Goal: Task Accomplishment & Management: Use online tool/utility

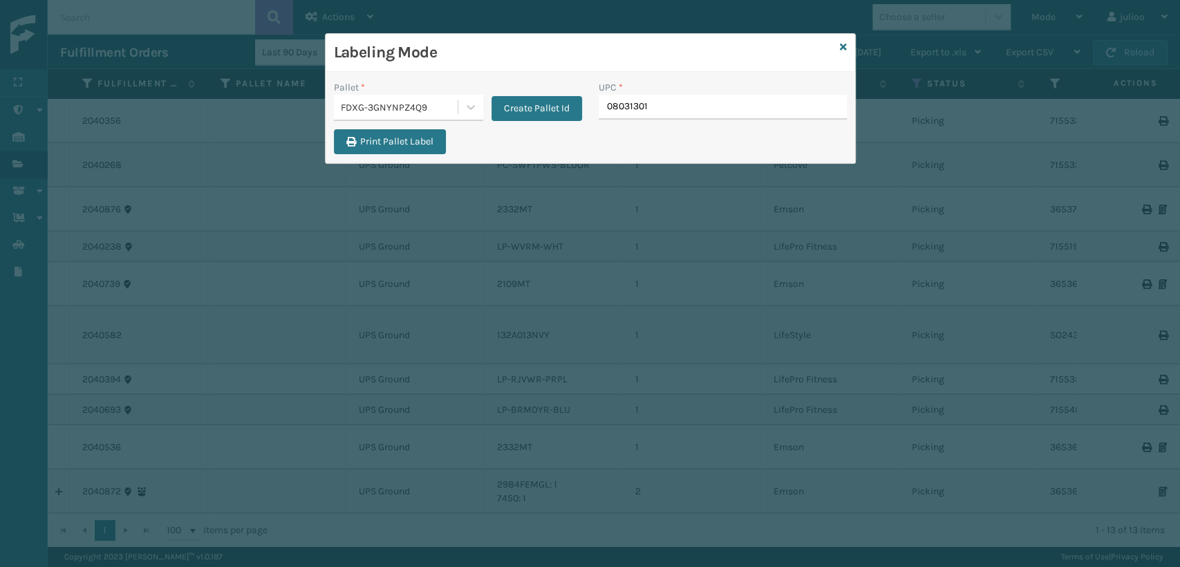
type input "080313014"
type input "1008031302"
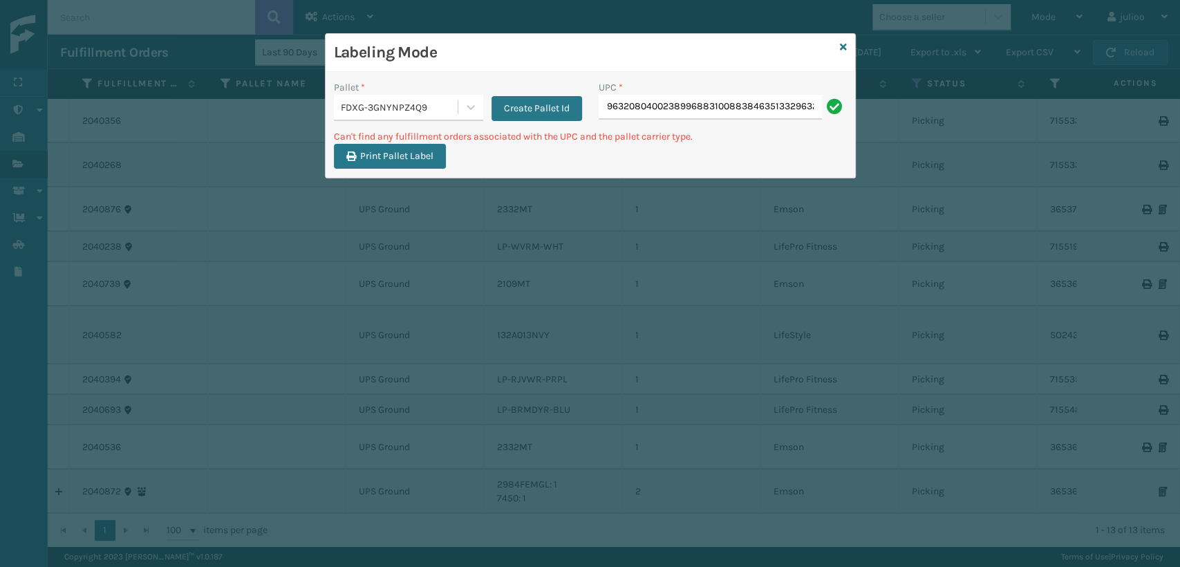
scroll to position [0, 358]
type input "9632080400238996883100883846351332963208500020388345110088385242219496320804002…"
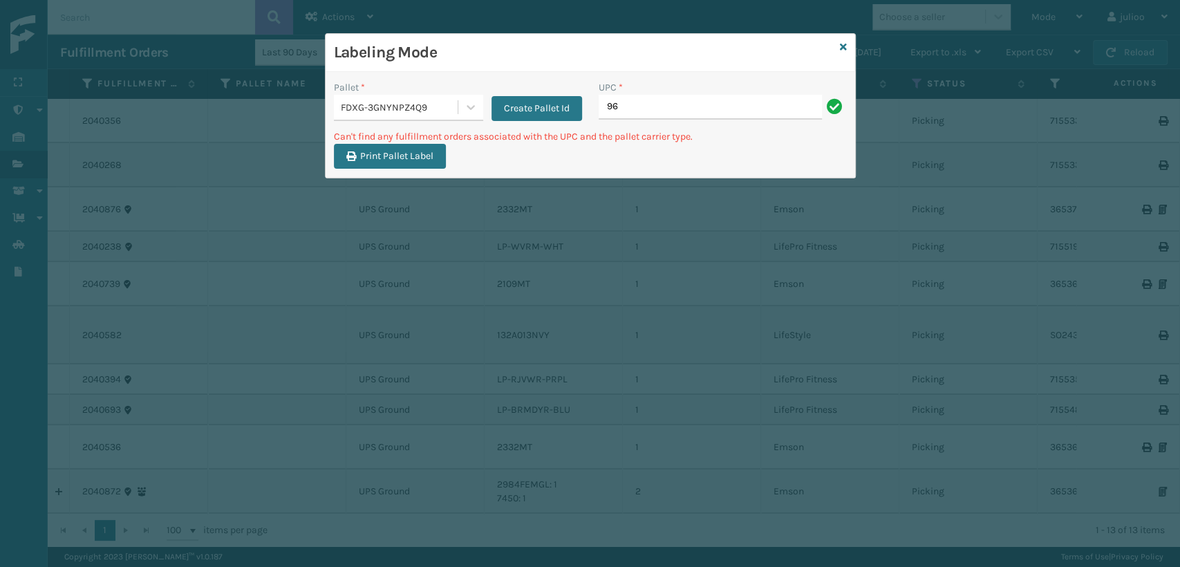
type input "9"
drag, startPoint x: 682, startPoint y: 100, endPoint x: 608, endPoint y: 102, distance: 73.3
click at [607, 104] on input "840307182395" at bounding box center [710, 107] width 223 height 25
click at [724, 111] on input "840307182395" at bounding box center [710, 107] width 223 height 25
type input "840307182395"
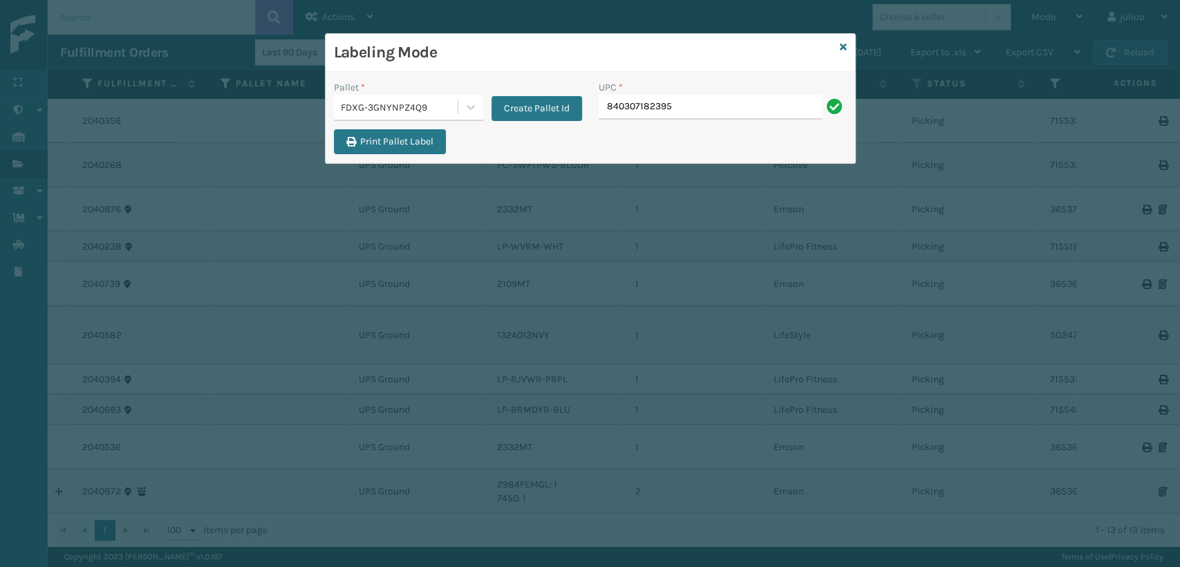
type input "840307182395"
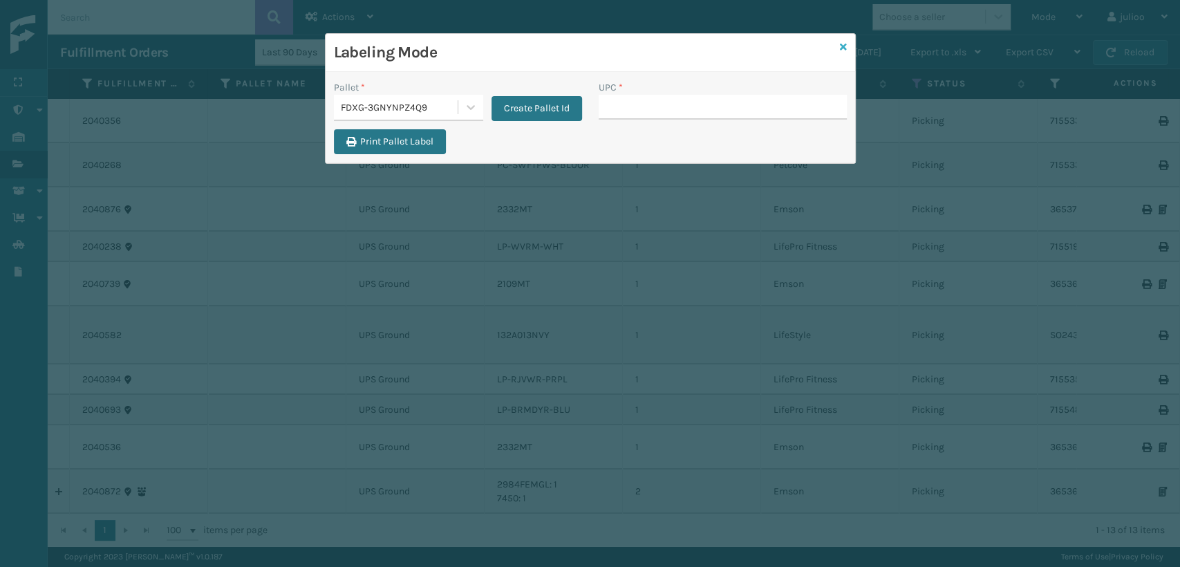
click at [840, 46] on icon at bounding box center [843, 47] width 7 height 10
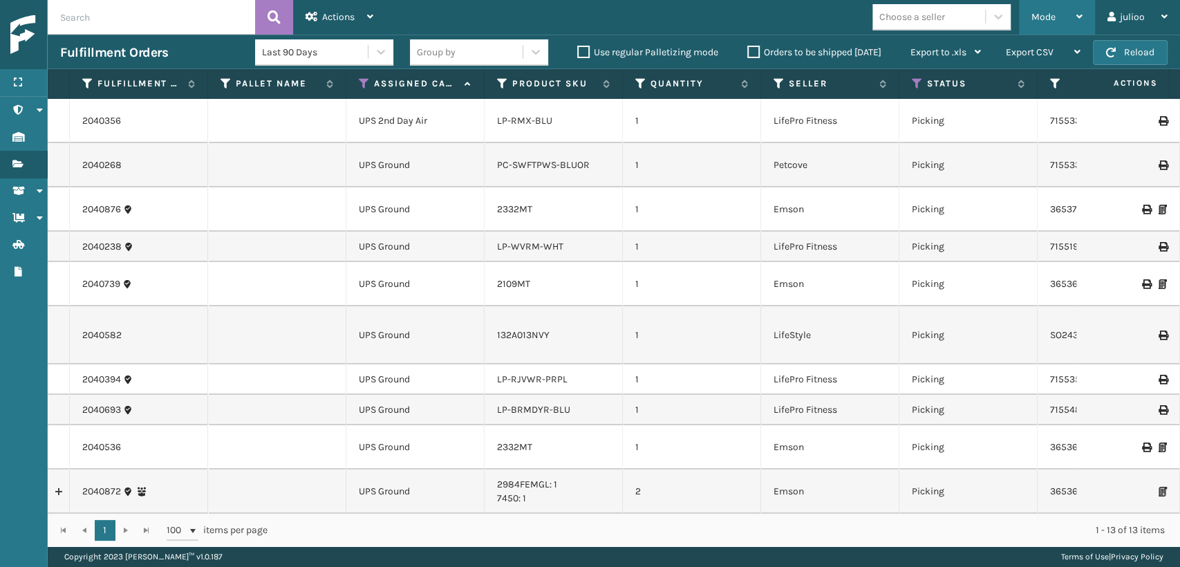
click at [1050, 7] on div "Mode" at bounding box center [1056, 17] width 51 height 35
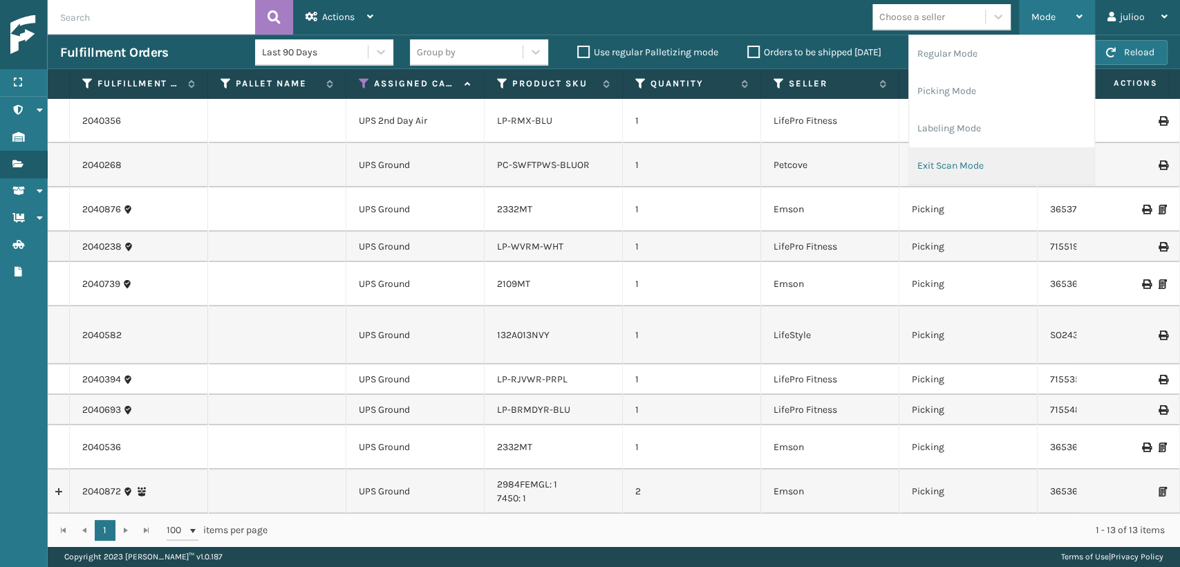
click at [954, 163] on li "Exit Scan Mode" at bounding box center [1001, 165] width 185 height 37
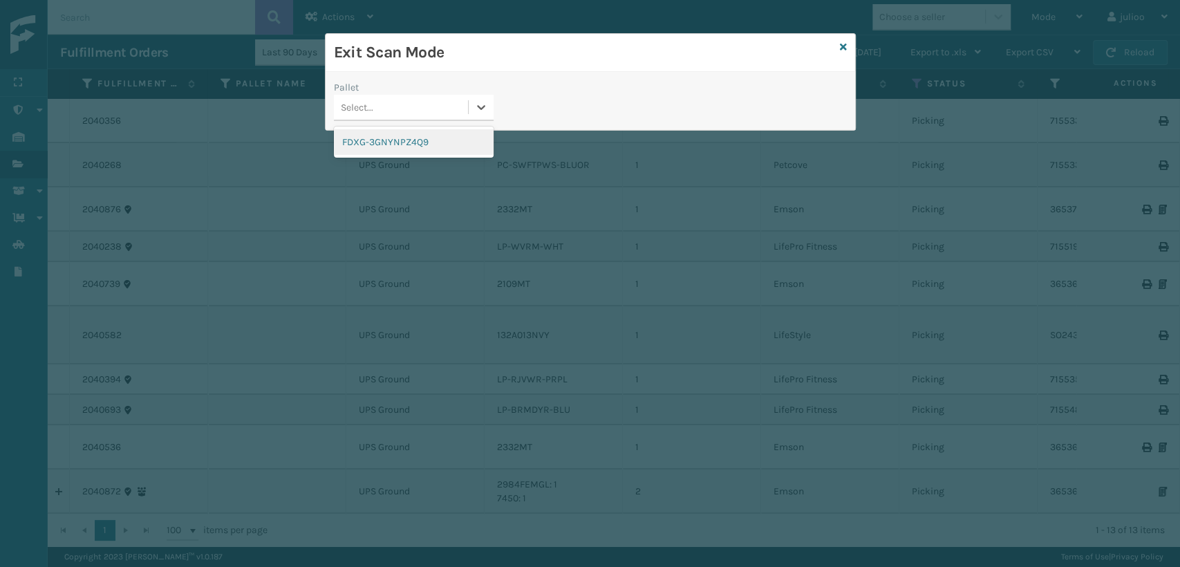
drag, startPoint x: 427, startPoint y: 101, endPoint x: 432, endPoint y: 118, distance: 17.5
click at [430, 105] on div "Select..." at bounding box center [401, 107] width 134 height 23
click at [417, 146] on div "FDXG-3GNYNPZ4Q9" at bounding box center [414, 142] width 160 height 26
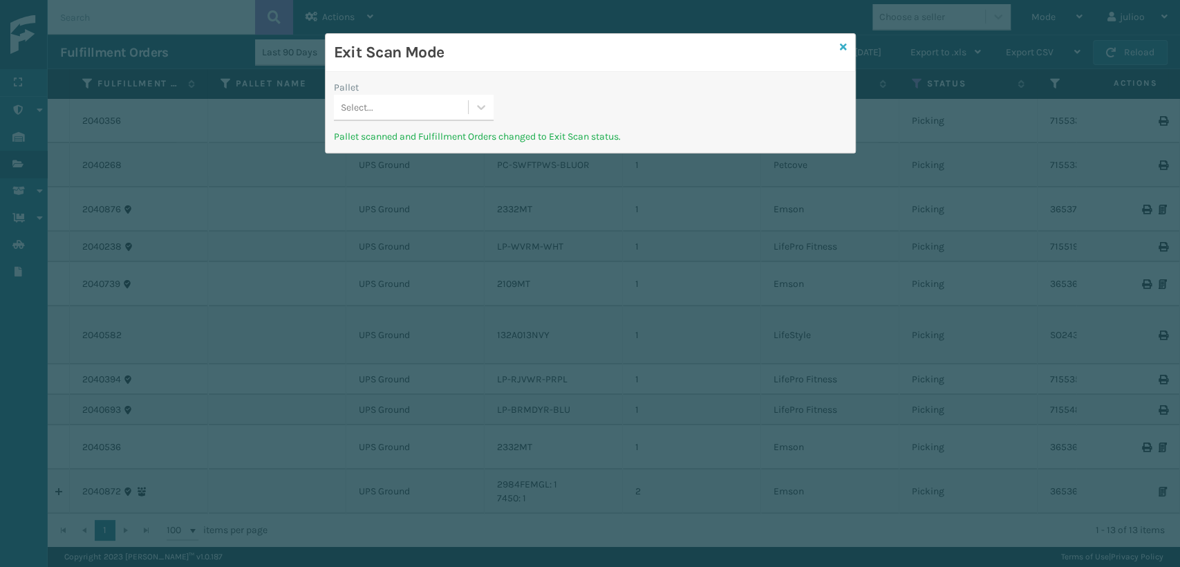
click at [841, 45] on icon at bounding box center [843, 47] width 7 height 10
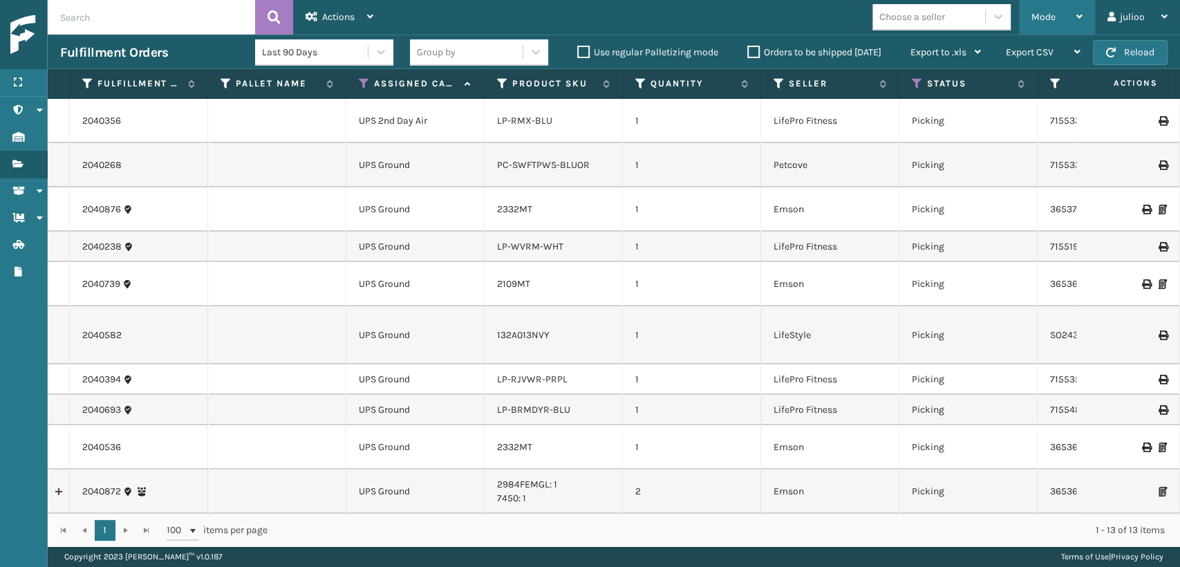
click at [1028, 31] on div "Mode Regular Mode Picking Mode Labeling Mode Exit Scan Mode" at bounding box center [1057, 17] width 76 height 35
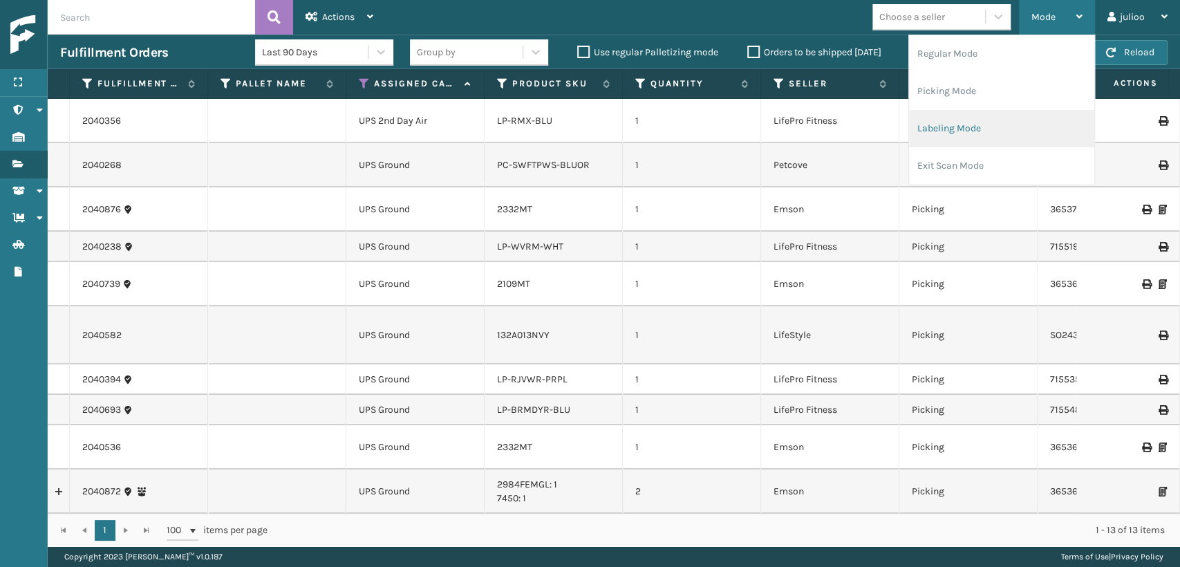
click at [921, 133] on li "Labeling Mode" at bounding box center [1001, 128] width 185 height 37
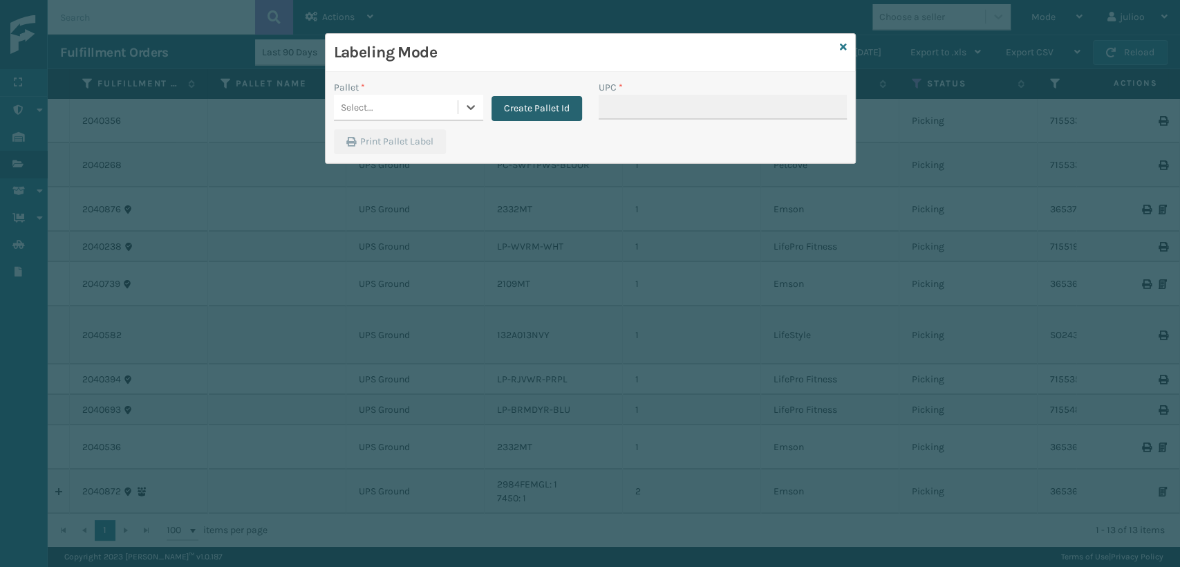
click at [570, 103] on button "Create Pallet Id" at bounding box center [536, 108] width 91 height 25
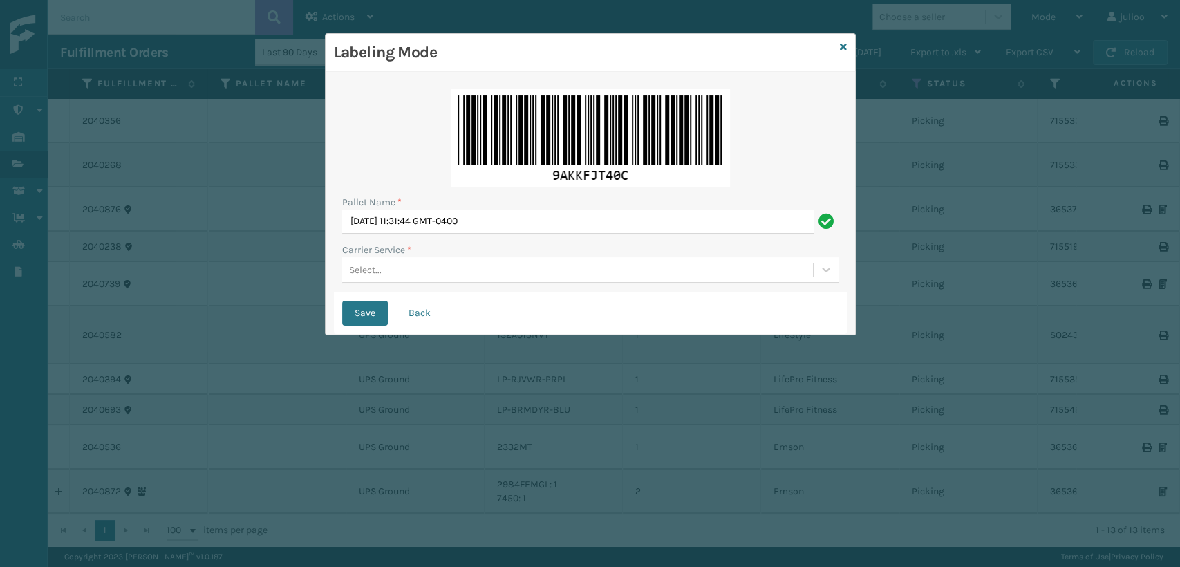
click at [390, 265] on div "Select..." at bounding box center [577, 270] width 471 height 23
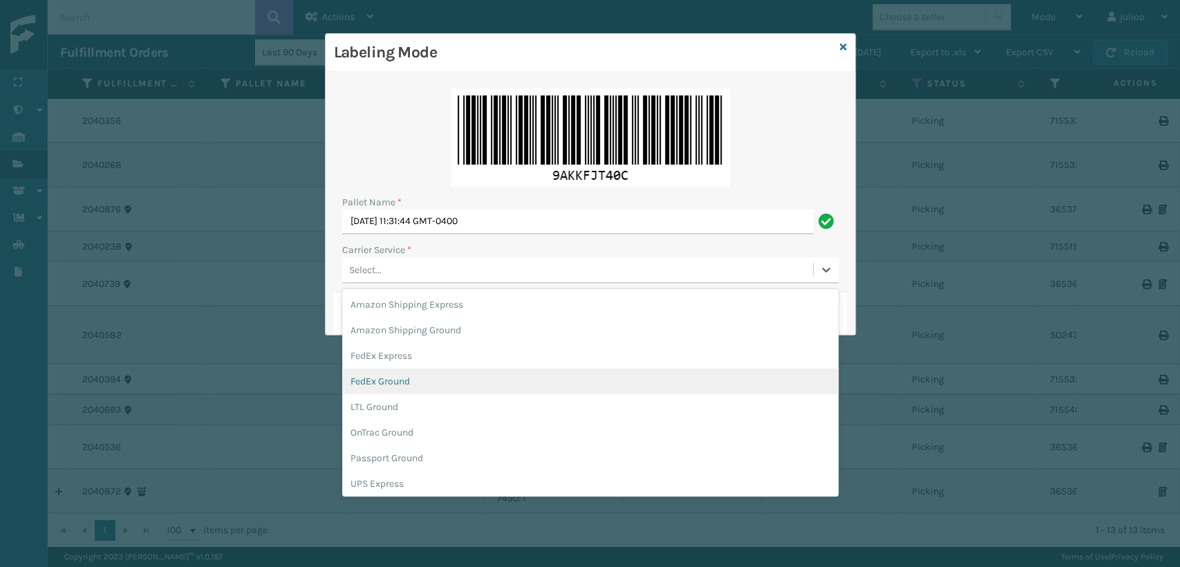
click at [396, 384] on div "FedEx Ground" at bounding box center [590, 381] width 496 height 26
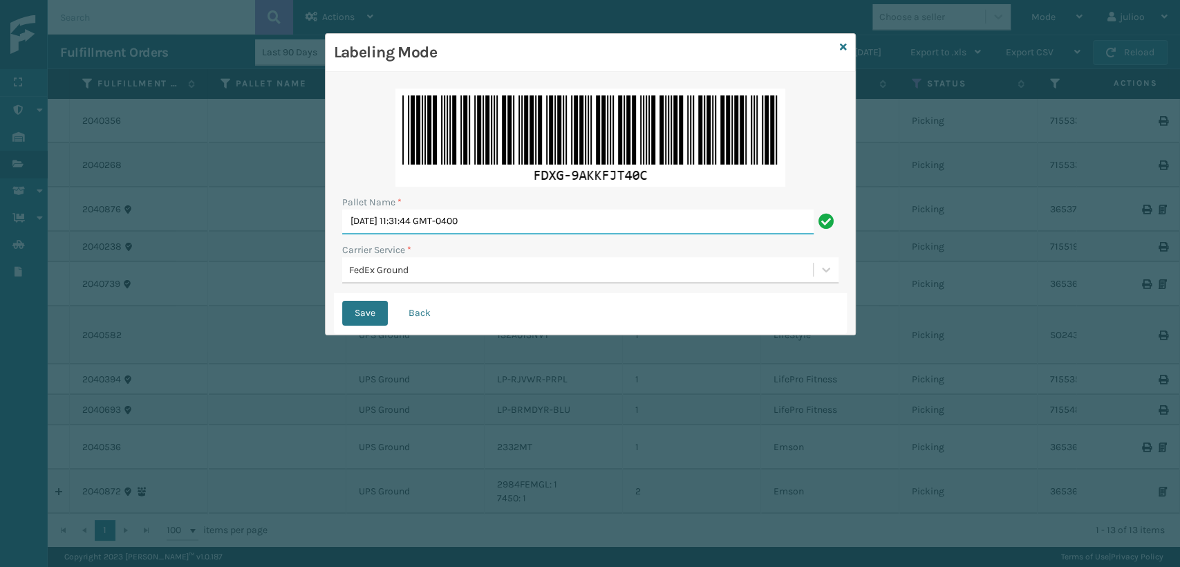
drag, startPoint x: 516, startPoint y: 225, endPoint x: 256, endPoint y: 250, distance: 261.8
click at [256, 250] on div "Labeling Mode Pallet Name * [DATE] 11:31:44 GMT-0400 Carrier Service * FedEx Gr…" at bounding box center [590, 283] width 1180 height 567
type input "T572236"
click at [342, 301] on button "Save" at bounding box center [365, 313] width 46 height 25
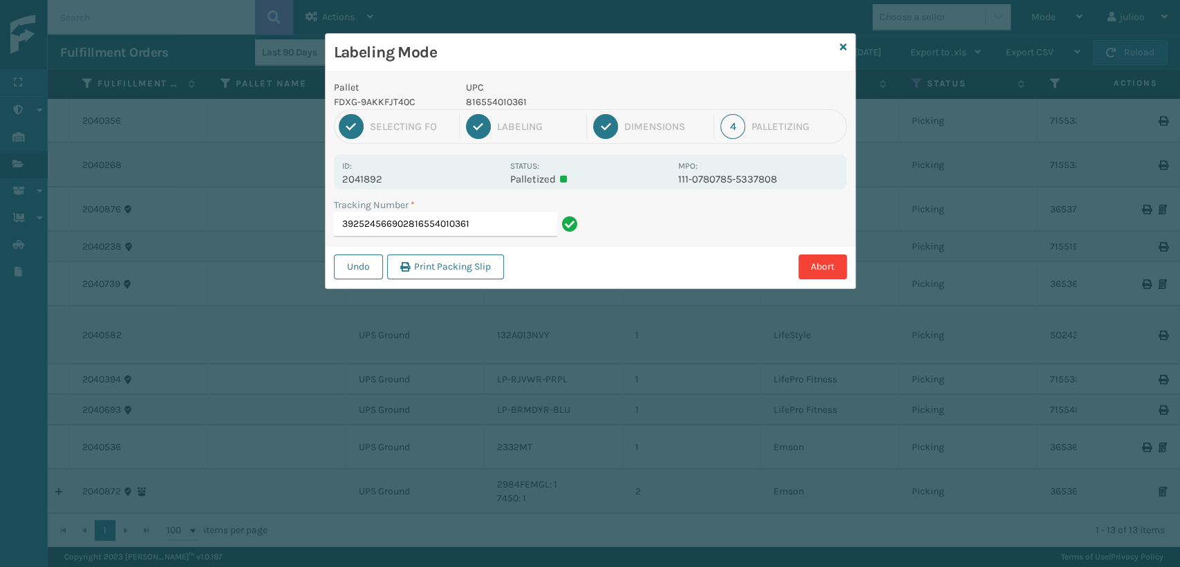
type input "392524566902816554010361"
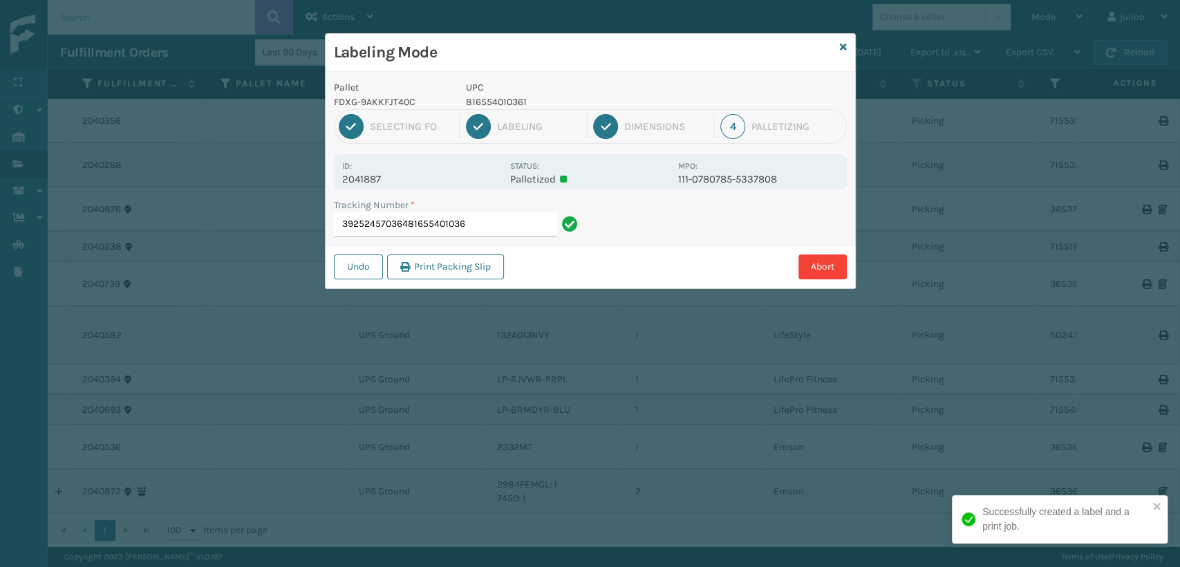
type input "392524570364816554010361"
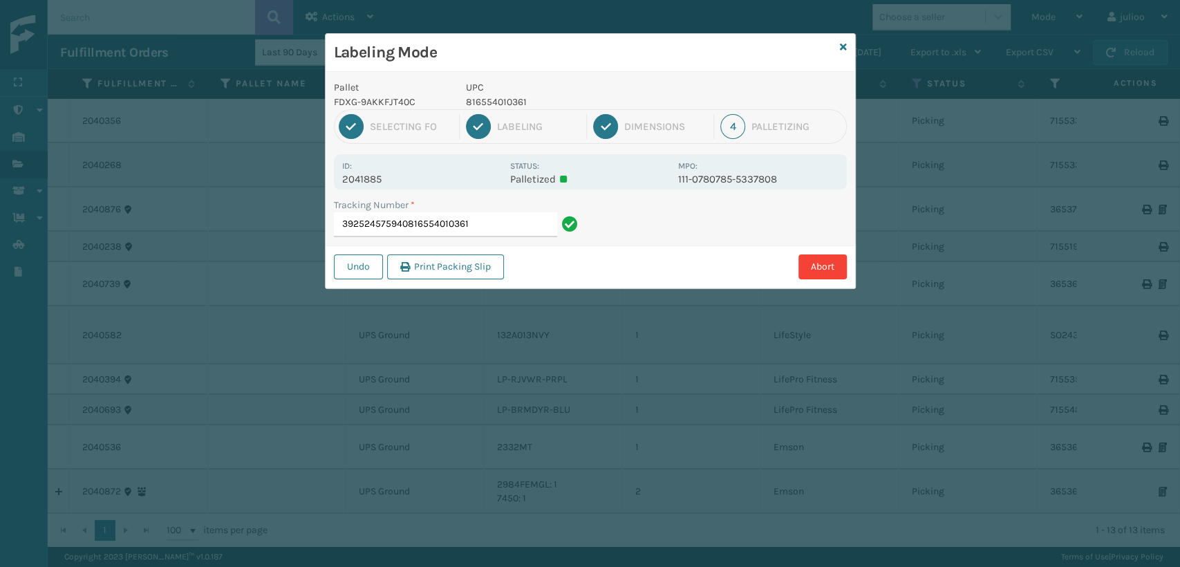
type input "392524575940816554010361"
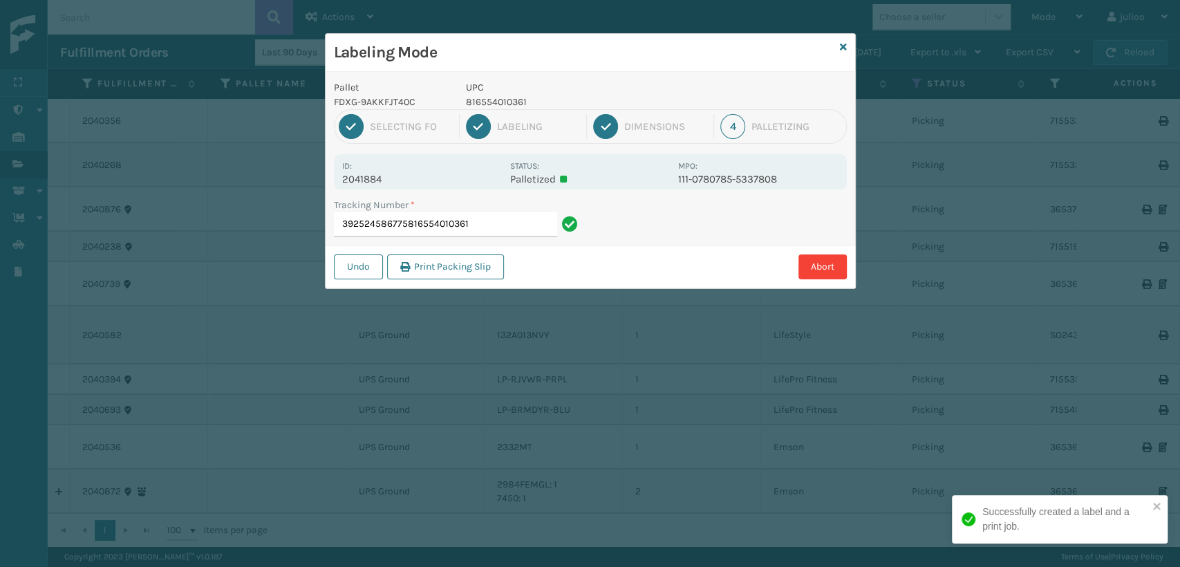
type input "392524586775816554010361"
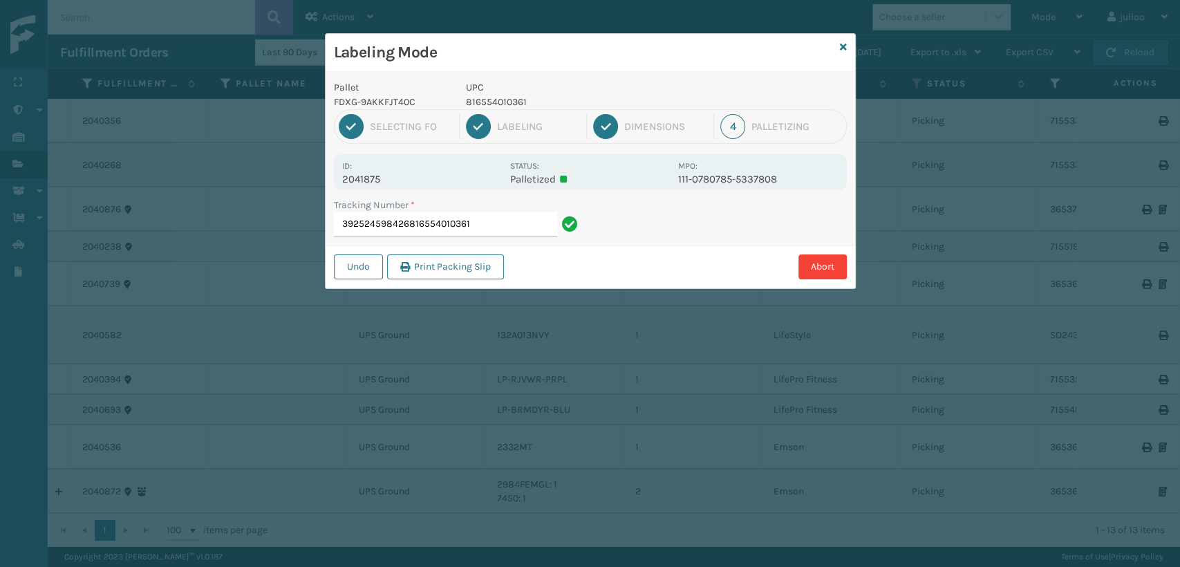
type input "392524598426816554010361"
type input "392524605719816554010361"
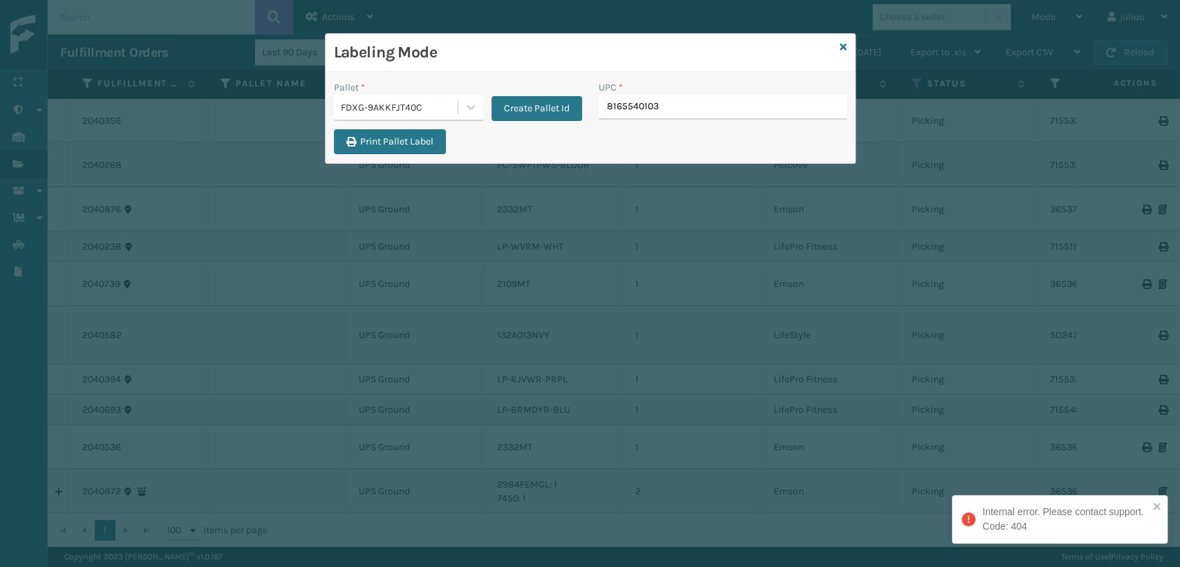
type input "81655401036"
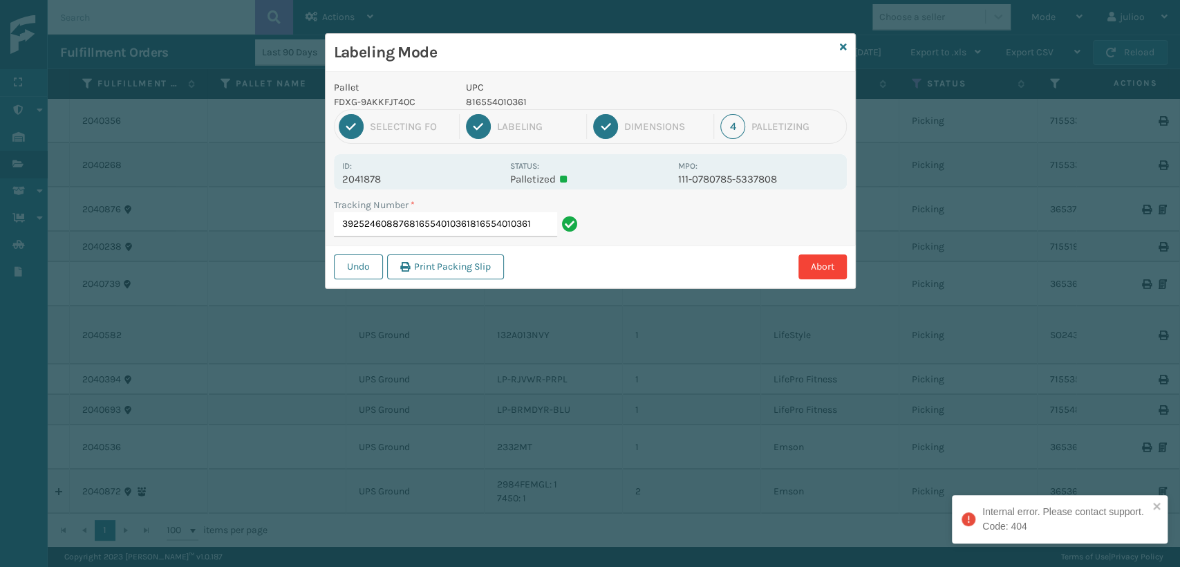
type input "392524608876816554010361816554010361"
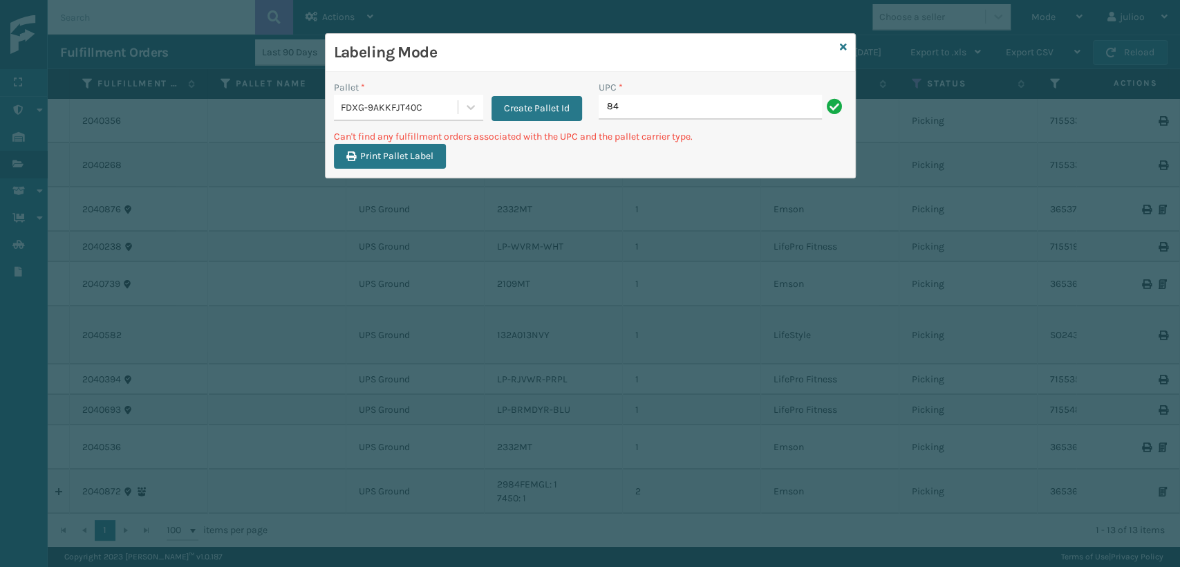
type input "8"
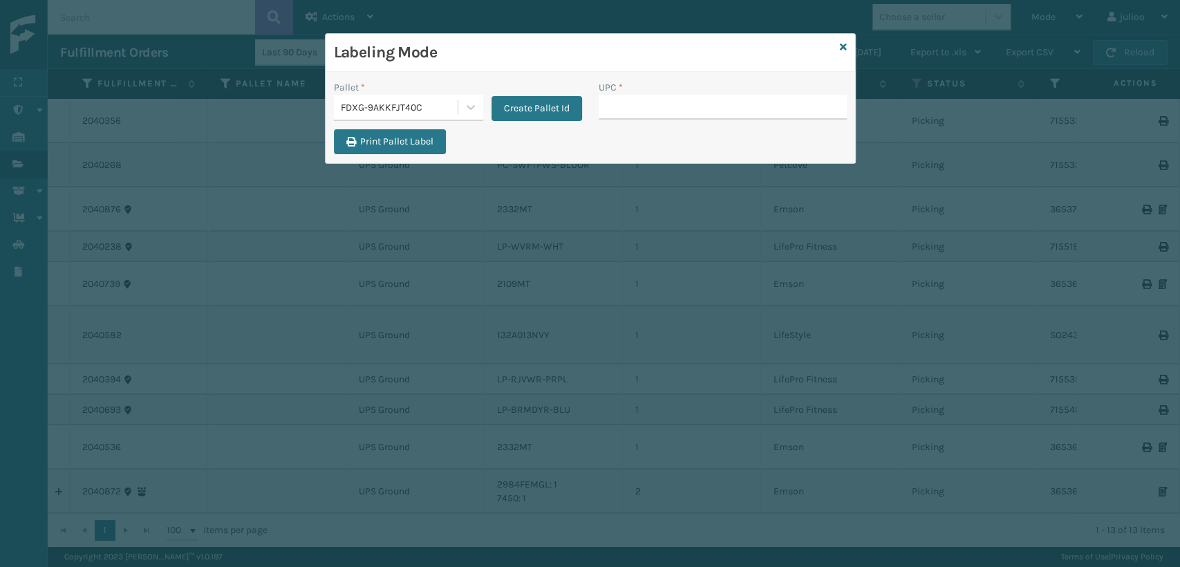
click at [847, 49] on div "Labeling Mode" at bounding box center [590, 53] width 529 height 38
click at [840, 47] on icon at bounding box center [843, 47] width 7 height 10
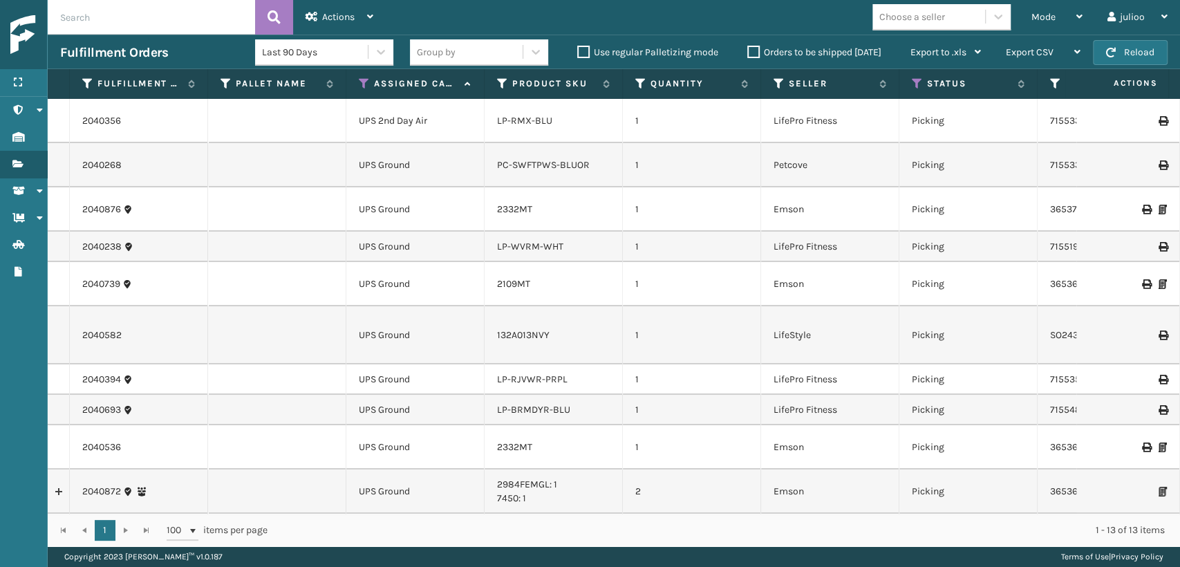
click at [366, 90] on th "Assigned Carrier Service" at bounding box center [415, 84] width 138 height 30
click at [365, 84] on icon at bounding box center [364, 83] width 11 height 12
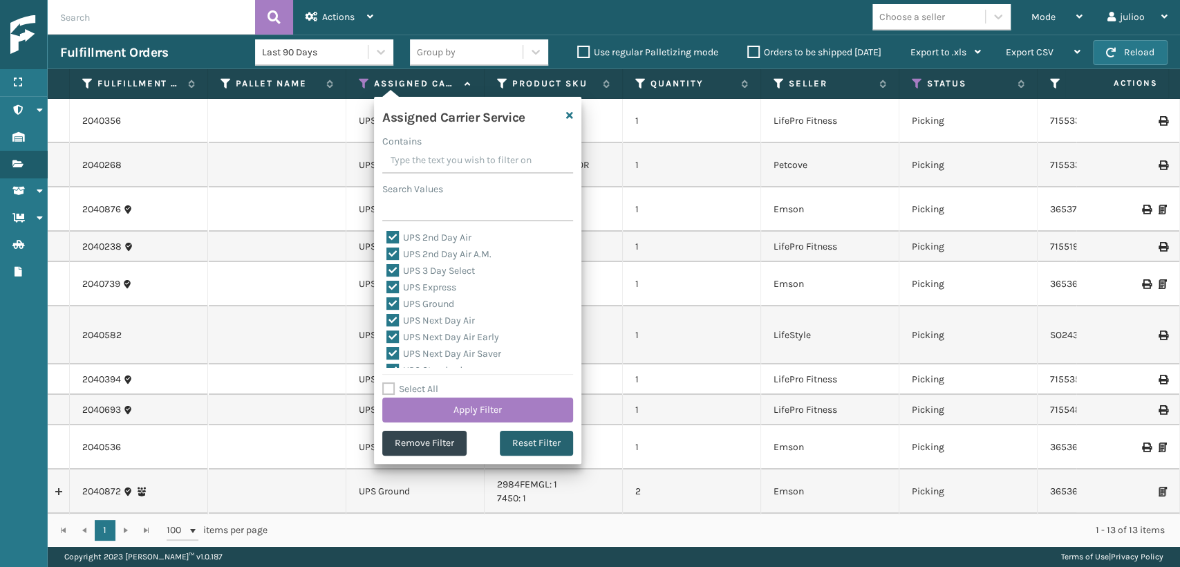
click at [526, 451] on button "Reset Filter" at bounding box center [536, 443] width 73 height 25
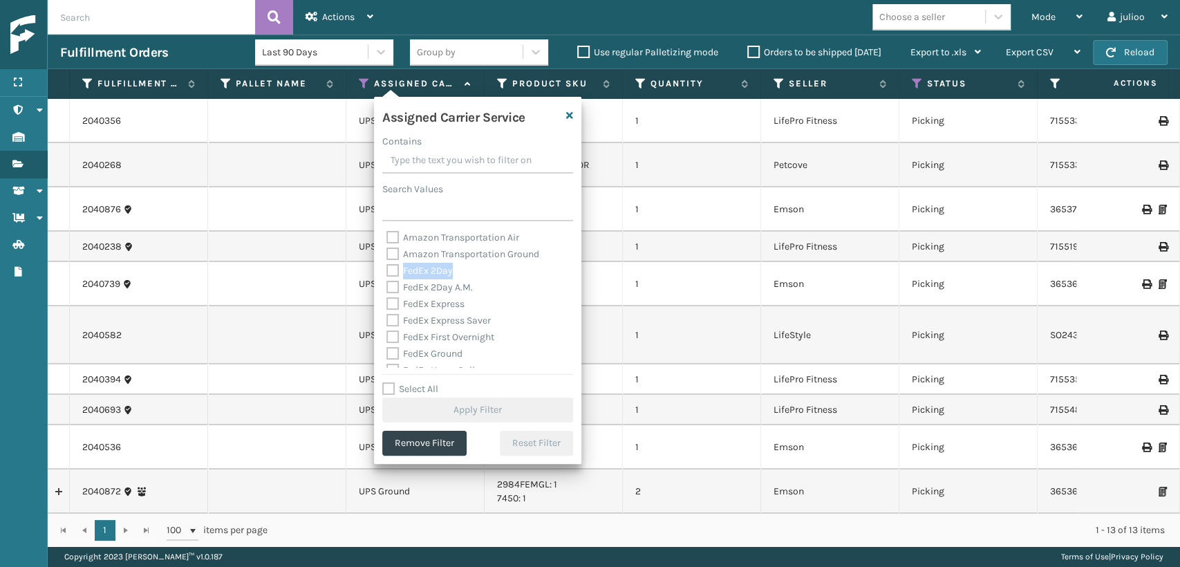
drag, startPoint x: 390, startPoint y: 277, endPoint x: 398, endPoint y: 294, distance: 19.2
click at [393, 279] on div "Amazon Transportation Air Amazon Transportation Ground FedEx 2Day FedEx 2Day A.…" at bounding box center [477, 298] width 191 height 138
click at [398, 294] on div "FedEx 2Day A.M." at bounding box center [477, 287] width 182 height 17
click at [397, 285] on label "FedEx 2Day A.M." at bounding box center [429, 287] width 86 height 12
click at [387, 285] on input "FedEx 2Day A.M." at bounding box center [386, 283] width 1 height 9
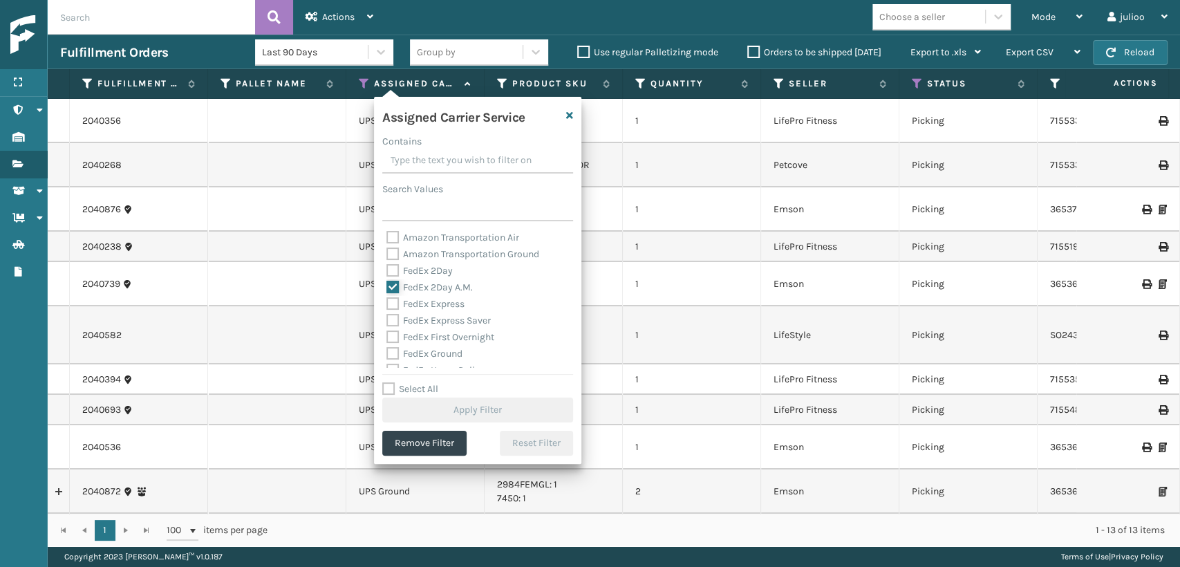
checkbox input "true"
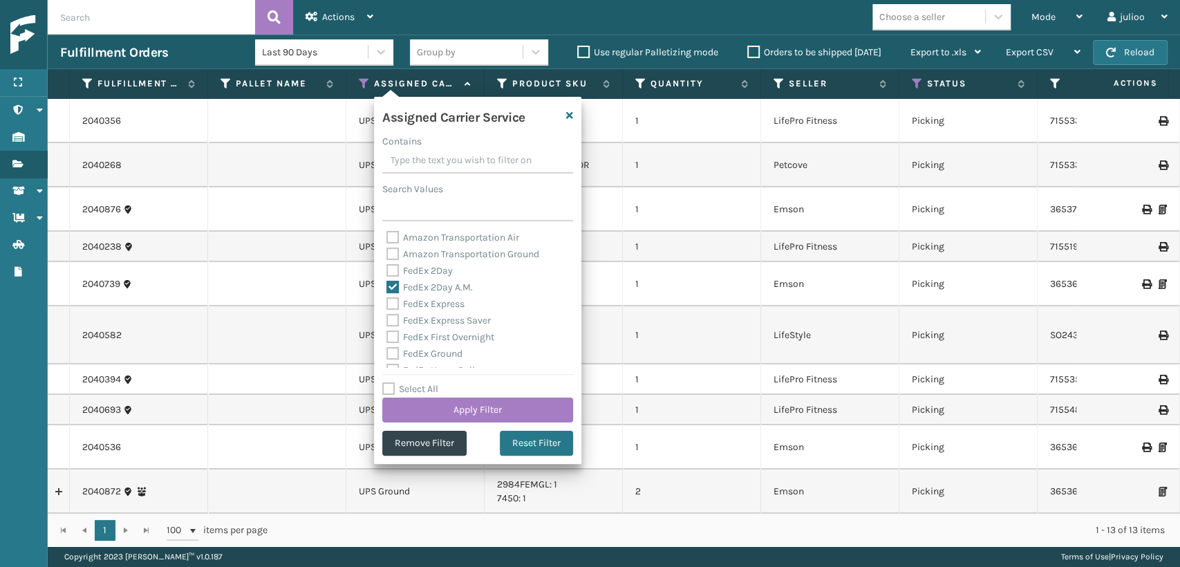
click at [395, 267] on label "FedEx 2Day" at bounding box center [419, 271] width 66 height 12
click at [387, 267] on input "FedEx 2Day" at bounding box center [386, 267] width 1 height 9
checkbox input "true"
click at [395, 302] on label "FedEx Express" at bounding box center [425, 304] width 78 height 12
click at [393, 317] on label "FedEx Express Saver" at bounding box center [438, 321] width 104 height 12
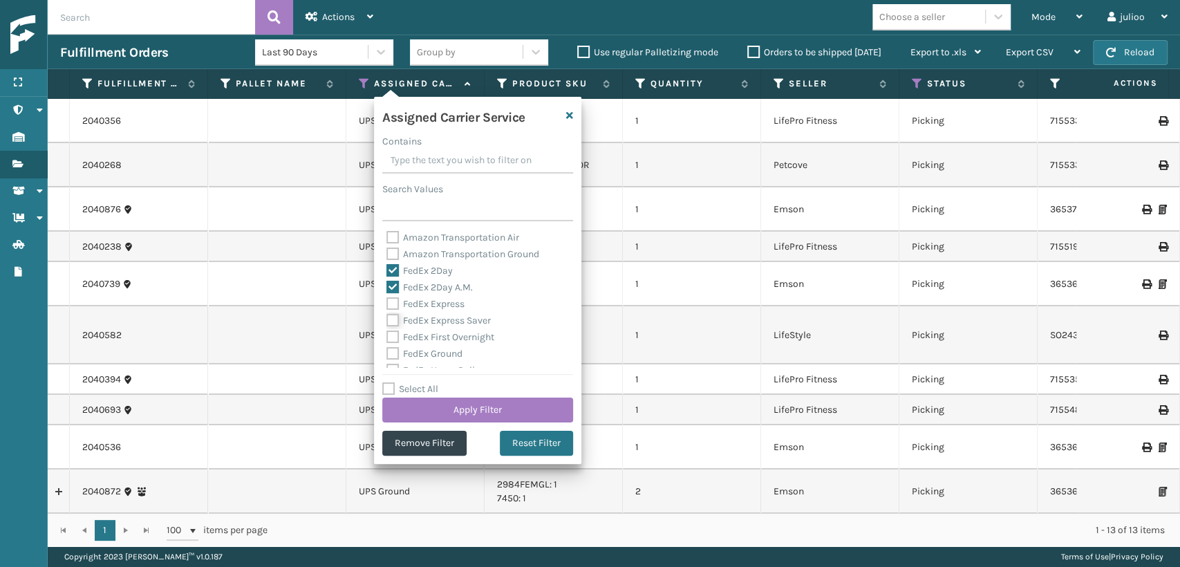
click at [387, 317] on input "FedEx Express Saver" at bounding box center [386, 316] width 1 height 9
checkbox input "true"
click at [391, 300] on label "FedEx Express" at bounding box center [425, 304] width 78 height 12
click at [387, 300] on input "FedEx Express" at bounding box center [386, 300] width 1 height 9
checkbox input "true"
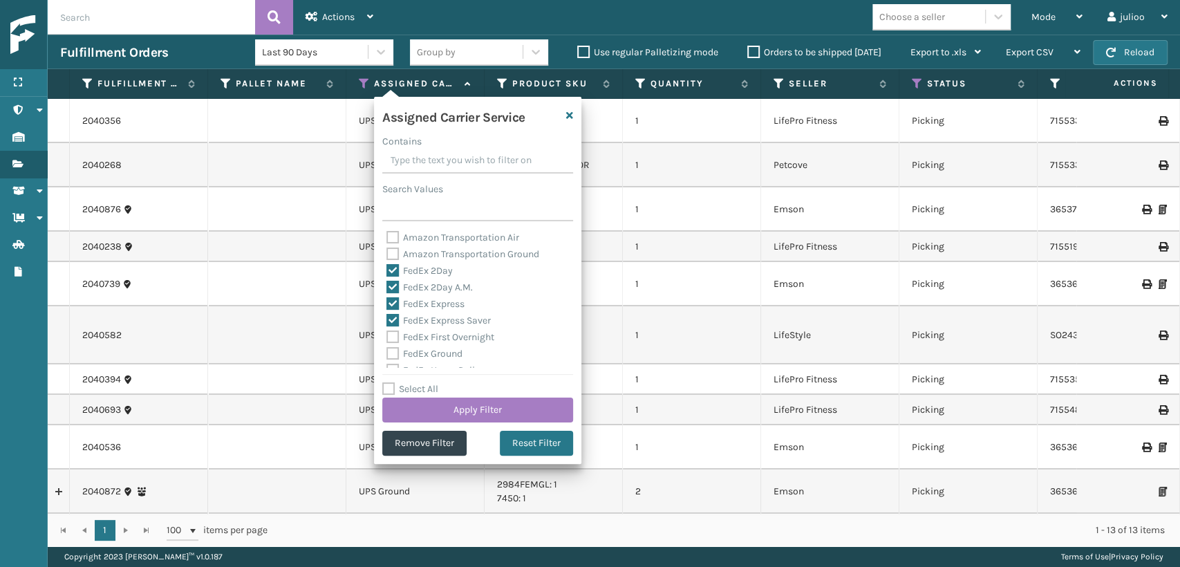
click at [387, 341] on label "FedEx First Overnight" at bounding box center [440, 337] width 108 height 12
click at [387, 338] on input "FedEx First Overnight" at bounding box center [386, 333] width 1 height 9
checkbox input "true"
click at [391, 353] on label "FedEx Ground" at bounding box center [424, 354] width 76 height 12
click at [387, 353] on input "FedEx Ground" at bounding box center [386, 350] width 1 height 9
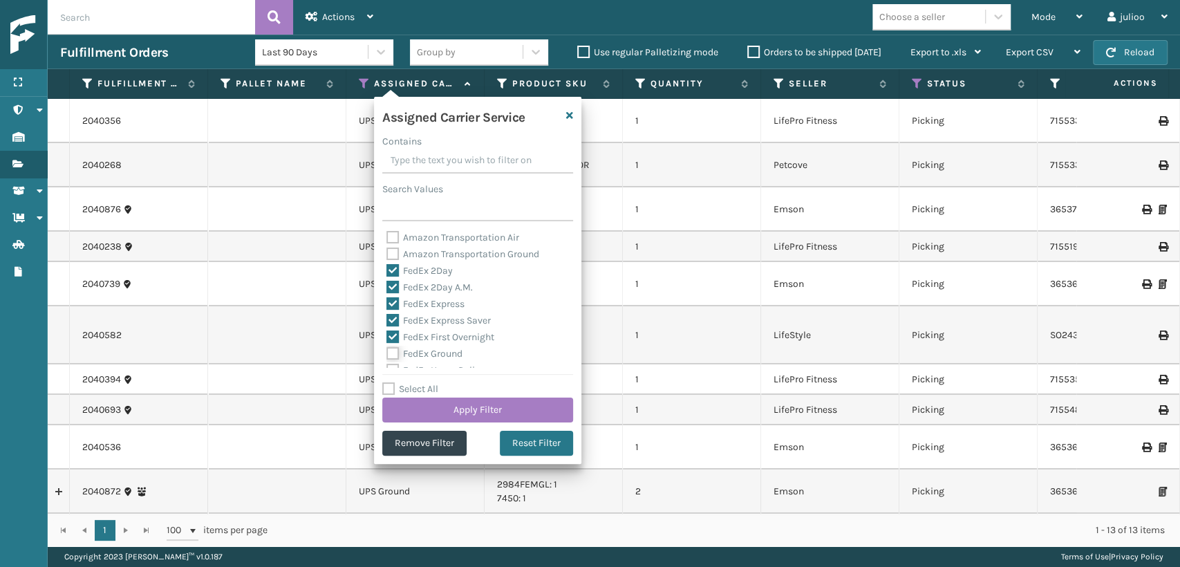
checkbox input "true"
click at [390, 289] on label "FedEx Home Delivery" at bounding box center [439, 294] width 106 height 12
click at [387, 289] on input "FedEx Home Delivery" at bounding box center [386, 289] width 1 height 9
checkbox input "true"
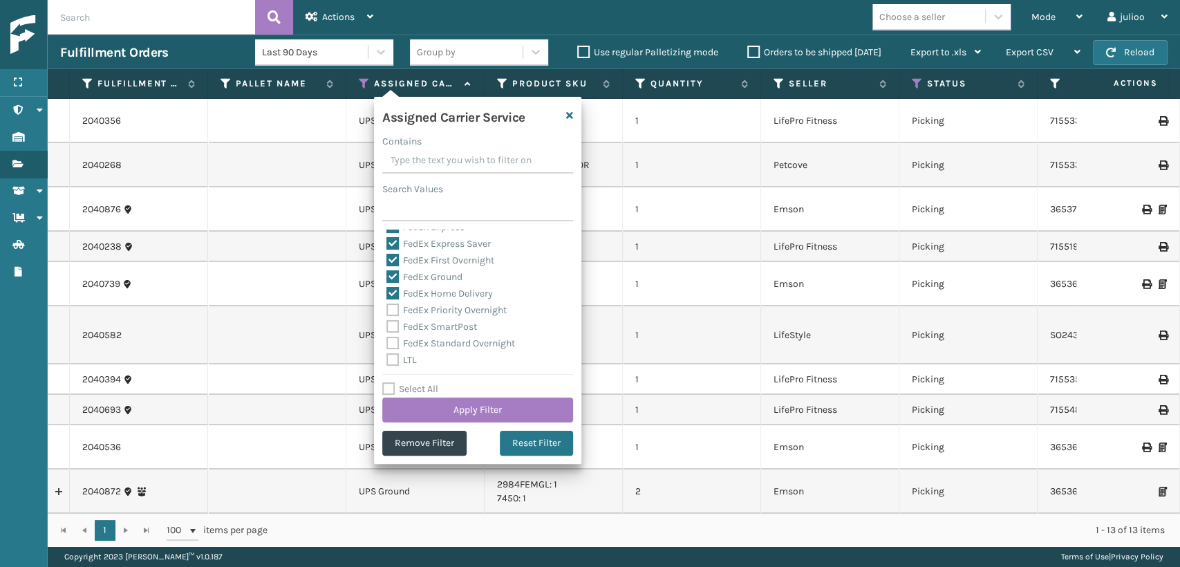
click at [393, 312] on label "FedEx Priority Overnight" at bounding box center [446, 310] width 120 height 12
click at [387, 311] on input "FedEx Priority Overnight" at bounding box center [386, 306] width 1 height 9
checkbox input "true"
click at [395, 323] on label "FedEx SmartPost" at bounding box center [431, 327] width 91 height 12
click at [387, 323] on input "FedEx SmartPost" at bounding box center [386, 323] width 1 height 9
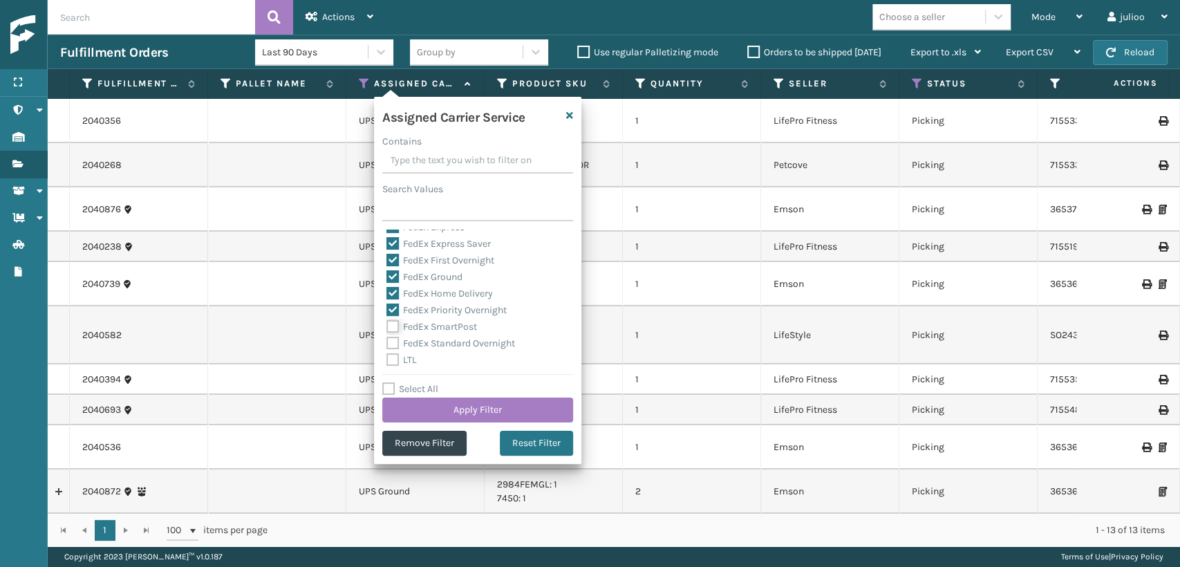
checkbox input "true"
click at [388, 343] on label "FedEx Standard Overnight" at bounding box center [450, 343] width 129 height 12
click at [387, 343] on input "FedEx Standard Overnight" at bounding box center [386, 339] width 1 height 9
checkbox input "true"
click at [428, 413] on button "Apply Filter" at bounding box center [477, 409] width 191 height 25
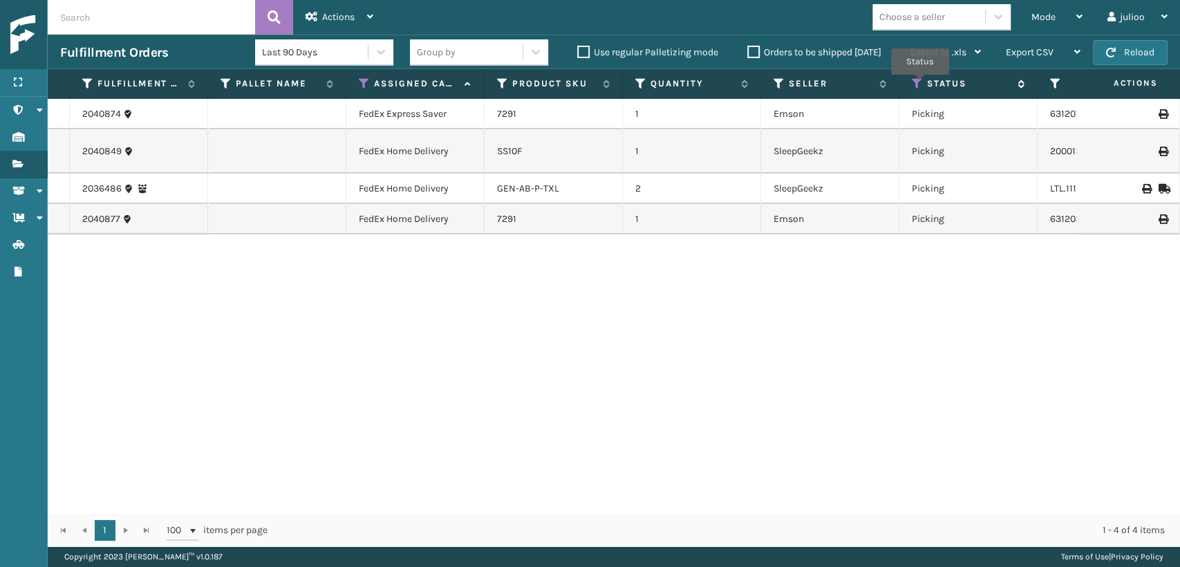
click at [920, 84] on icon at bounding box center [917, 83] width 11 height 12
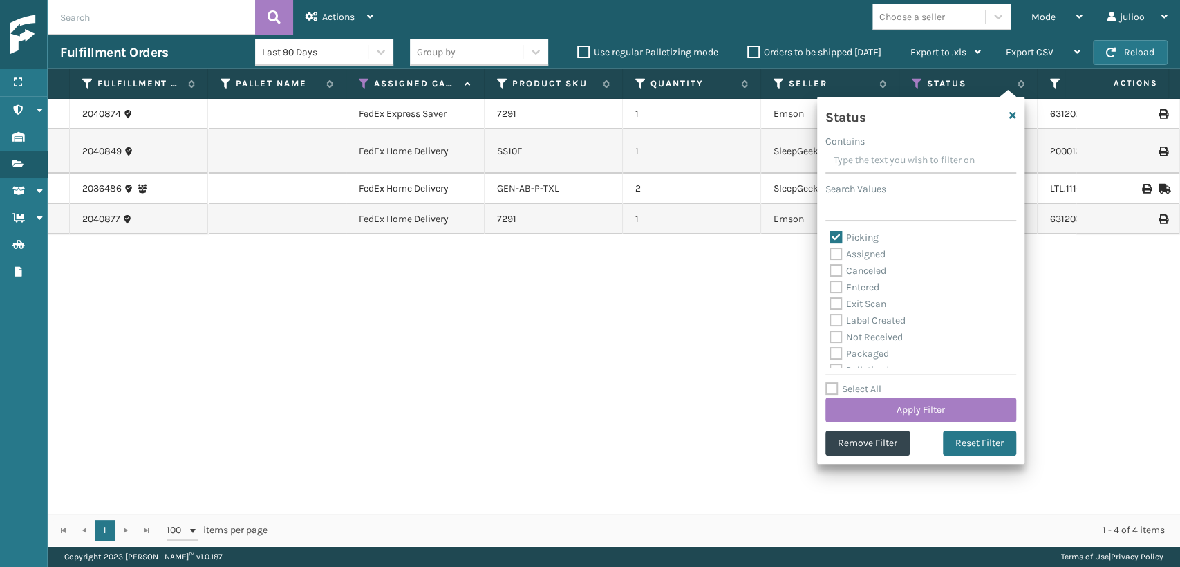
click at [828, 234] on div "Picking Assigned Canceled Entered Exit Scan Label Created Not Received Packaged…" at bounding box center [920, 298] width 191 height 138
click at [835, 236] on label "Picking" at bounding box center [854, 238] width 49 height 12
click at [830, 236] on input "Picking" at bounding box center [830, 233] width 1 height 9
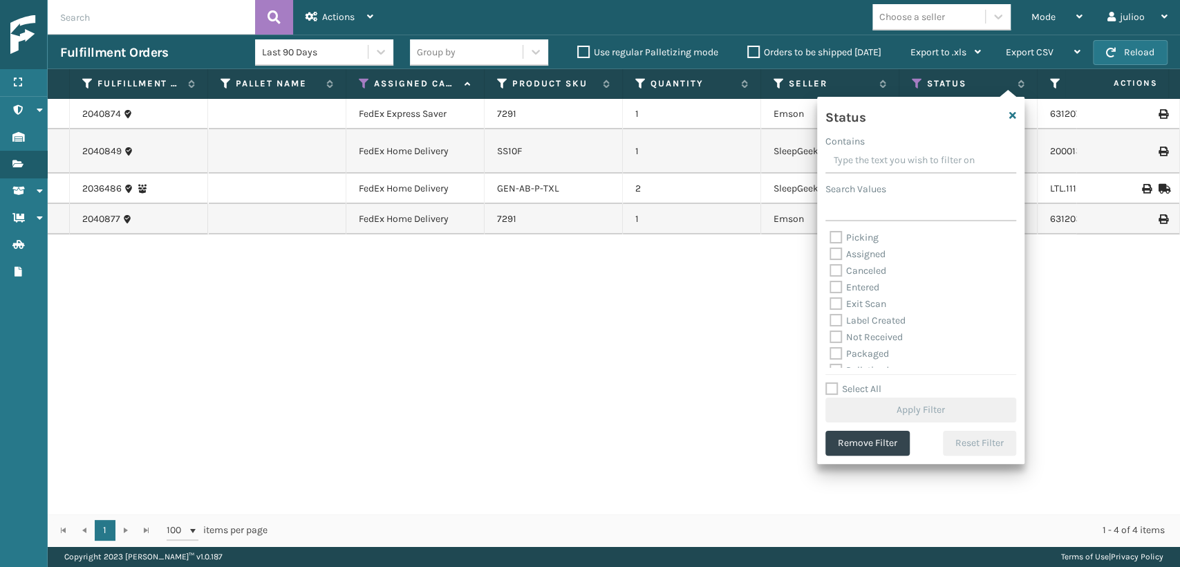
click at [834, 239] on label "Picking" at bounding box center [854, 238] width 49 height 12
click at [830, 238] on input "Picking" at bounding box center [830, 233] width 1 height 9
checkbox input "true"
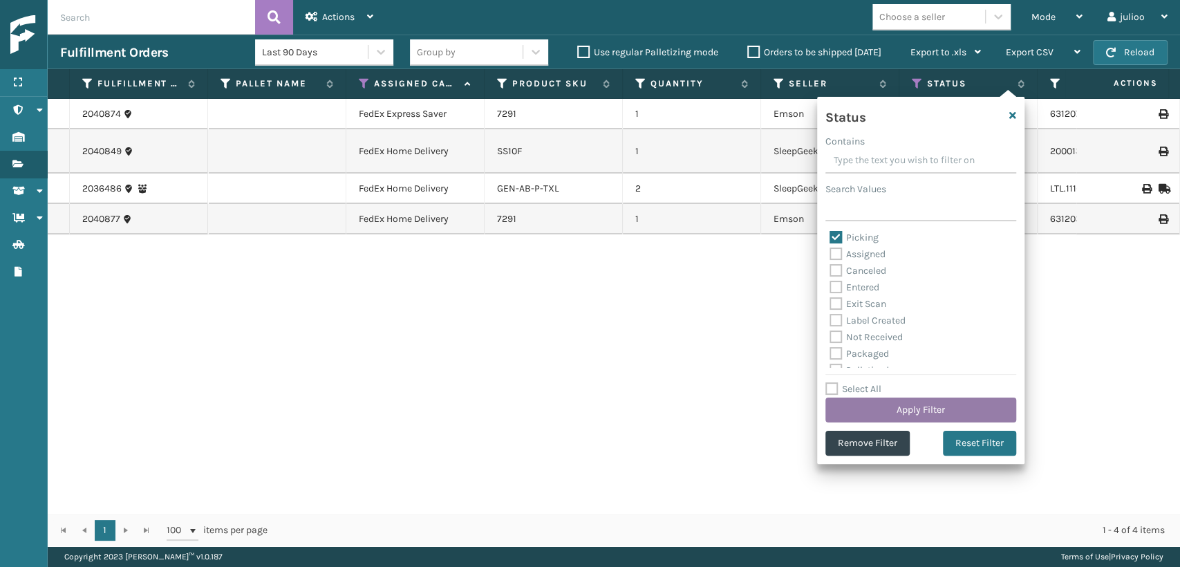
click at [896, 412] on button "Apply Filter" at bounding box center [920, 409] width 191 height 25
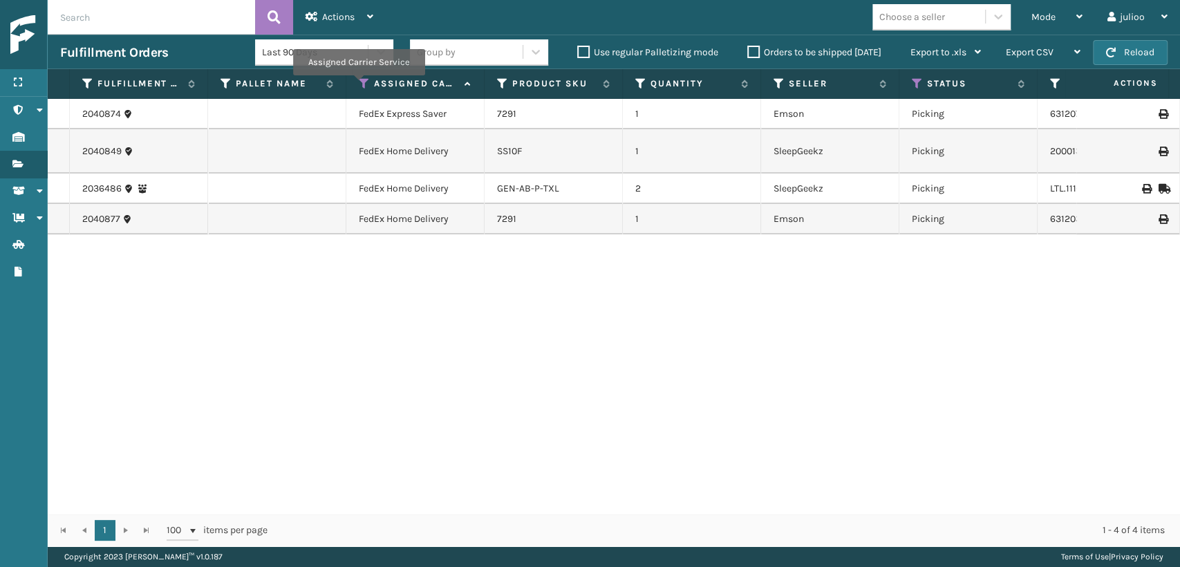
click at [359, 85] on icon at bounding box center [364, 83] width 11 height 12
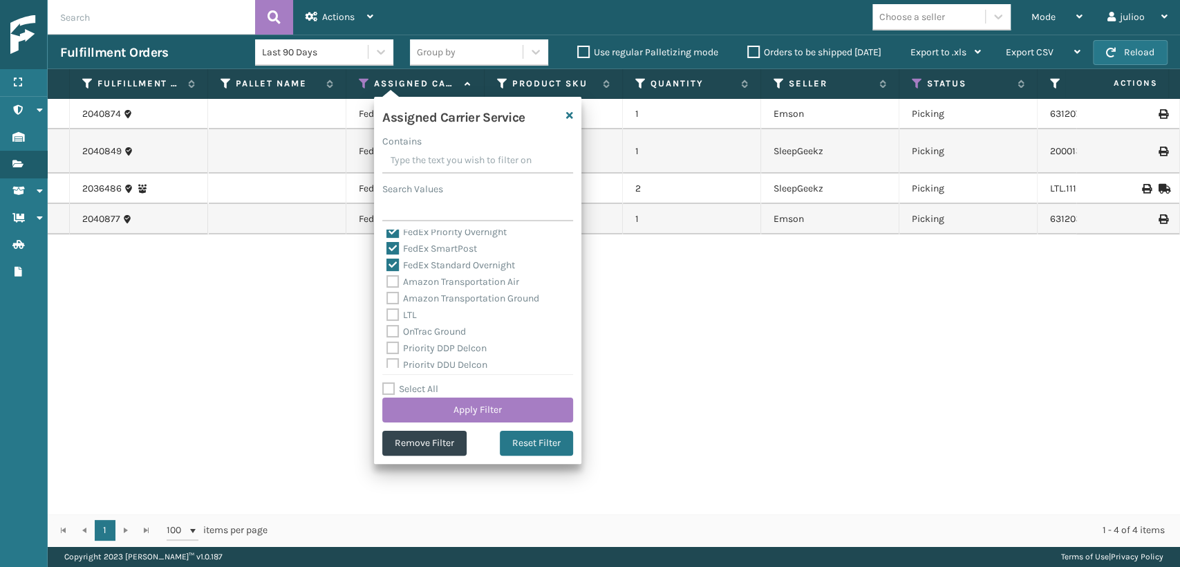
scroll to position [153, 0]
click at [343, 336] on div "2040874 FedEx Express Saver 7291 1 Emson Picking 6312072413347 Fellowship - Eas…" at bounding box center [614, 306] width 1132 height 415
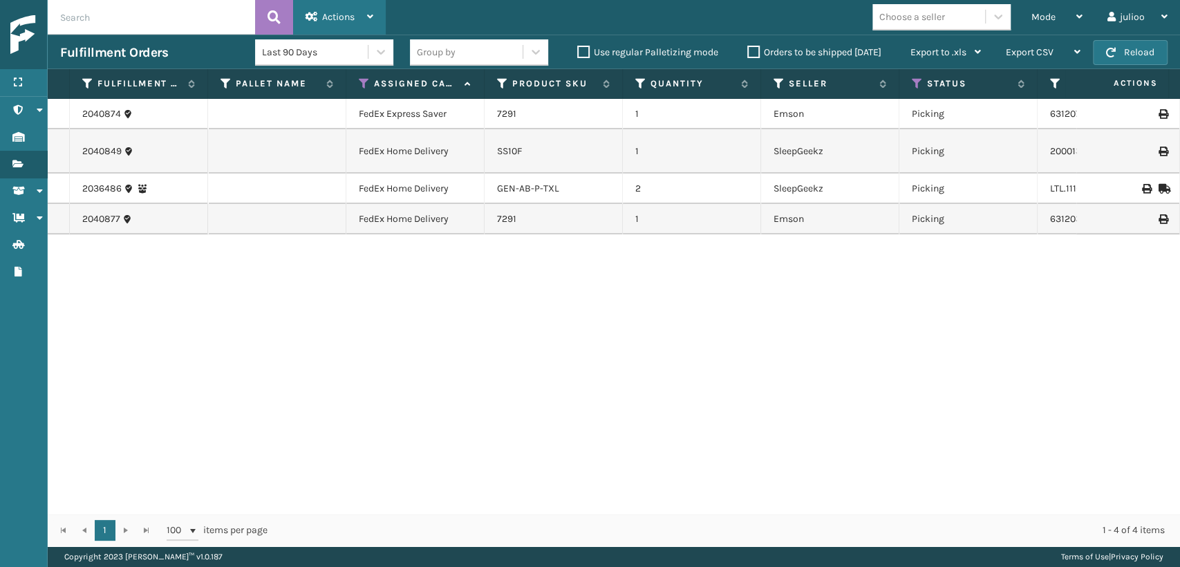
click at [355, 24] on div "Actions" at bounding box center [340, 17] width 68 height 35
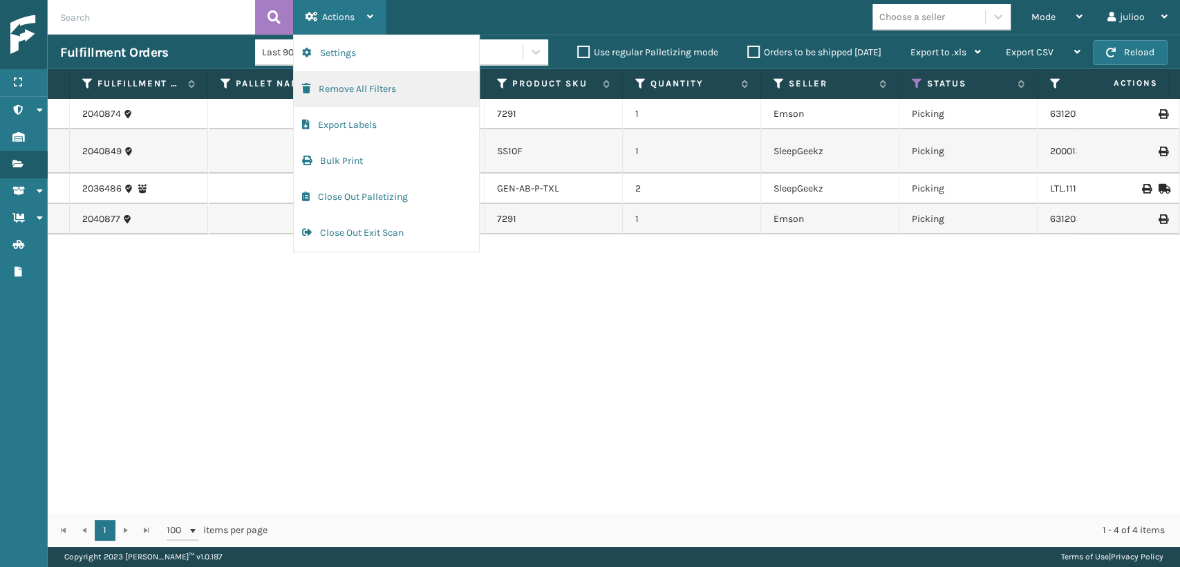
click at [350, 93] on button "Remove All Filters" at bounding box center [386, 89] width 185 height 36
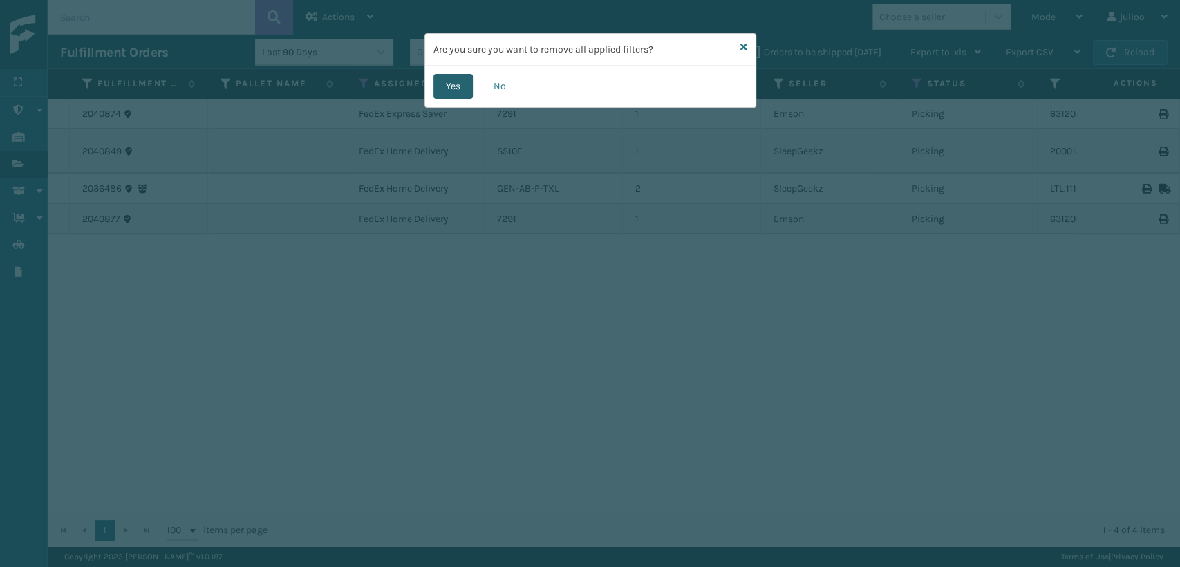
click at [445, 91] on button "Yes" at bounding box center [452, 86] width 39 height 25
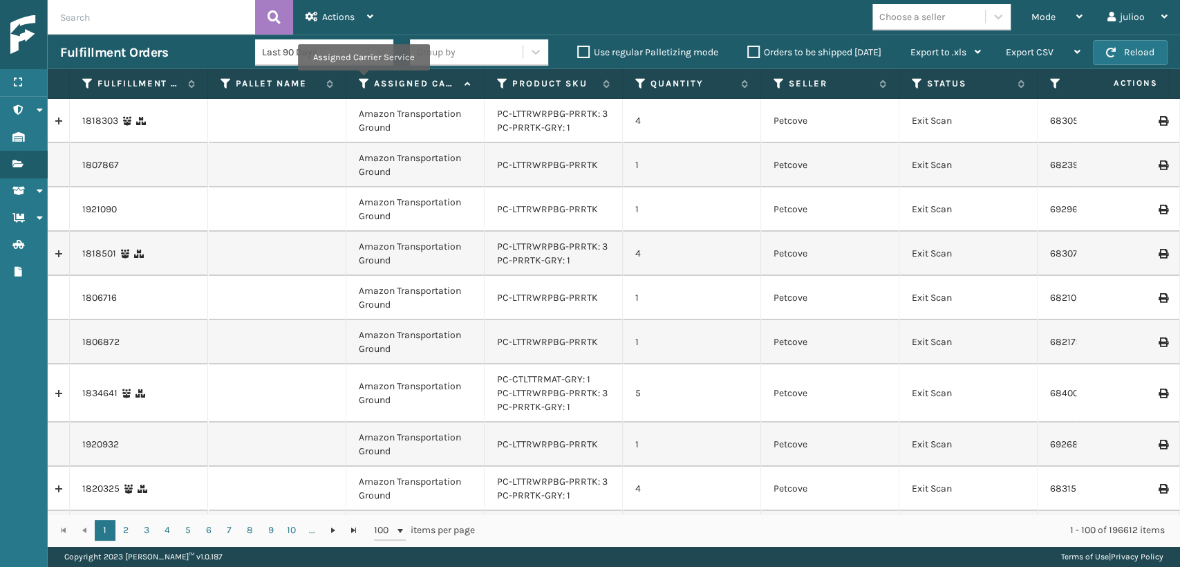
click at [362, 80] on icon at bounding box center [364, 83] width 11 height 12
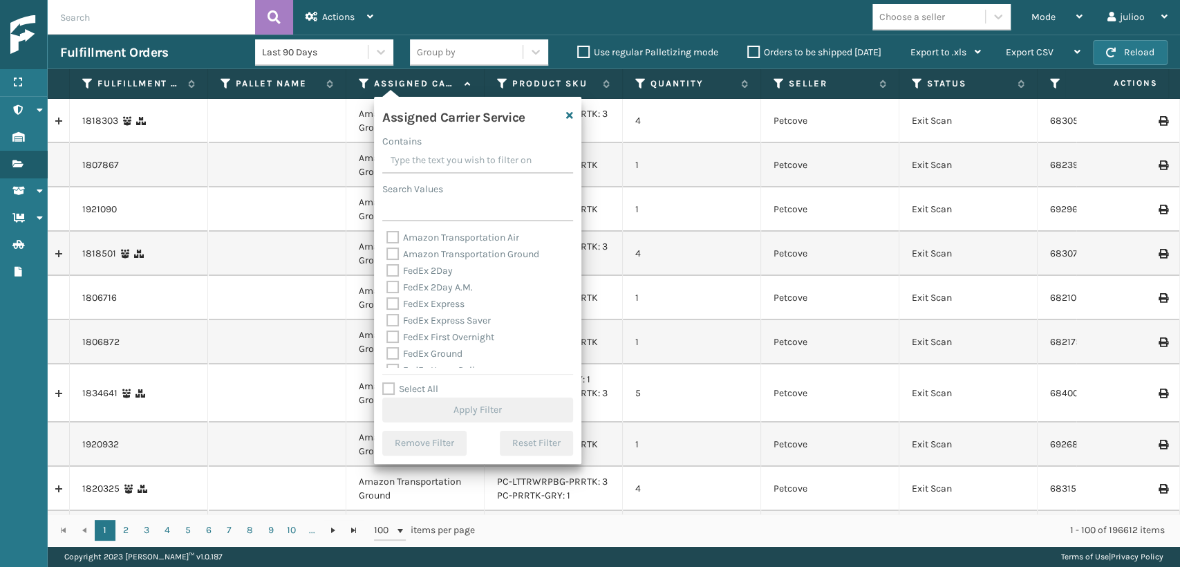
click at [389, 270] on label "FedEx 2Day" at bounding box center [419, 271] width 66 height 12
click at [387, 270] on input "FedEx 2Day" at bounding box center [386, 267] width 1 height 9
checkbox input "true"
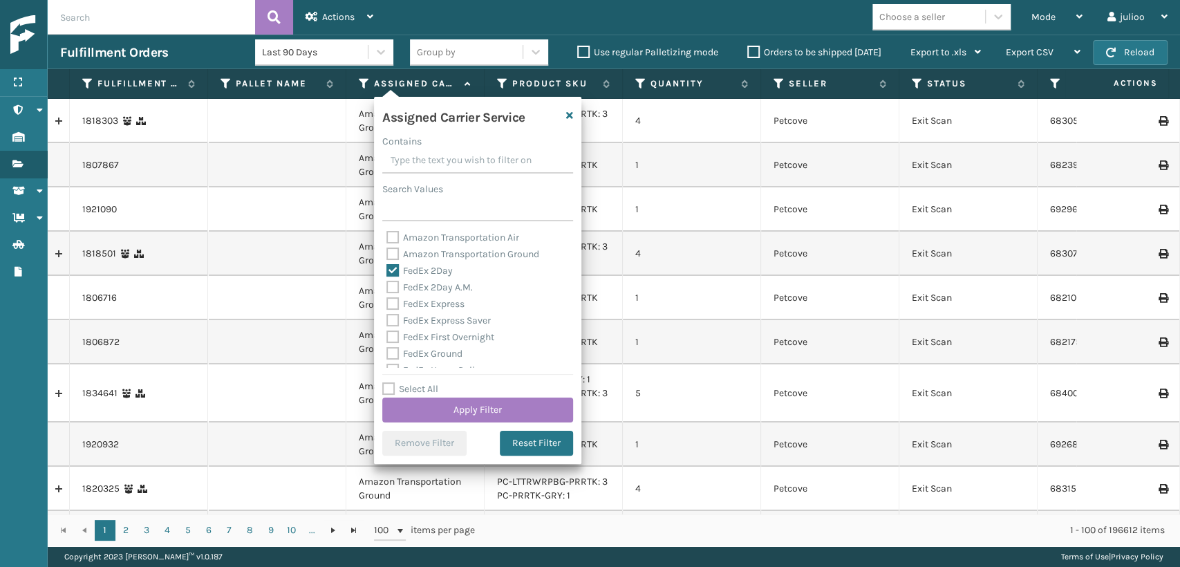
drag, startPoint x: 392, startPoint y: 283, endPoint x: 393, endPoint y: 300, distance: 17.3
click at [392, 283] on label "FedEx 2Day A.M." at bounding box center [429, 287] width 86 height 12
click at [387, 283] on input "FedEx 2Day A.M." at bounding box center [386, 283] width 1 height 9
checkbox input "true"
click at [393, 300] on label "FedEx Express" at bounding box center [425, 304] width 78 height 12
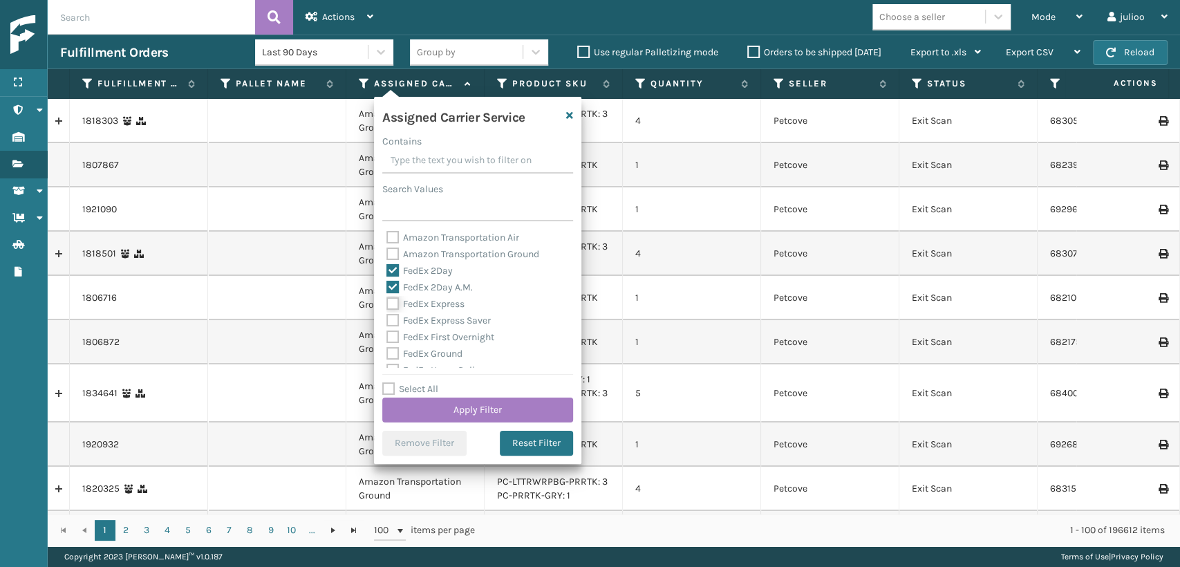
click at [387, 300] on input "FedEx Express" at bounding box center [386, 300] width 1 height 9
checkbox input "true"
click at [391, 318] on label "FedEx Express Saver" at bounding box center [438, 321] width 104 height 12
click at [387, 318] on input "FedEx Express Saver" at bounding box center [386, 316] width 1 height 9
checkbox input "true"
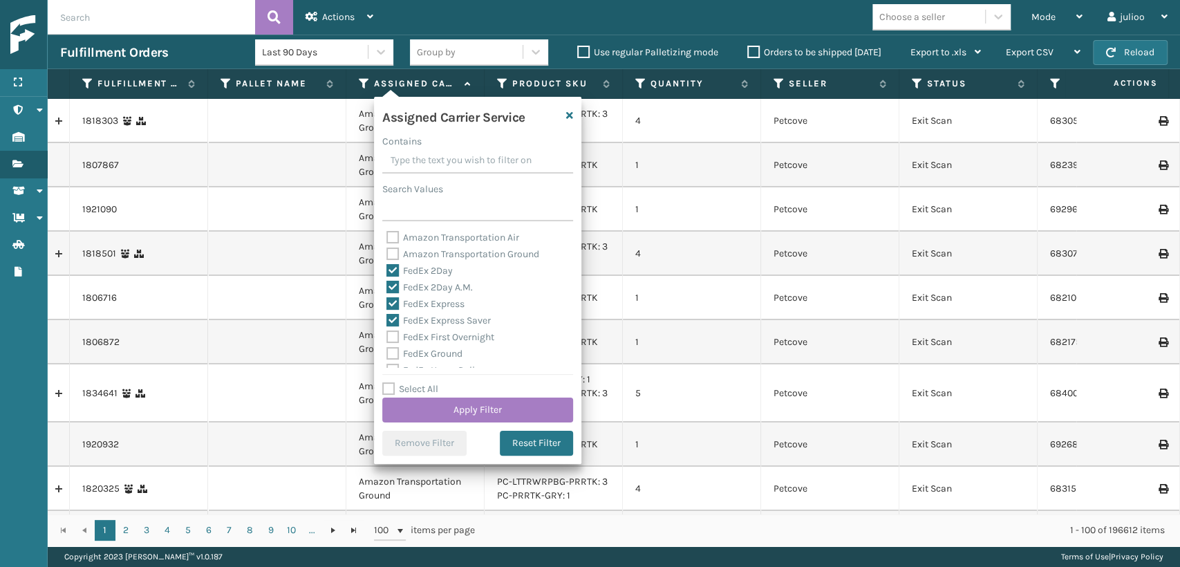
click at [389, 332] on div "FedEx First Overnight" at bounding box center [477, 337] width 182 height 17
click at [393, 338] on label "FedEx First Overnight" at bounding box center [440, 337] width 108 height 12
click at [387, 338] on input "FedEx First Overnight" at bounding box center [386, 333] width 1 height 9
checkbox input "true"
click at [391, 355] on label "FedEx Ground" at bounding box center [424, 354] width 76 height 12
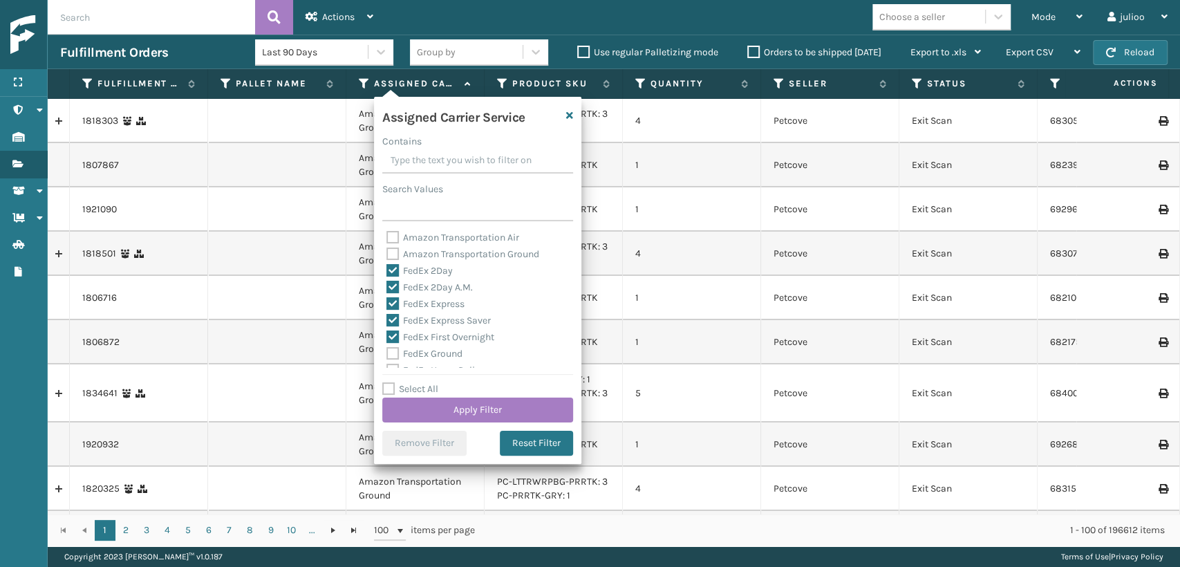
click at [387, 355] on input "FedEx Ground" at bounding box center [386, 350] width 1 height 9
checkbox input "true"
click at [391, 367] on label "FedEx Home Delivery" at bounding box center [439, 370] width 106 height 12
click at [387, 367] on input "FedEx Home Delivery" at bounding box center [386, 366] width 1 height 9
checkbox input "true"
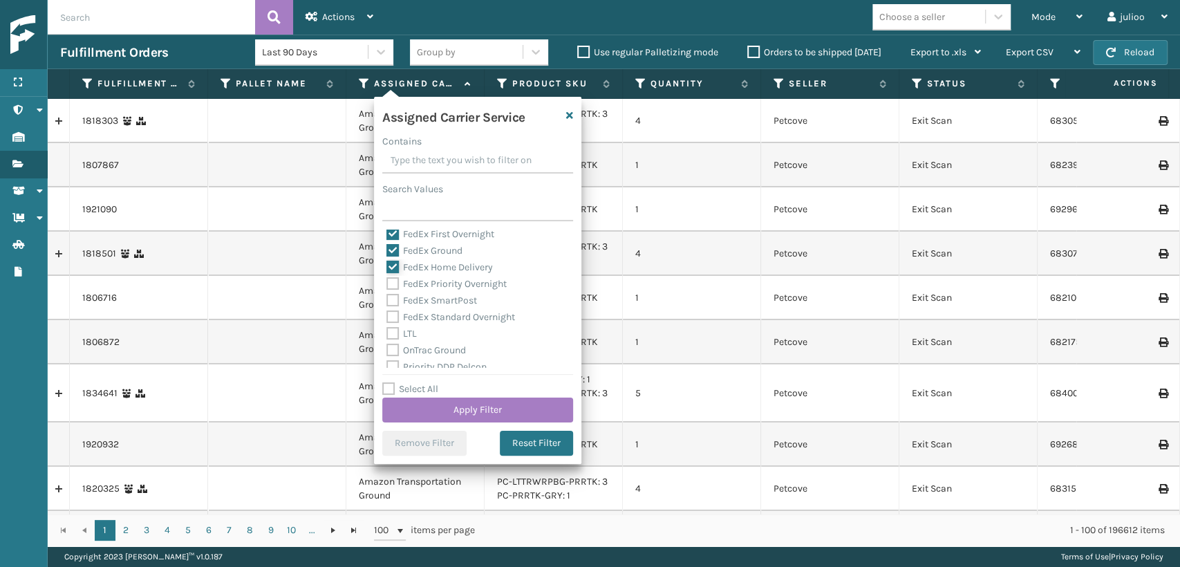
scroll to position [80, 0]
click at [395, 306] on label "FedEx Priority Overnight" at bounding box center [446, 307] width 120 height 12
click at [387, 306] on input "FedEx Priority Overnight" at bounding box center [386, 303] width 1 height 9
checkbox input "true"
click at [395, 324] on label "FedEx SmartPost" at bounding box center [431, 323] width 91 height 12
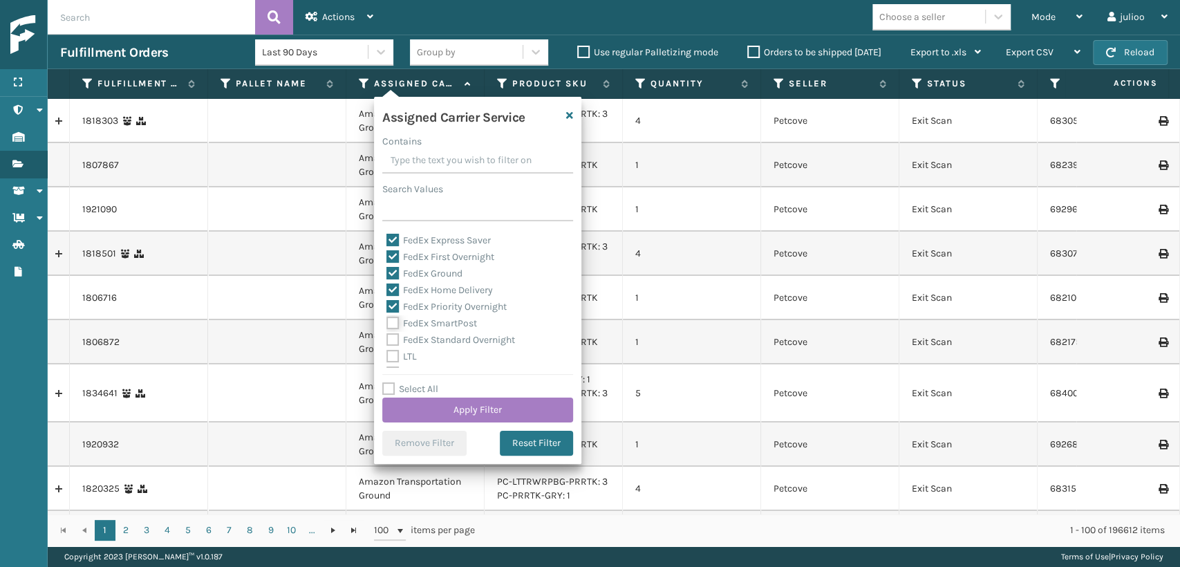
click at [387, 324] on input "FedEx SmartPost" at bounding box center [386, 319] width 1 height 9
checkbox input "true"
click at [393, 337] on label "FedEx Standard Overnight" at bounding box center [450, 340] width 129 height 12
click at [387, 337] on input "FedEx Standard Overnight" at bounding box center [386, 336] width 1 height 9
checkbox input "true"
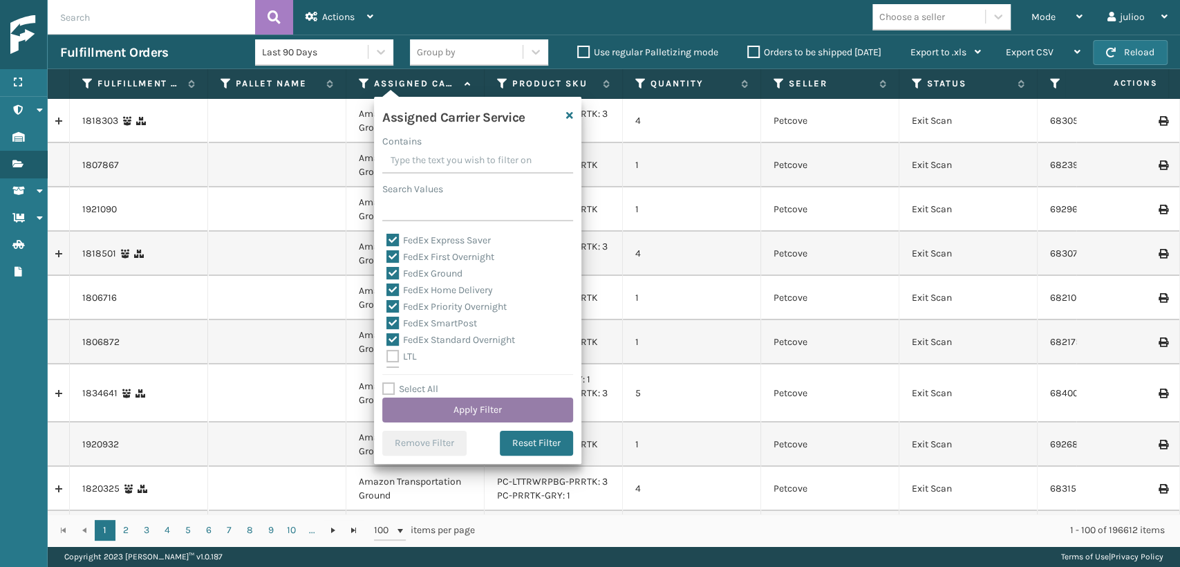
click at [457, 412] on button "Apply Filter" at bounding box center [477, 409] width 191 height 25
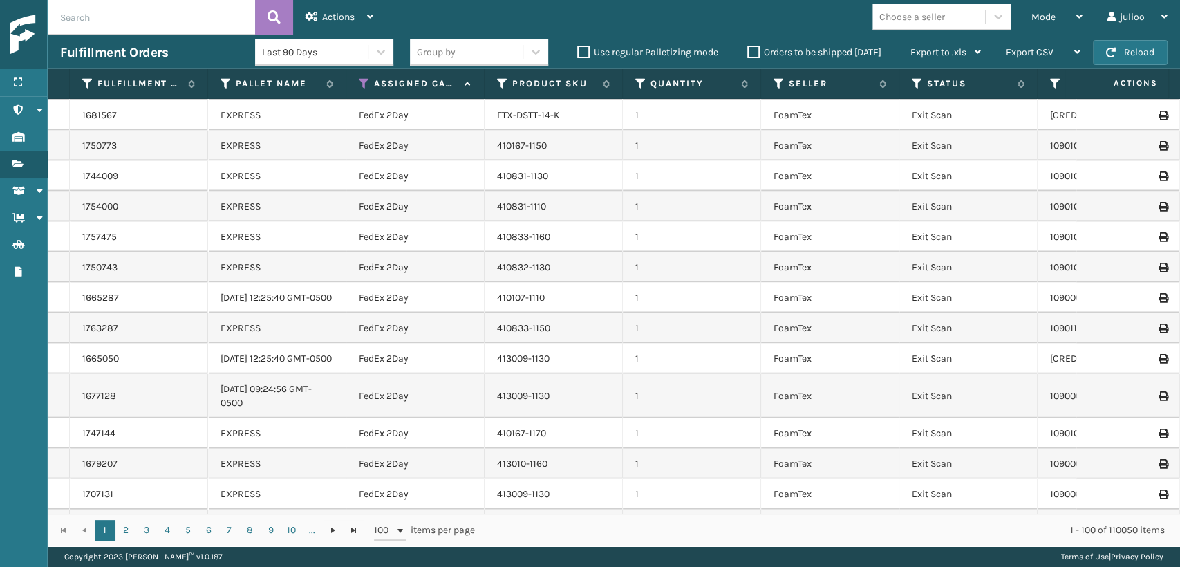
scroll to position [1996, 0]
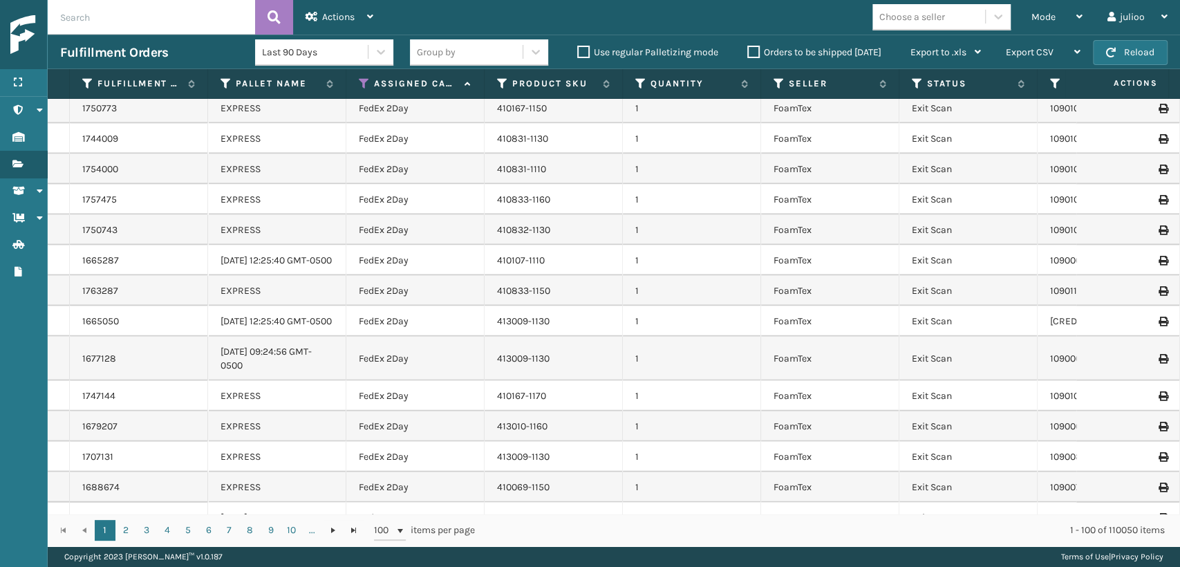
click at [937, 22] on div "Choose a seller" at bounding box center [912, 17] width 66 height 15
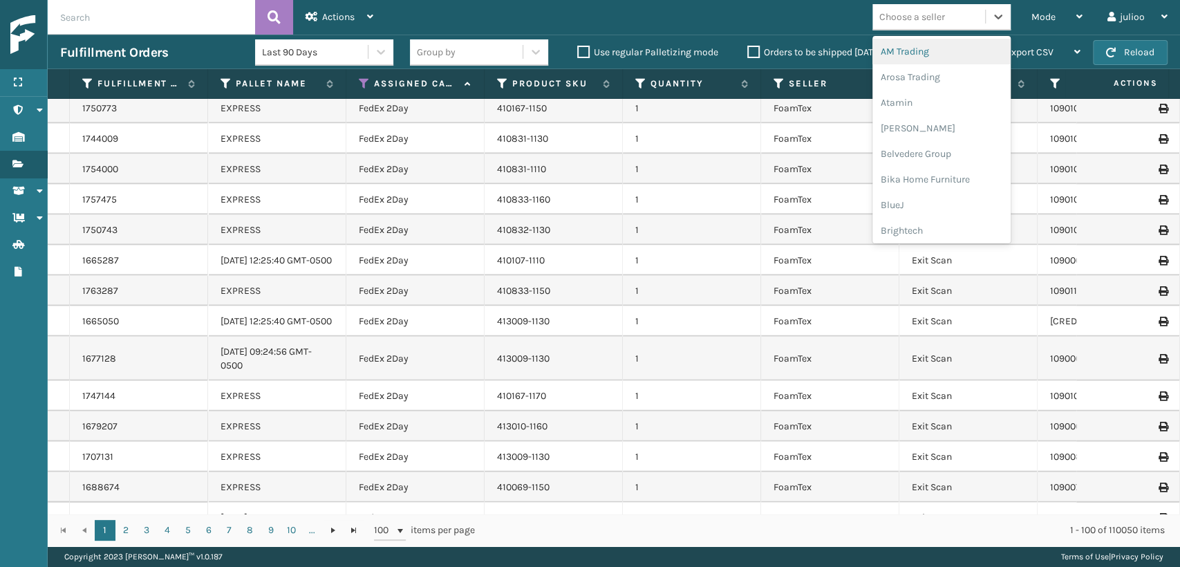
click at [930, 15] on div "Choose a seller" at bounding box center [912, 17] width 66 height 15
type input "mi"
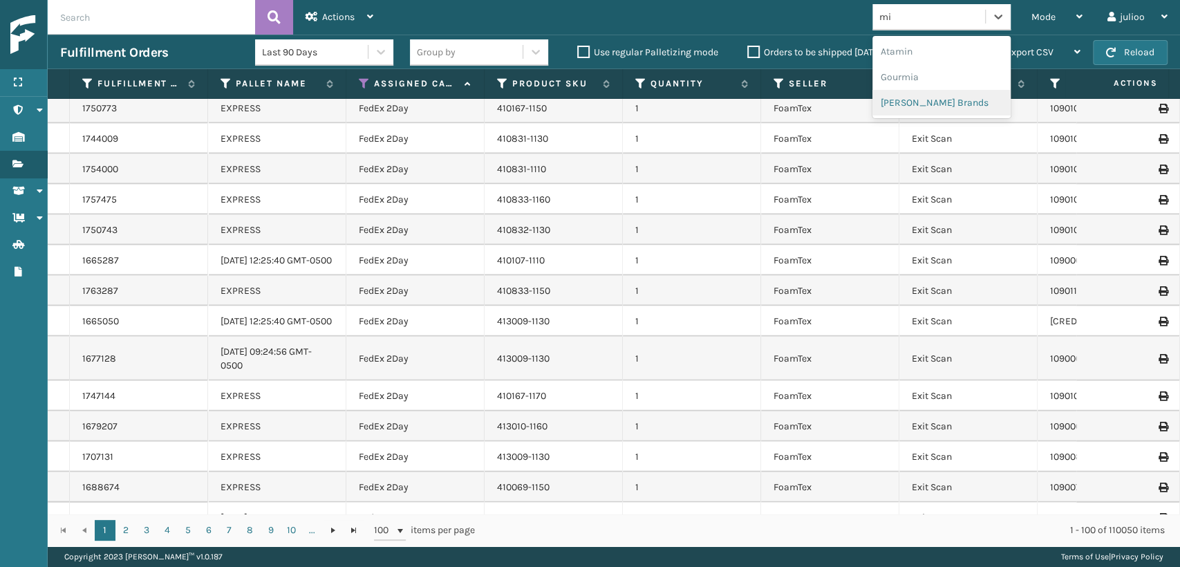
click at [897, 97] on div "[PERSON_NAME] Brands" at bounding box center [941, 103] width 138 height 26
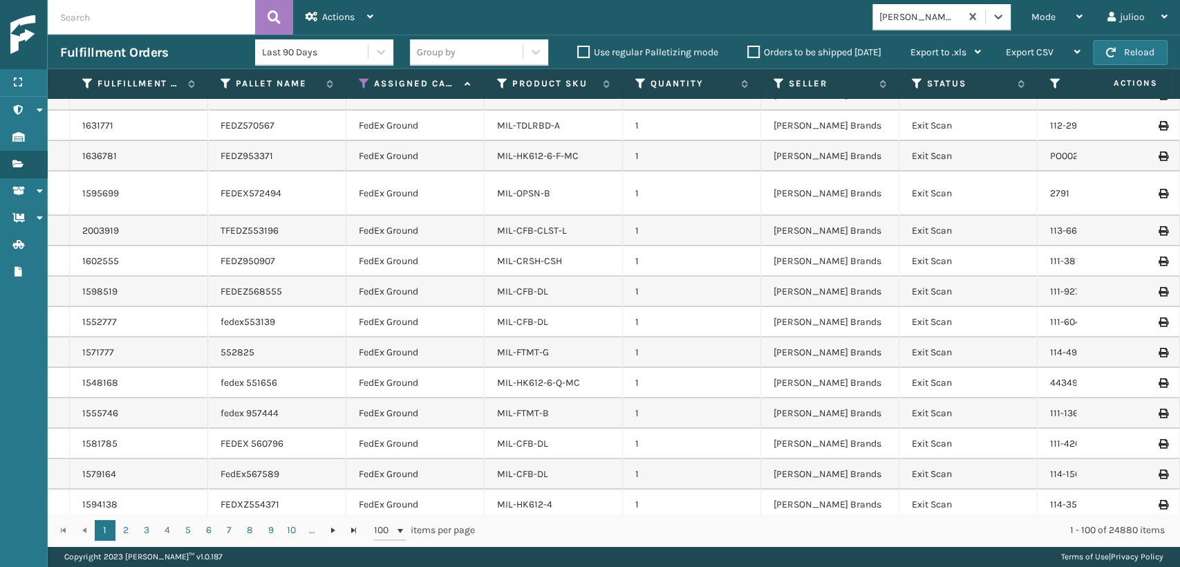
scroll to position [460, 0]
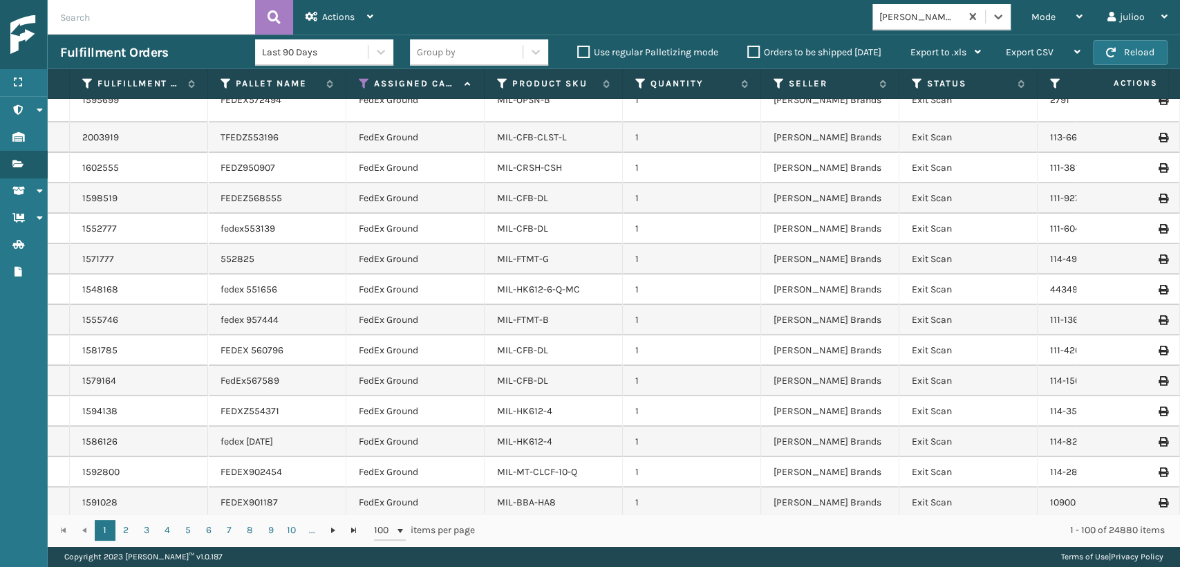
click at [186, 7] on input "text" at bounding box center [151, 17] width 207 height 35
type input "392528906649"
click at [277, 8] on icon at bounding box center [274, 17] width 13 height 21
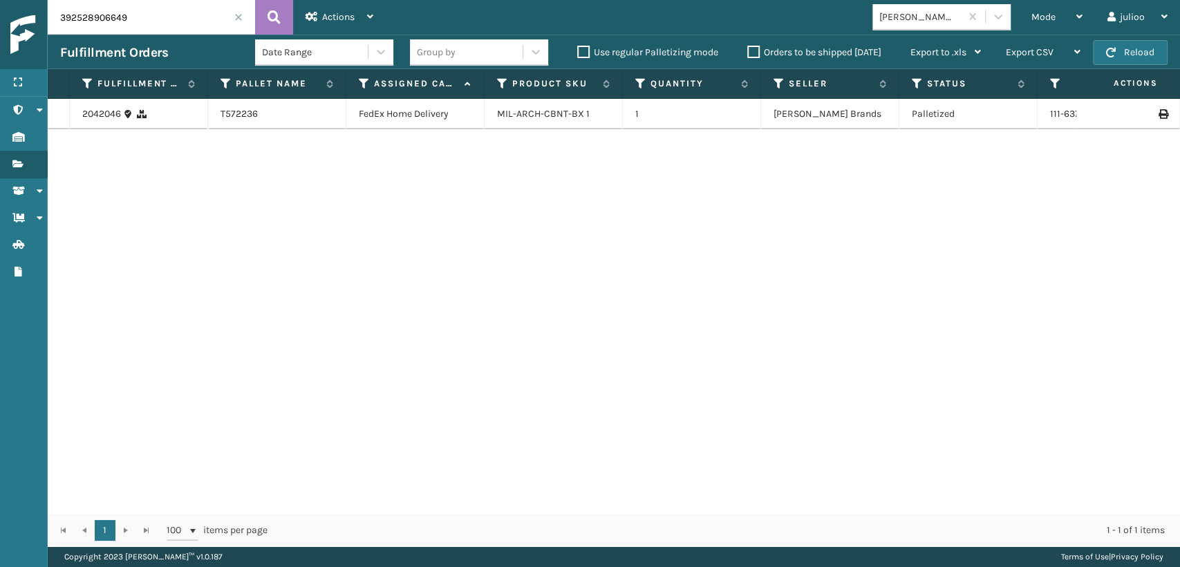
click at [600, 115] on div "MIL-ARCH-CBNT-BX 1" at bounding box center [553, 114] width 113 height 14
drag, startPoint x: 1067, startPoint y: 18, endPoint x: 1025, endPoint y: 48, distance: 51.0
click at [1062, 18] on div "Mode" at bounding box center [1056, 17] width 51 height 35
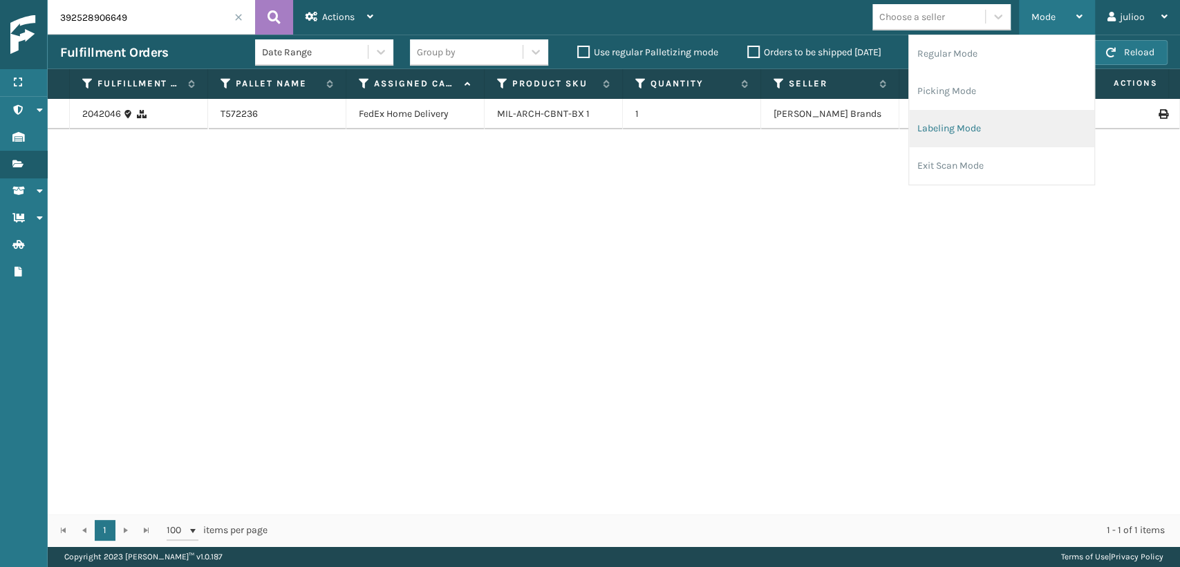
click at [988, 127] on li "Labeling Mode" at bounding box center [1001, 128] width 185 height 37
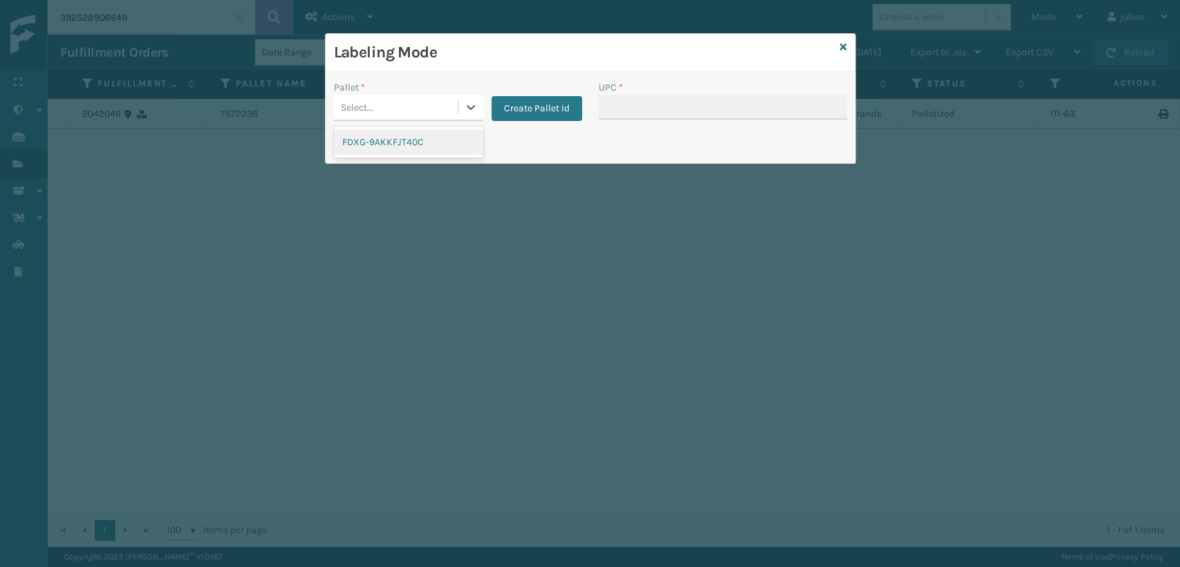
click at [429, 97] on div "Select..." at bounding box center [396, 107] width 124 height 23
click at [425, 140] on div "Print Pallet Label" at bounding box center [414, 145] width 176 height 33
click at [438, 108] on div "Select..." at bounding box center [396, 107] width 124 height 23
click at [426, 144] on div "FDXG-9AKKFJT40C" at bounding box center [408, 142] width 149 height 26
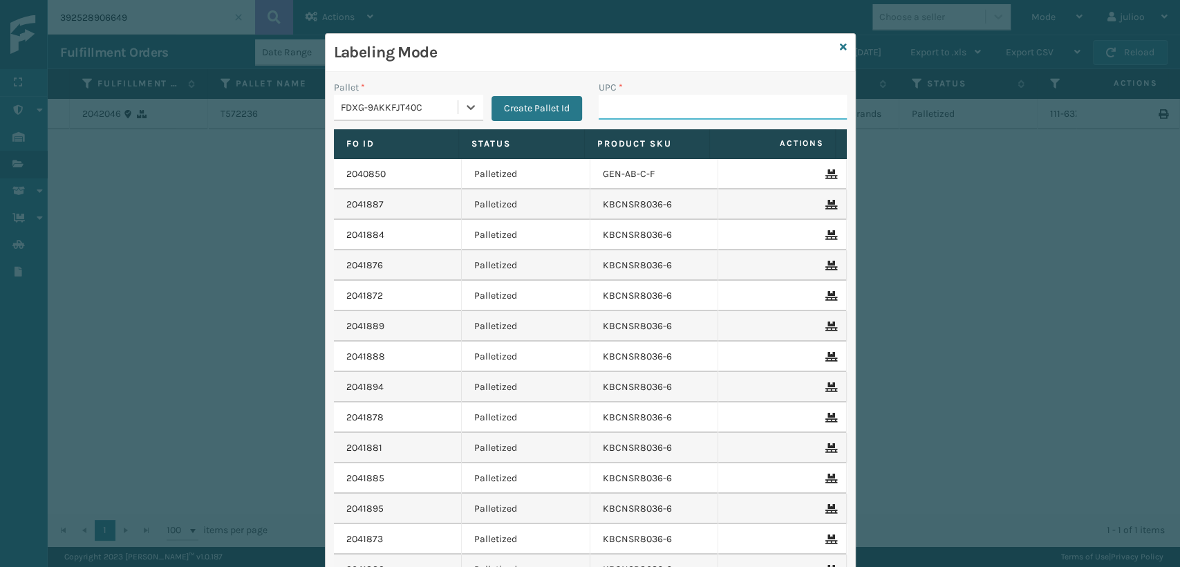
click at [619, 110] on input "UPC *" at bounding box center [723, 107] width 248 height 25
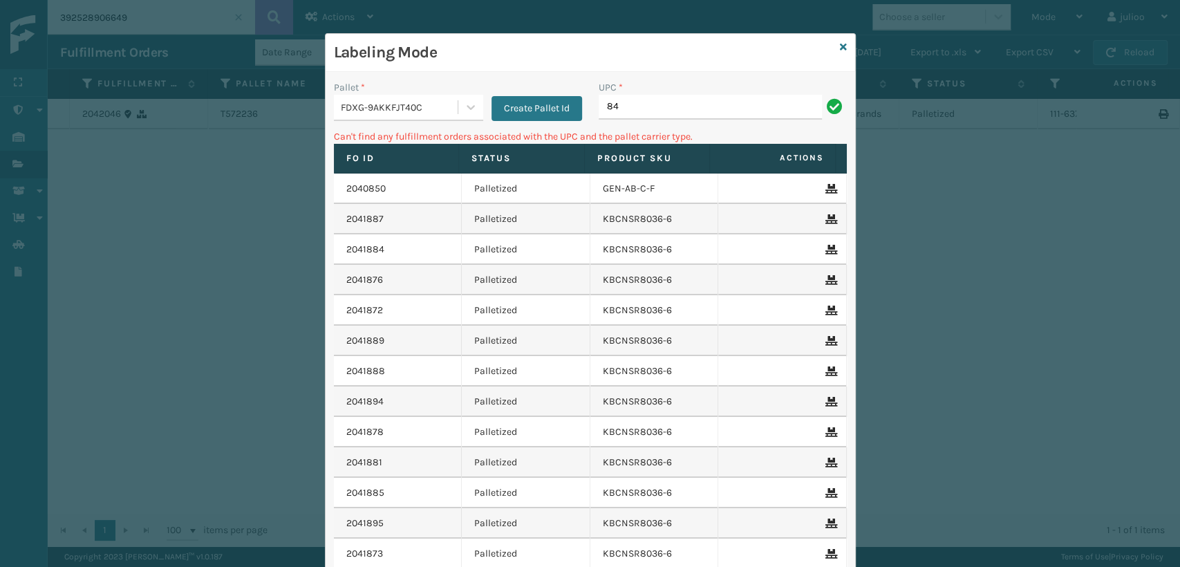
type input "8"
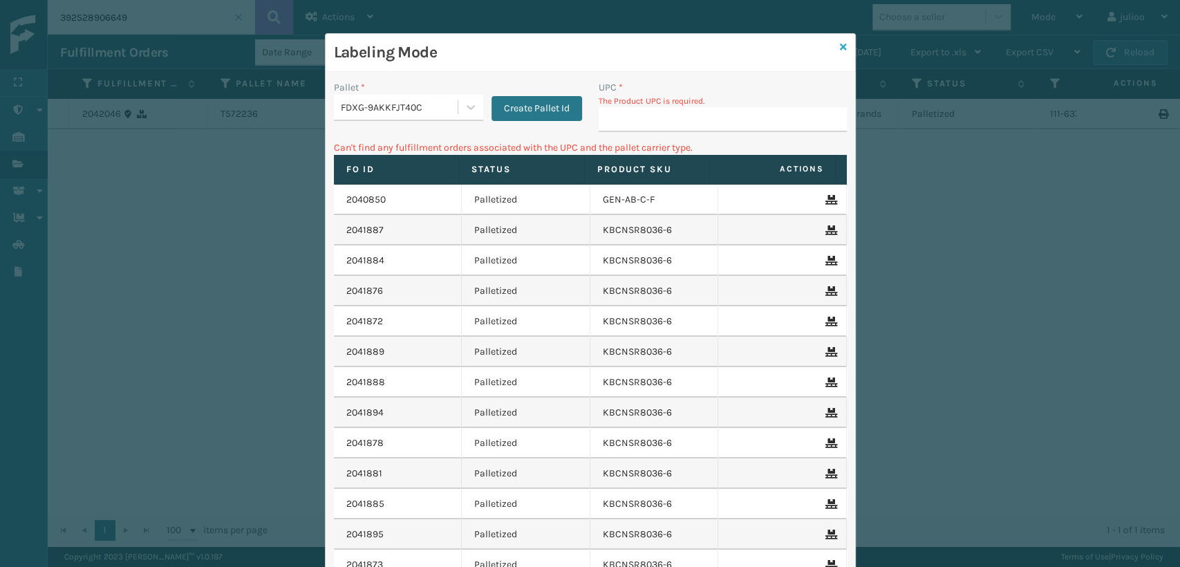
click at [840, 53] on link at bounding box center [843, 47] width 7 height 15
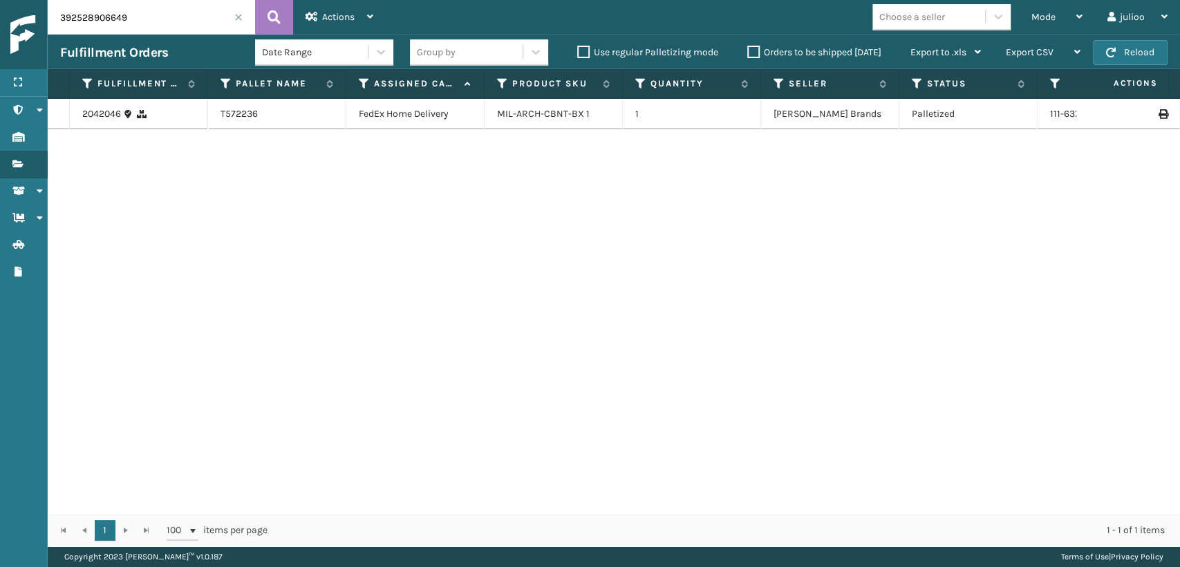
click at [237, 14] on span at bounding box center [238, 17] width 8 height 8
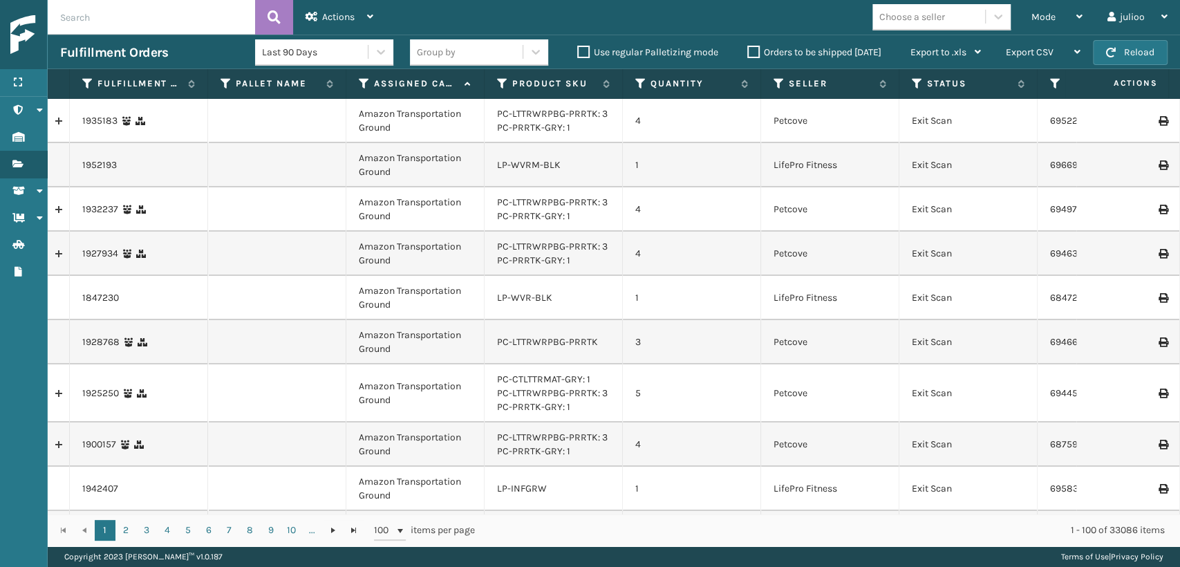
click at [366, 82] on icon at bounding box center [364, 83] width 11 height 12
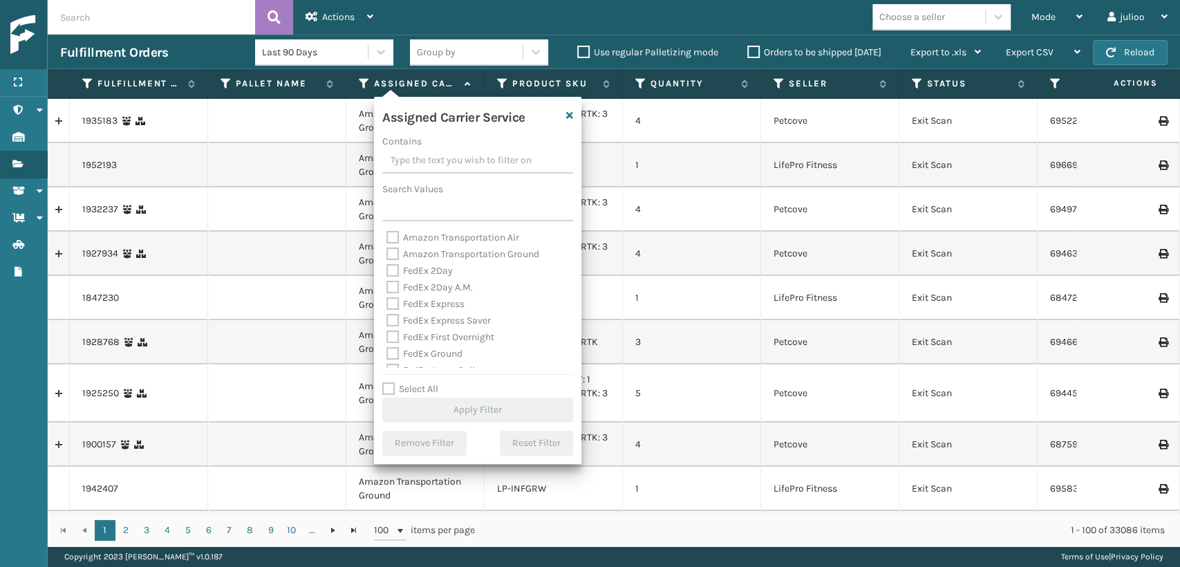
click at [393, 263] on div "FedEx 2Day" at bounding box center [477, 271] width 182 height 17
click at [390, 272] on label "FedEx 2Day" at bounding box center [419, 271] width 66 height 12
click at [387, 272] on input "FedEx 2Day" at bounding box center [386, 267] width 1 height 9
checkbox input "true"
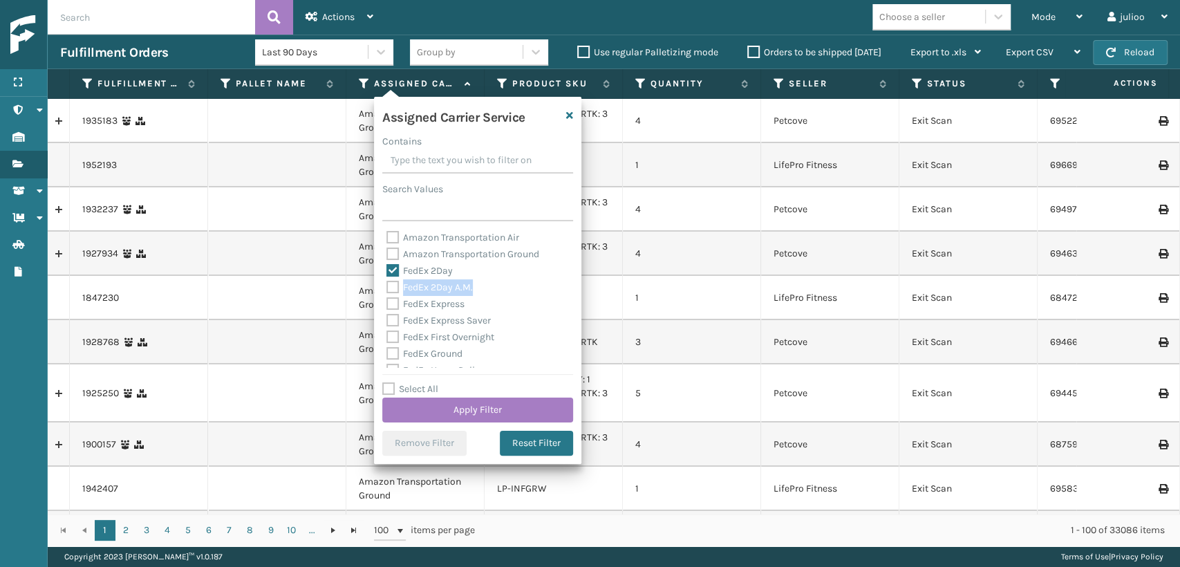
click at [395, 290] on label "FedEx 2Day A.M." at bounding box center [429, 287] width 86 height 12
click at [391, 290] on label "FedEx 2Day A.M." at bounding box center [429, 287] width 86 height 12
click at [387, 288] on input "FedEx 2Day A.M." at bounding box center [386, 283] width 1 height 9
checkbox input "true"
click at [391, 304] on label "FedEx Express" at bounding box center [425, 304] width 78 height 12
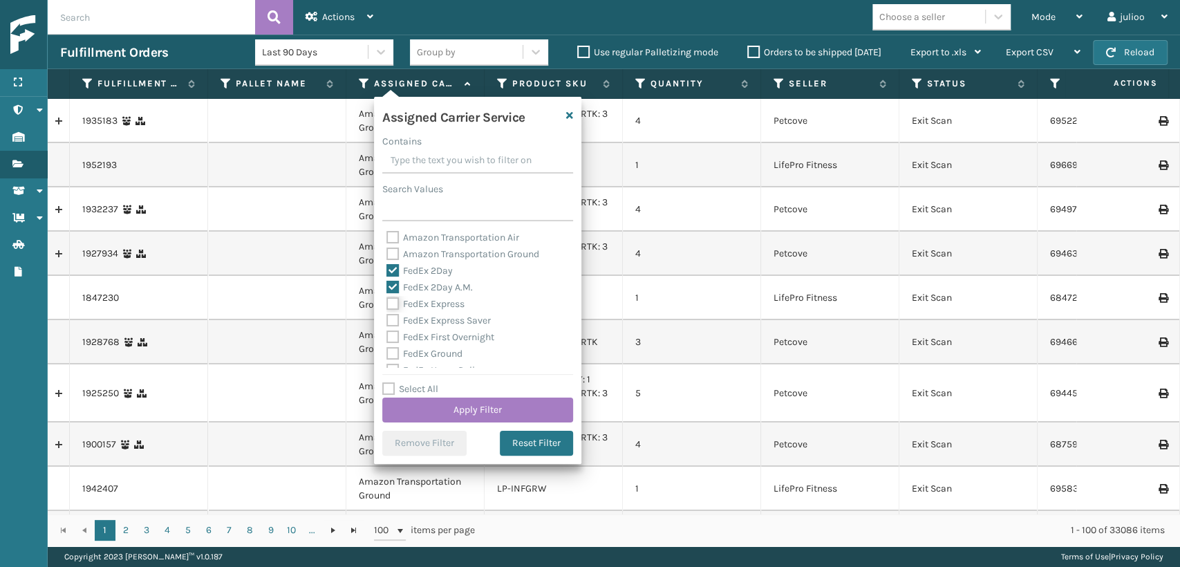
click at [387, 304] on input "FedEx Express" at bounding box center [386, 300] width 1 height 9
checkbox input "true"
drag, startPoint x: 393, startPoint y: 313, endPoint x: 395, endPoint y: 321, distance: 8.1
click at [393, 317] on div "FedEx Express Saver" at bounding box center [477, 320] width 182 height 17
click at [389, 337] on label "FedEx First Overnight" at bounding box center [440, 337] width 108 height 12
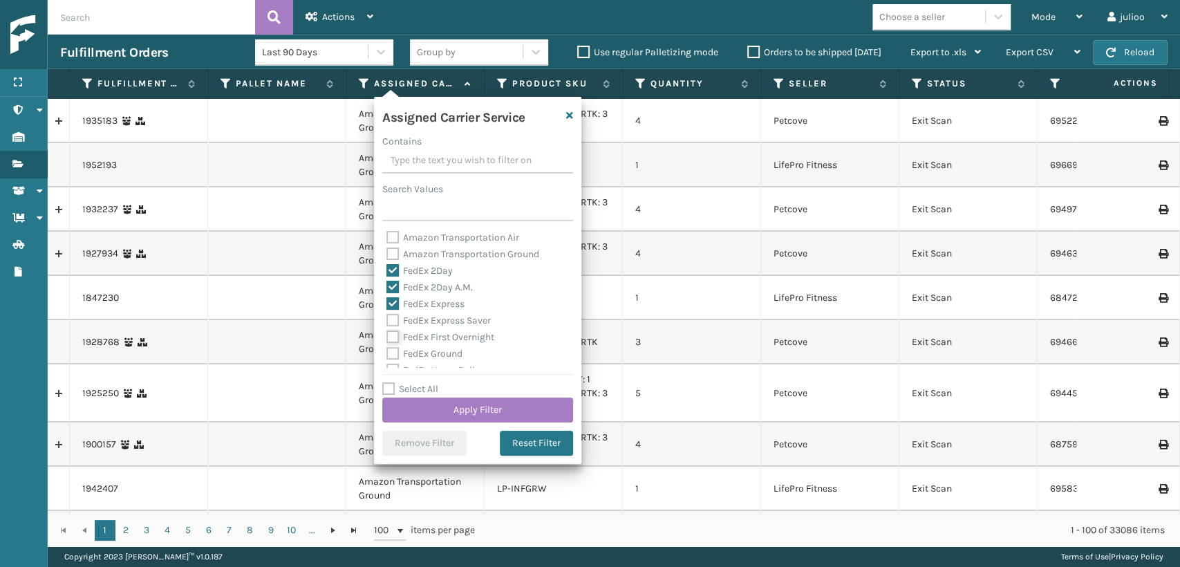
click at [387, 337] on input "FedEx First Overnight" at bounding box center [386, 333] width 1 height 9
checkbox input "true"
click at [388, 321] on label "FedEx Express Saver" at bounding box center [438, 321] width 104 height 12
click at [387, 321] on input "FedEx Express Saver" at bounding box center [386, 316] width 1 height 9
checkbox input "true"
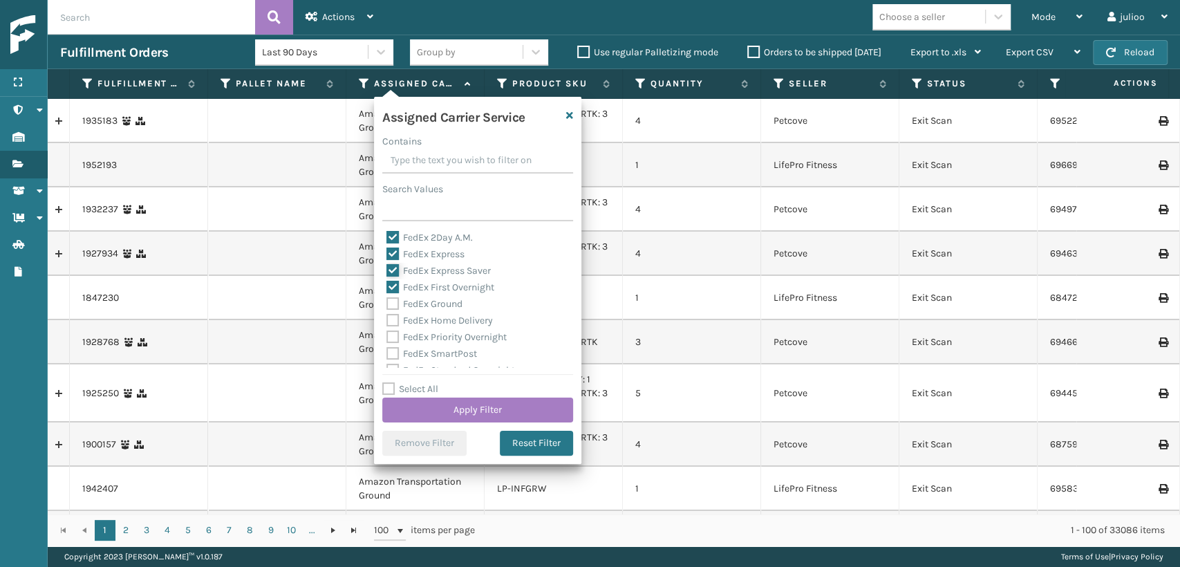
scroll to position [77, 0]
click at [388, 293] on label "FedEx Home Delivery" at bounding box center [439, 294] width 106 height 12
click at [387, 293] on input "FedEx Home Delivery" at bounding box center [386, 289] width 1 height 9
checkbox input "true"
click at [395, 275] on label "FedEx Ground" at bounding box center [424, 277] width 76 height 12
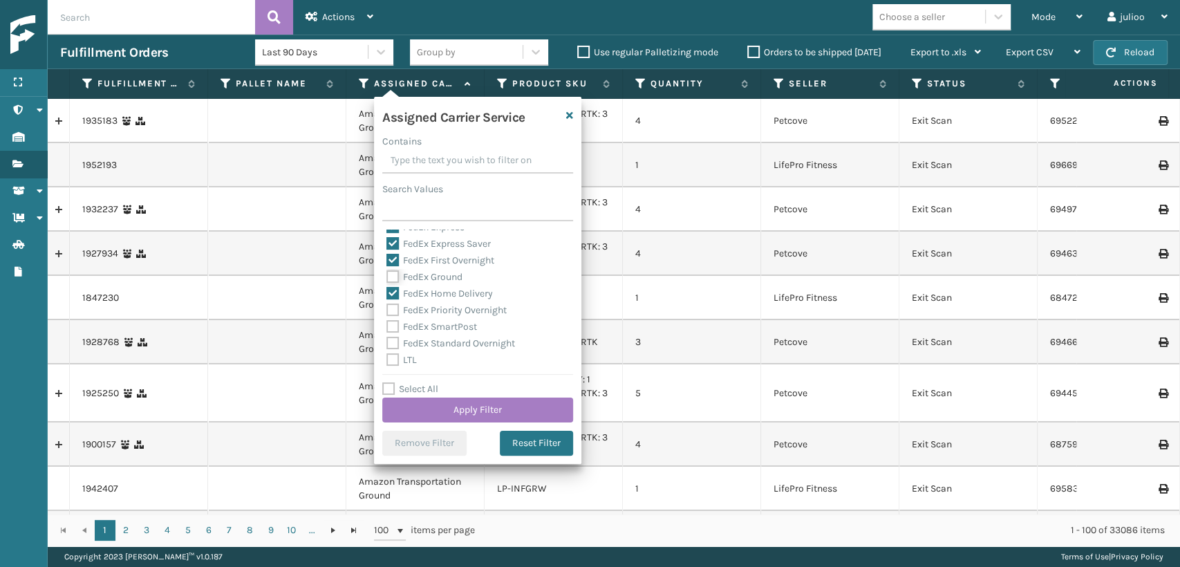
click at [387, 275] on input "FedEx Ground" at bounding box center [386, 273] width 1 height 9
checkbox input "true"
click at [389, 311] on label "FedEx Priority Overnight" at bounding box center [446, 310] width 120 height 12
click at [387, 311] on input "FedEx Priority Overnight" at bounding box center [386, 306] width 1 height 9
checkbox input "true"
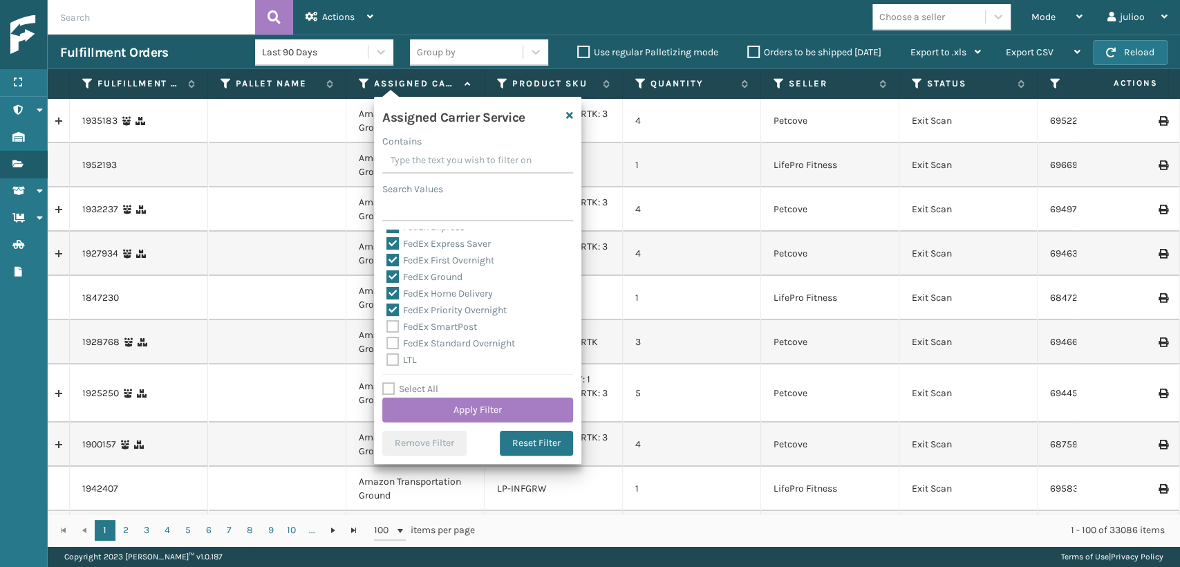
click at [391, 324] on label "FedEx SmartPost" at bounding box center [431, 327] width 91 height 12
click at [387, 324] on input "FedEx SmartPost" at bounding box center [386, 323] width 1 height 9
checkbox input "true"
click at [391, 340] on label "FedEx Standard Overnight" at bounding box center [450, 343] width 129 height 12
click at [387, 340] on input "FedEx Standard Overnight" at bounding box center [386, 339] width 1 height 9
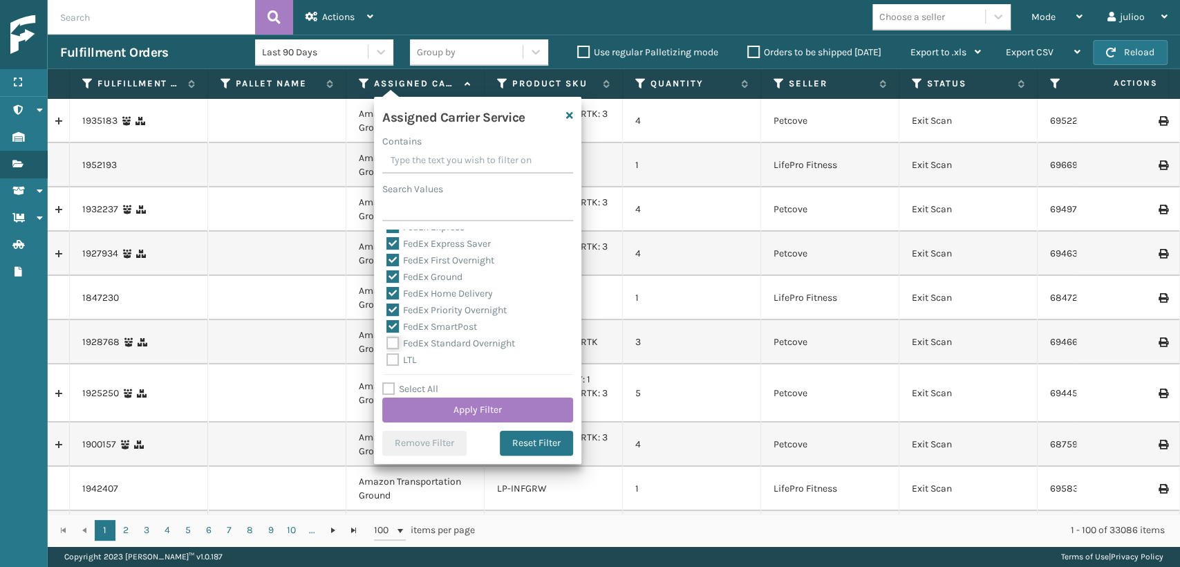
checkbox input "true"
click at [423, 407] on button "Apply Filter" at bounding box center [477, 409] width 191 height 25
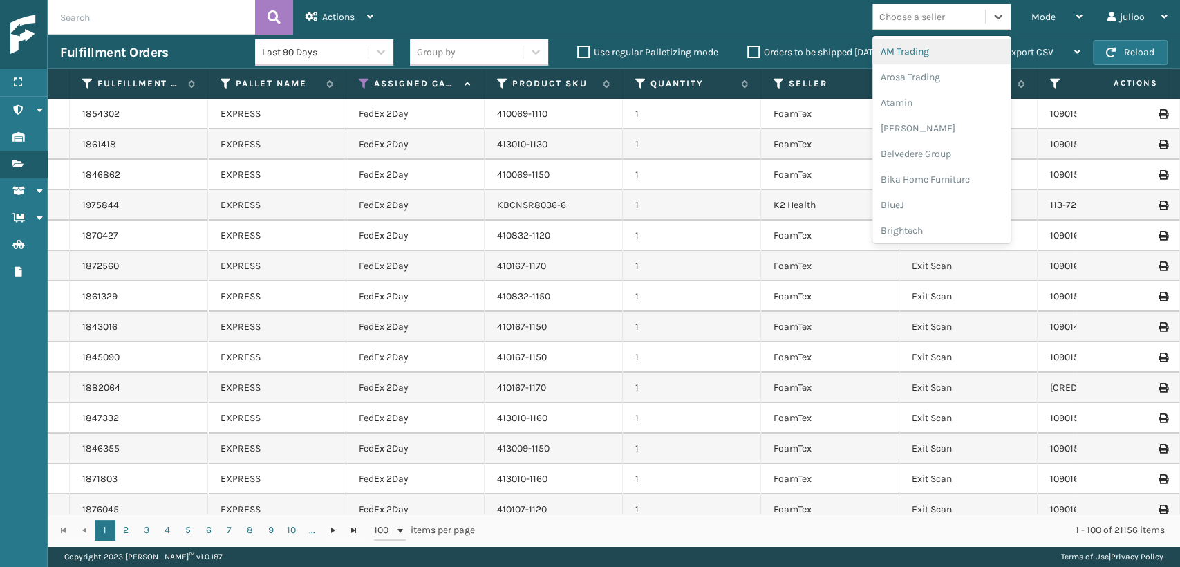
click at [903, 17] on div "Choose a seller" at bounding box center [912, 17] width 66 height 15
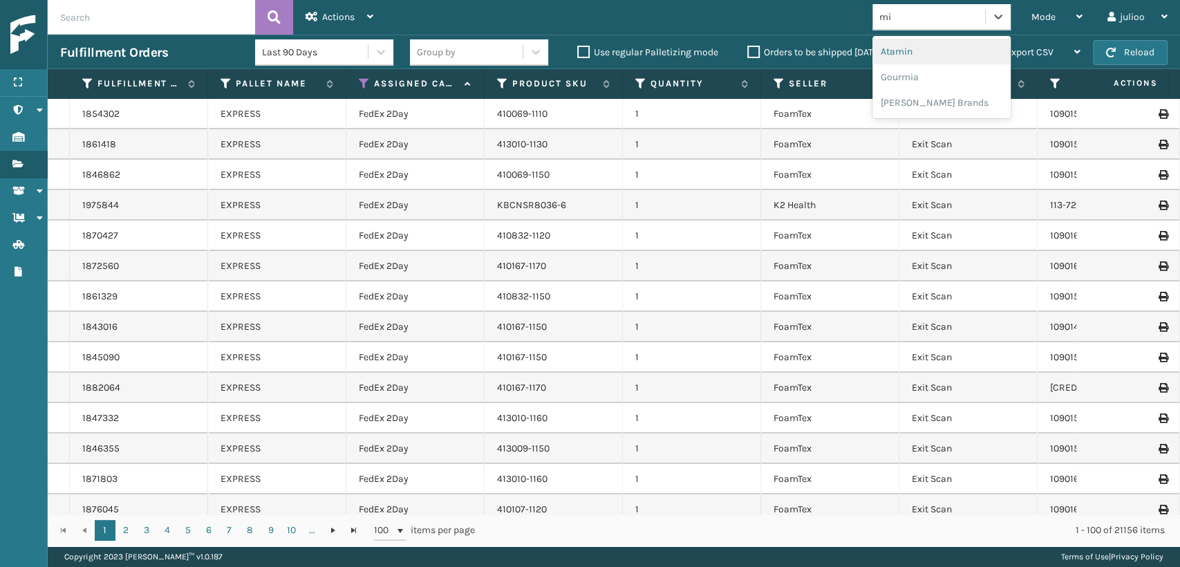
type input "mil"
click at [918, 55] on div "[PERSON_NAME] Brands" at bounding box center [941, 52] width 138 height 26
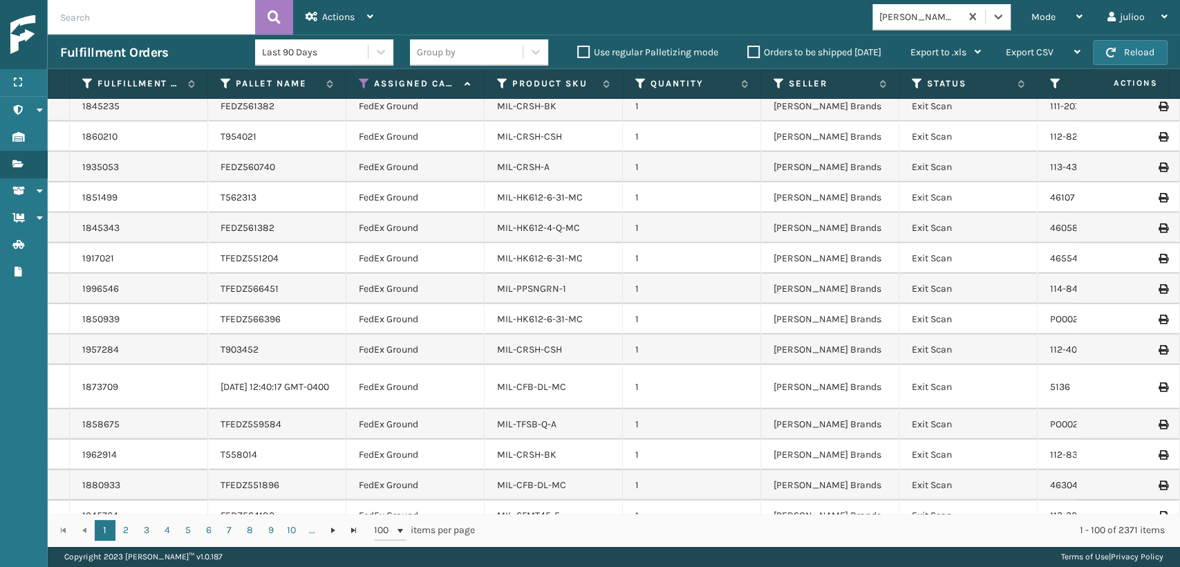
scroll to position [2652, 0]
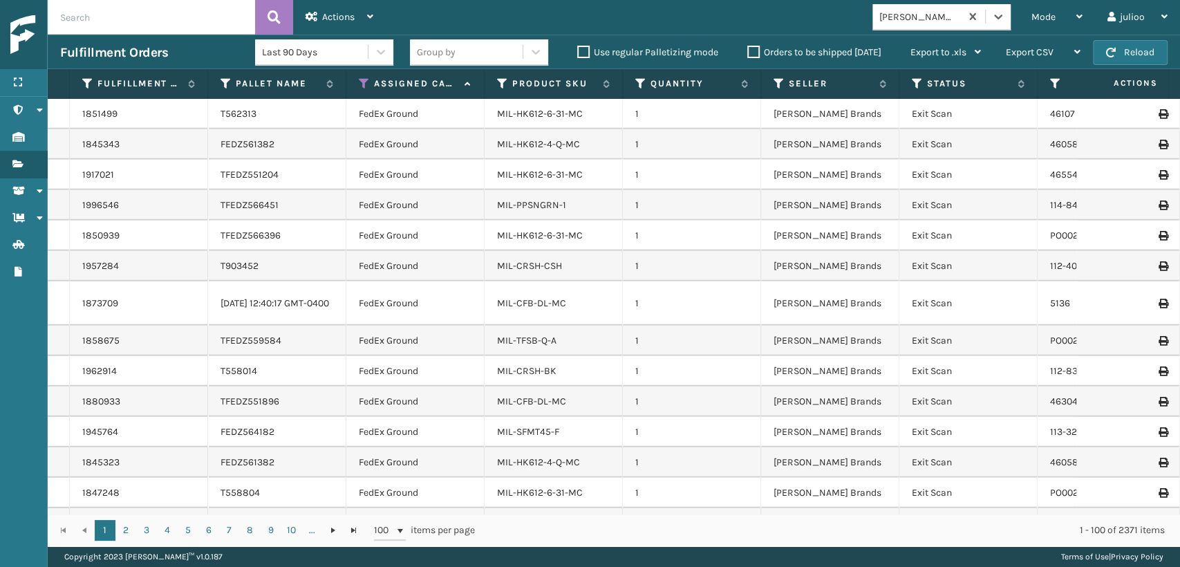
click at [169, 24] on input "text" at bounding box center [151, 17] width 207 height 35
type input "m"
type input "MIL-ARCH-CBNT"
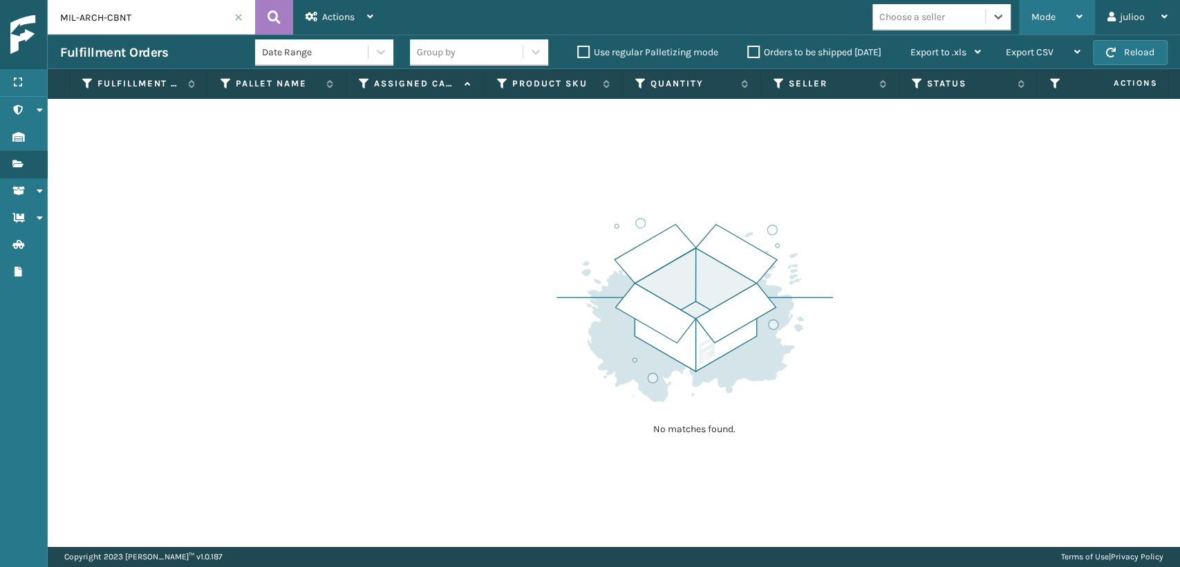
click at [1033, 12] on span "Mode" at bounding box center [1043, 17] width 24 height 12
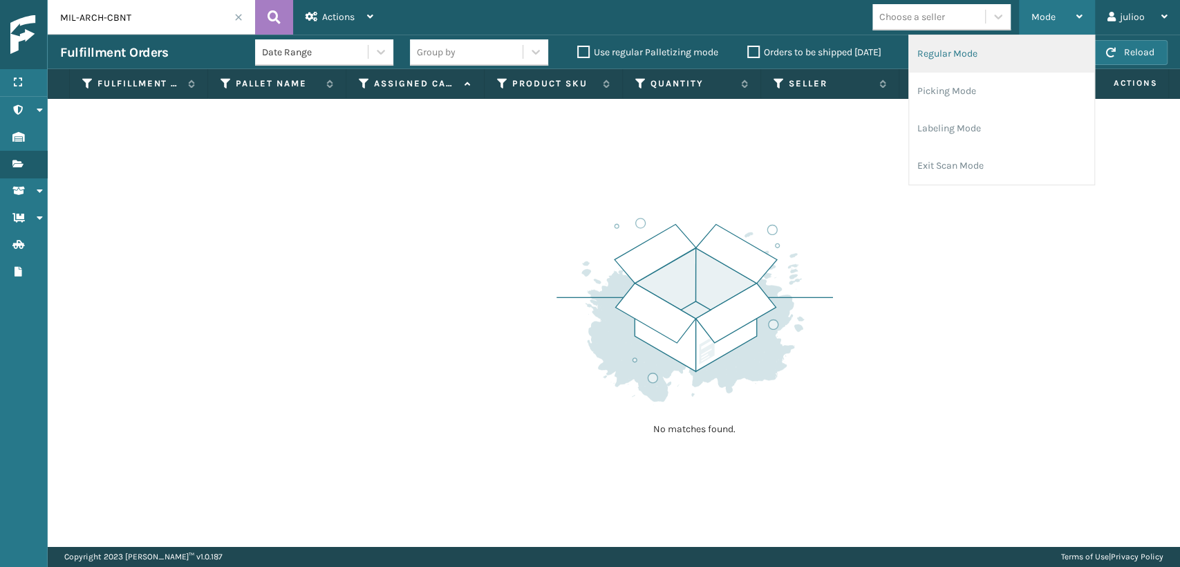
click at [1024, 45] on li "Regular Mode" at bounding box center [1001, 53] width 185 height 37
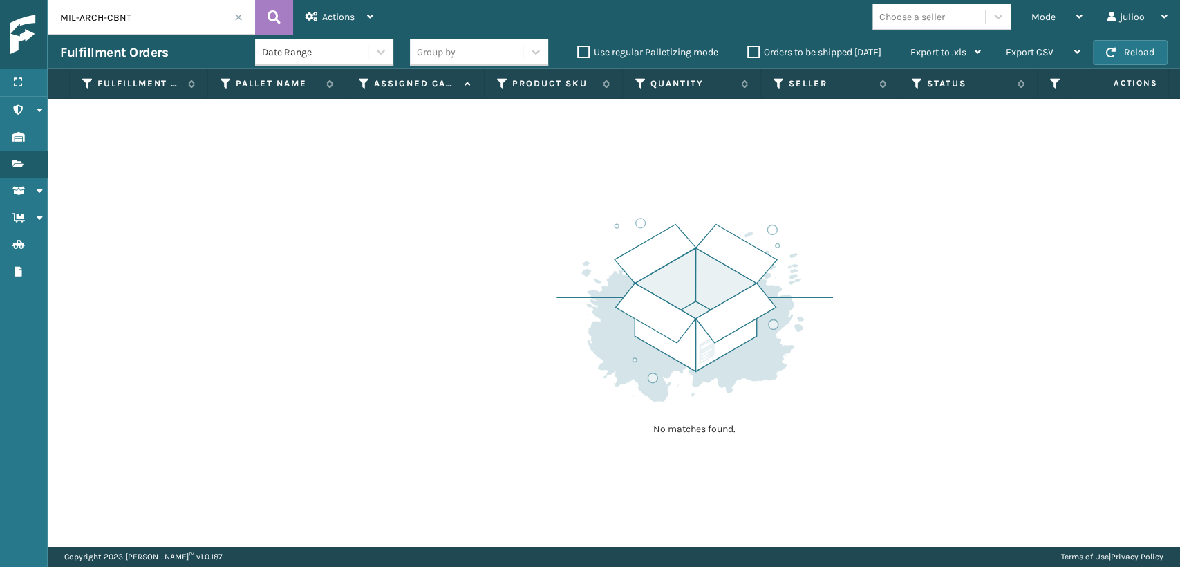
click at [138, 11] on input "MIL-ARCH-CBNT" at bounding box center [151, 17] width 207 height 35
drag, startPoint x: 57, startPoint y: 17, endPoint x: 204, endPoint y: 14, distance: 146.6
click at [62, 14] on input "MIL-ARCH-CBNT" at bounding box center [151, 17] width 207 height 35
click at [1076, 24] on div "Mode" at bounding box center [1056, 17] width 51 height 35
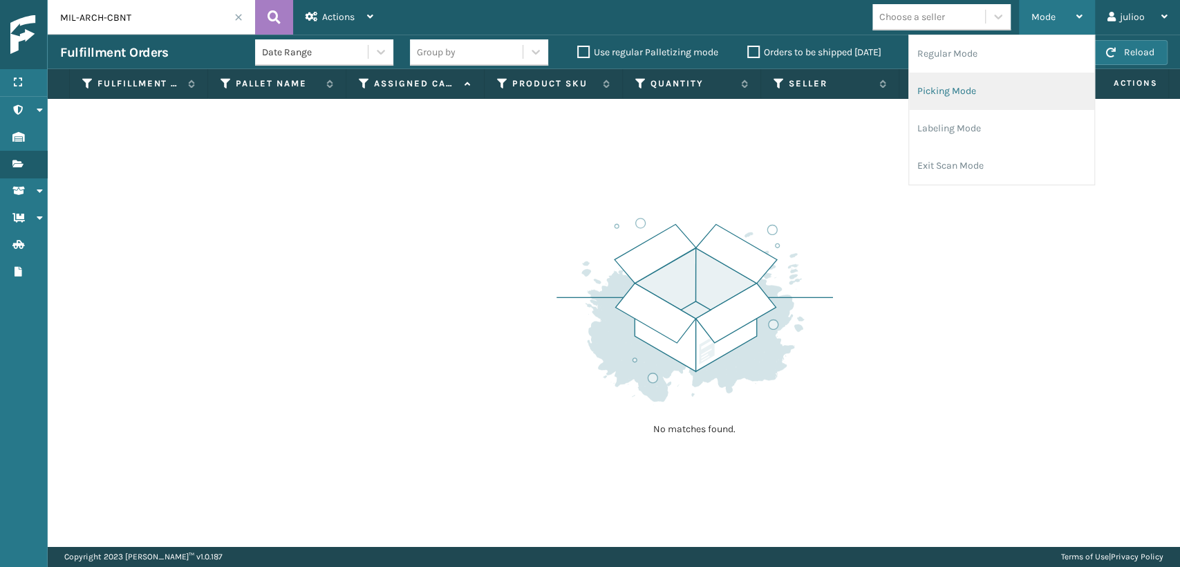
click at [1021, 84] on li "Picking Mode" at bounding box center [1001, 91] width 185 height 37
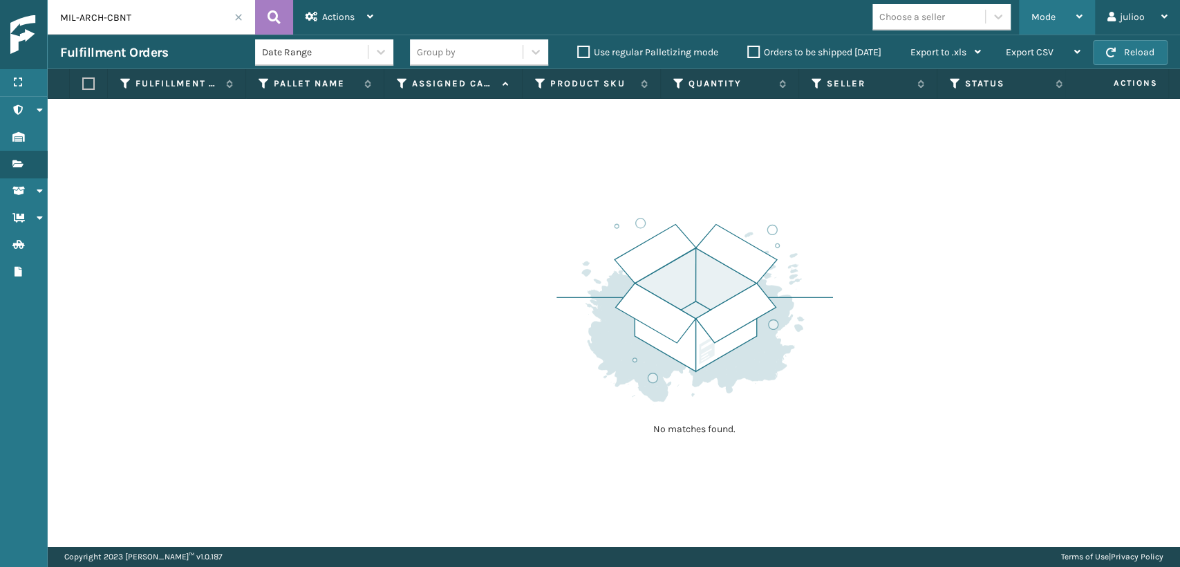
click at [1035, 21] on span "Mode" at bounding box center [1043, 17] width 24 height 12
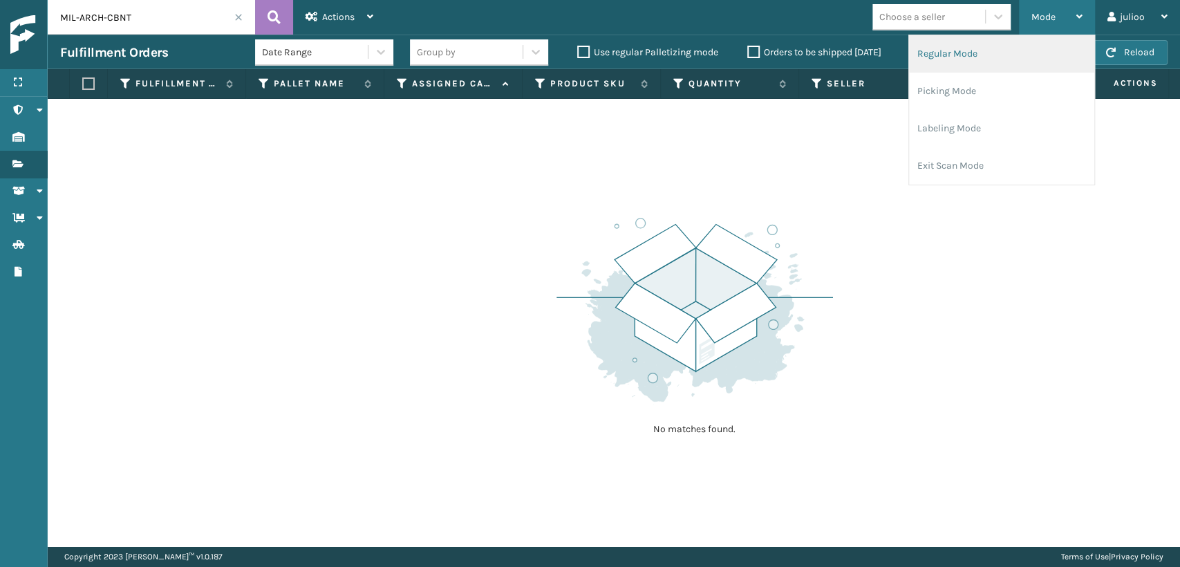
click at [1004, 49] on li "Regular Mode" at bounding box center [1001, 53] width 185 height 37
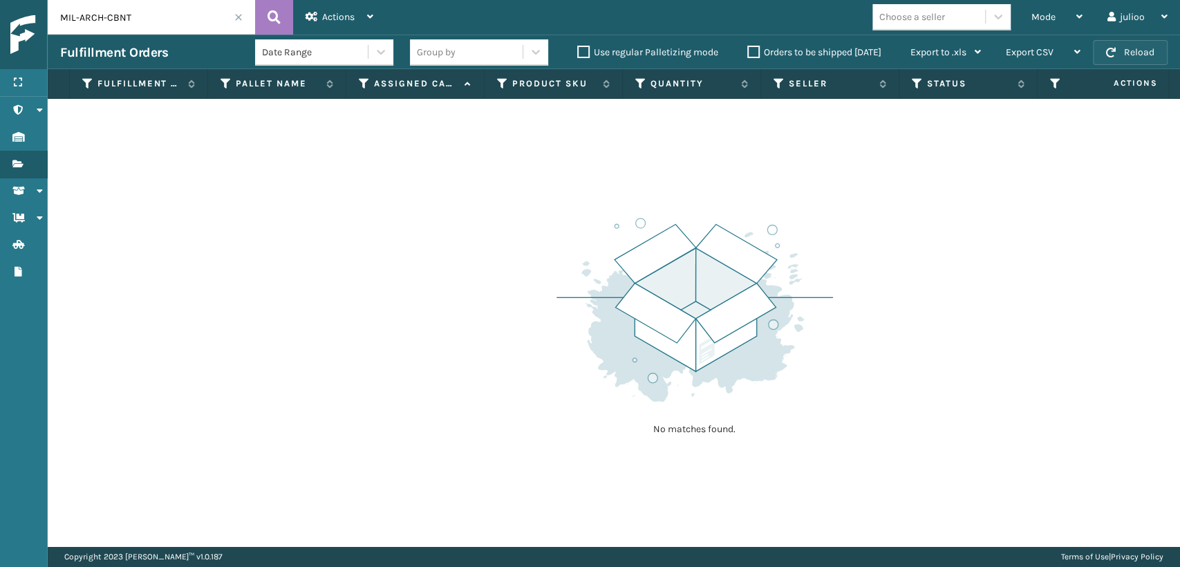
click at [1125, 50] on button "Reload" at bounding box center [1130, 52] width 75 height 25
click at [155, 30] on input "MIL-ARCH-CBNT" at bounding box center [151, 17] width 207 height 35
click at [148, 19] on input "MIL-ARCH-CBNT" at bounding box center [151, 17] width 207 height 35
click at [330, 17] on span "Actions" at bounding box center [338, 17] width 32 height 12
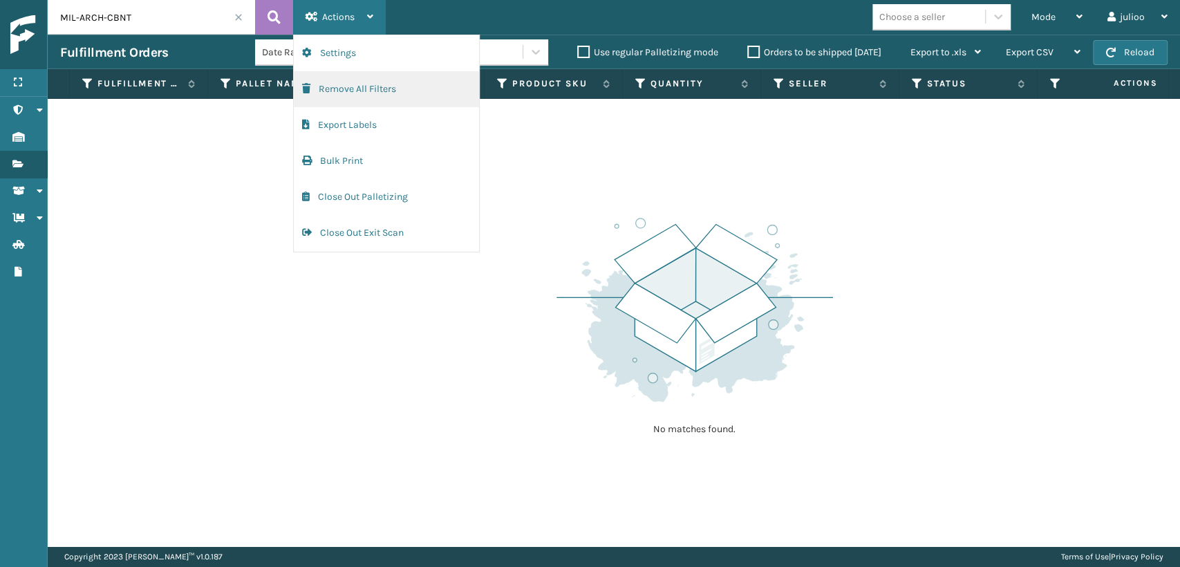
click at [350, 90] on button "Remove All Filters" at bounding box center [386, 89] width 185 height 36
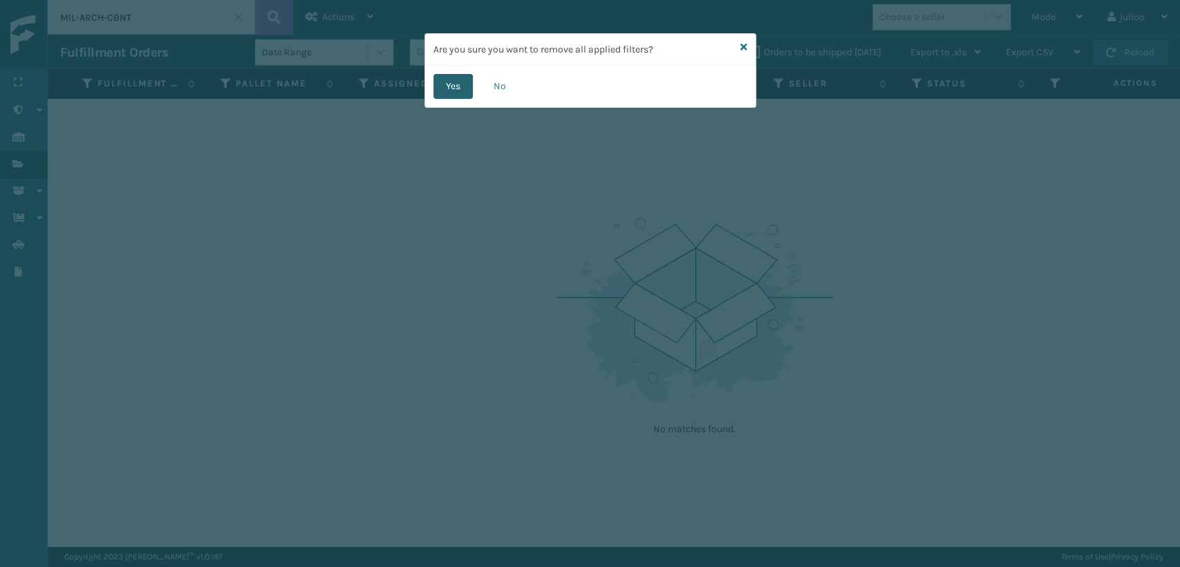
click at [449, 94] on button "Yes" at bounding box center [452, 86] width 39 height 25
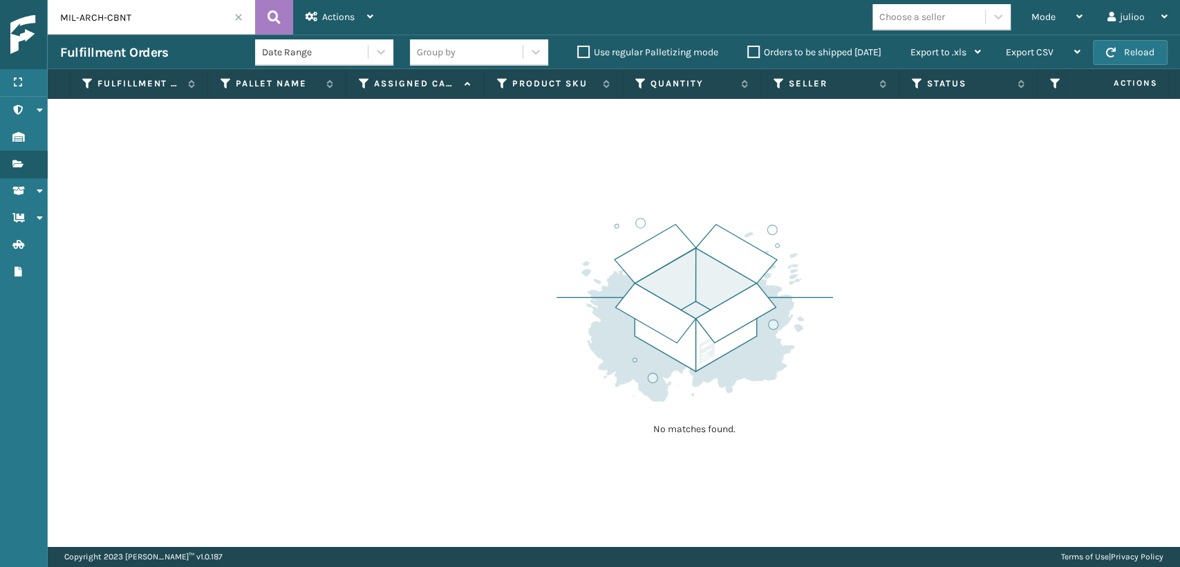
click at [1012, 15] on div "Choose a seller" at bounding box center [945, 17] width 147 height 26
click at [1019, 15] on div "Mode Regular Mode Picking Mode Labeling Mode Exit Scan Mode Choose a seller jul…" at bounding box center [783, 17] width 794 height 35
click at [1032, 16] on span "Mode" at bounding box center [1043, 17] width 24 height 12
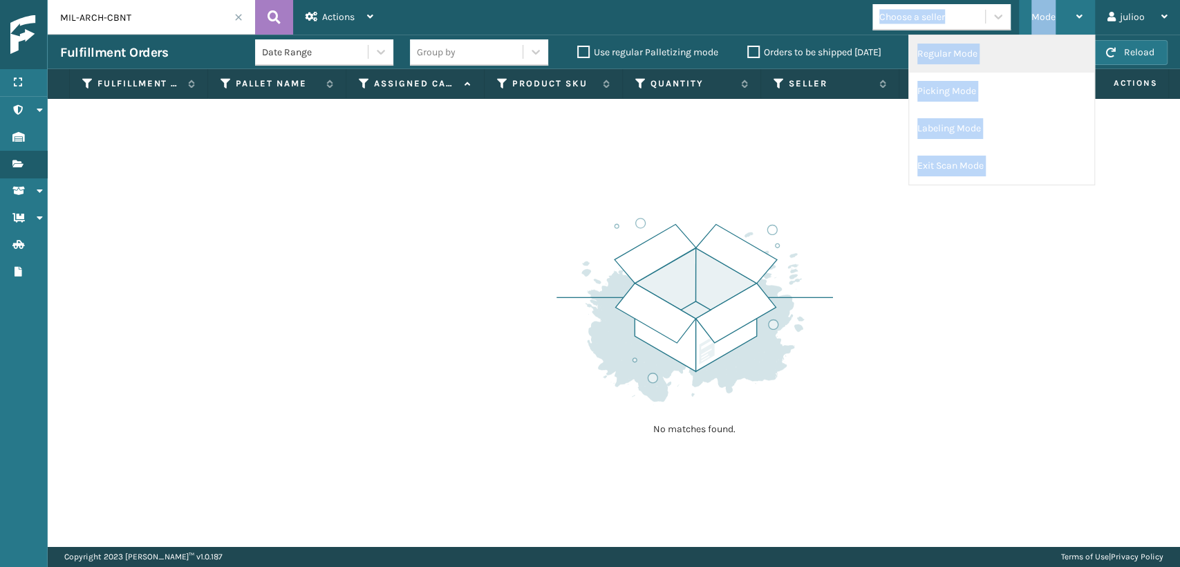
click at [984, 57] on li "Regular Mode" at bounding box center [1001, 53] width 185 height 37
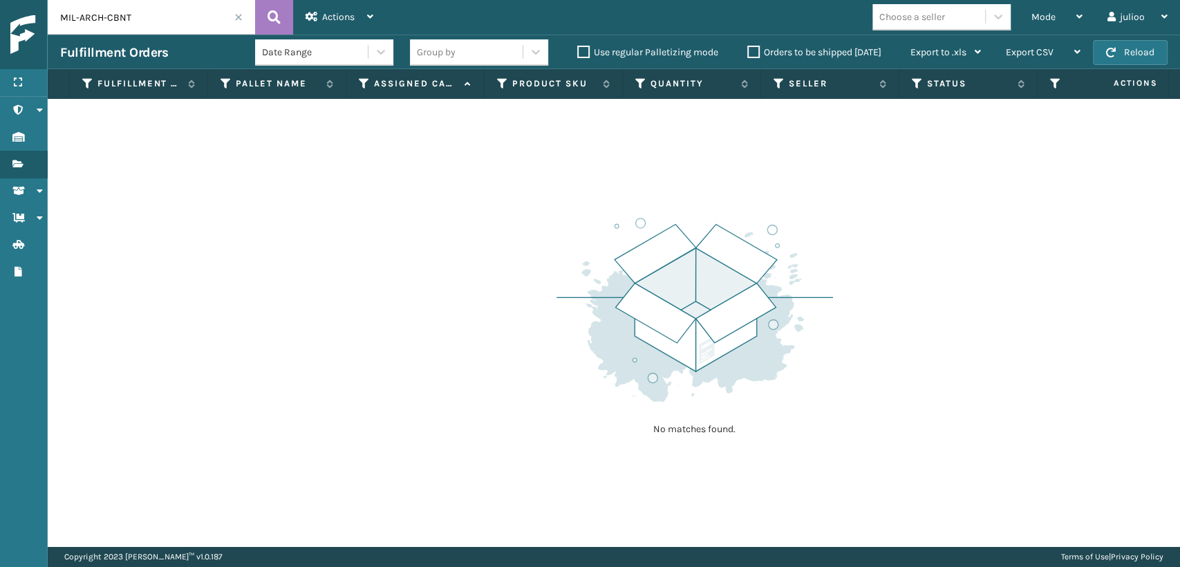
click at [238, 17] on span at bounding box center [238, 17] width 8 height 8
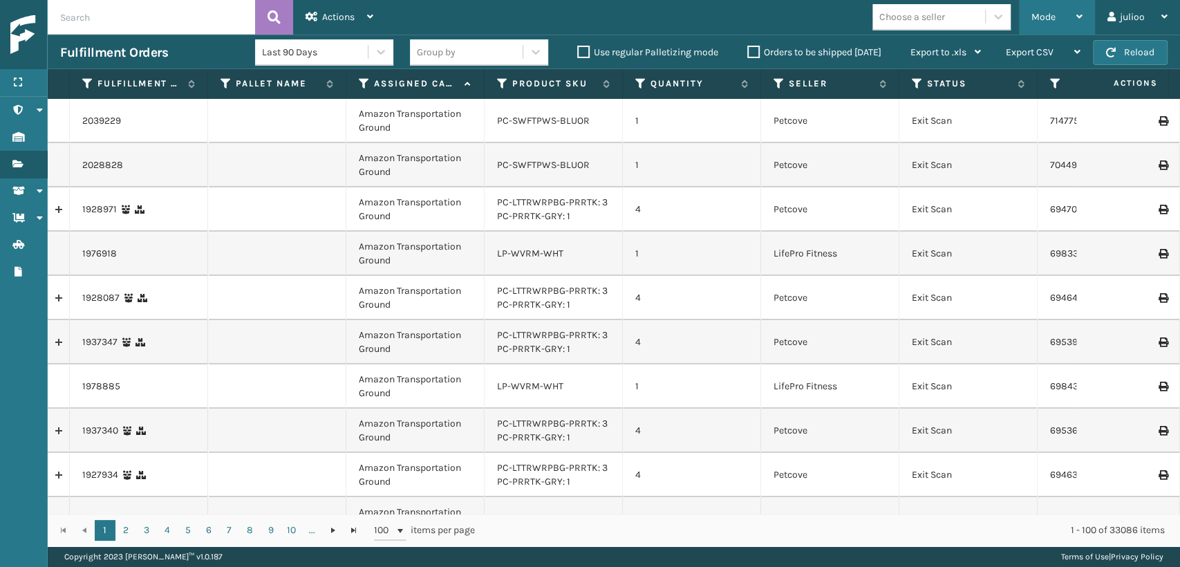
click at [1081, 18] on icon at bounding box center [1079, 17] width 6 height 10
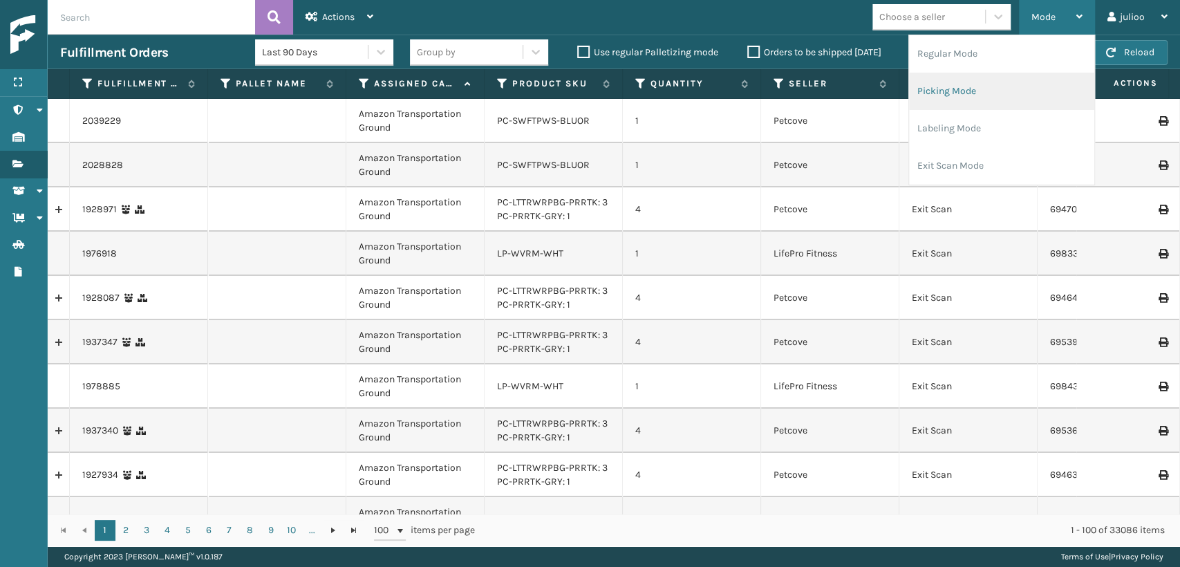
click at [991, 90] on li "Picking Mode" at bounding box center [1001, 91] width 185 height 37
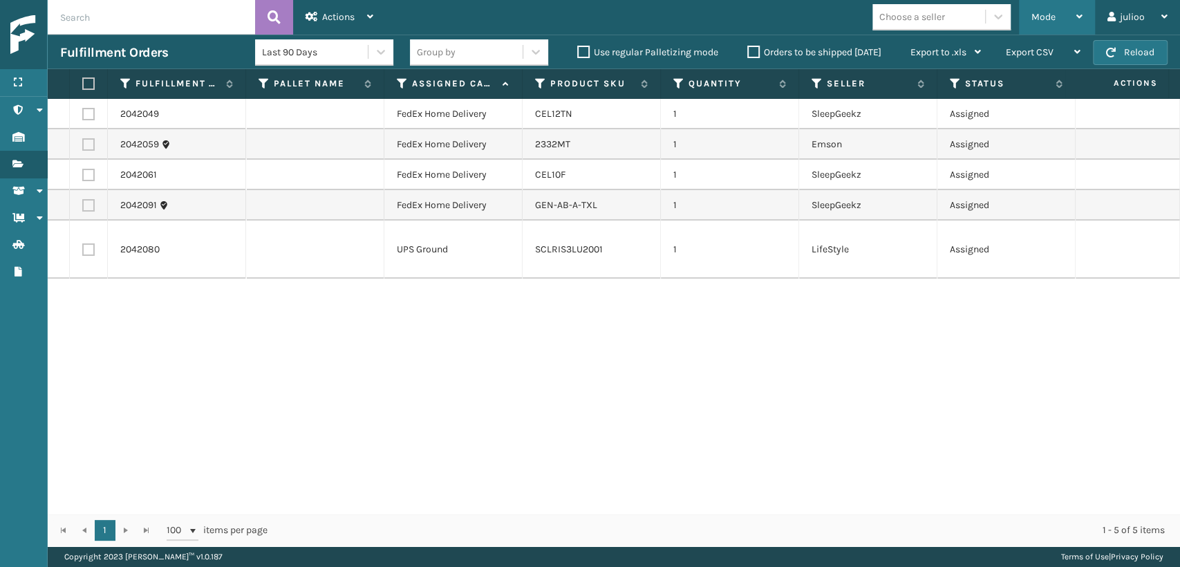
click at [1059, 20] on div "Mode" at bounding box center [1056, 17] width 51 height 35
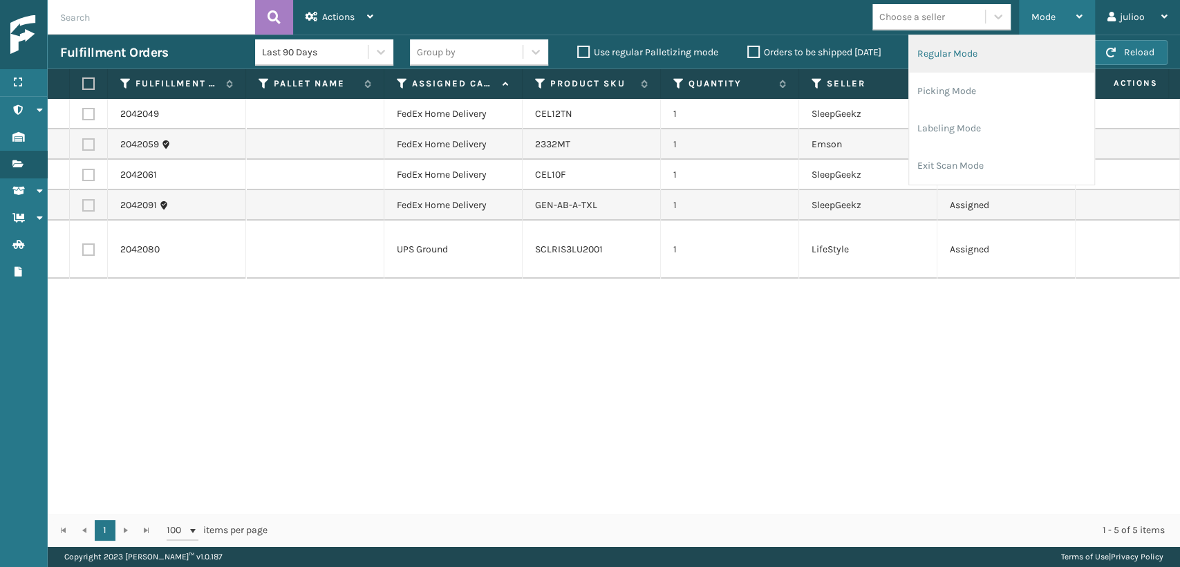
click at [1020, 53] on li "Regular Mode" at bounding box center [1001, 53] width 185 height 37
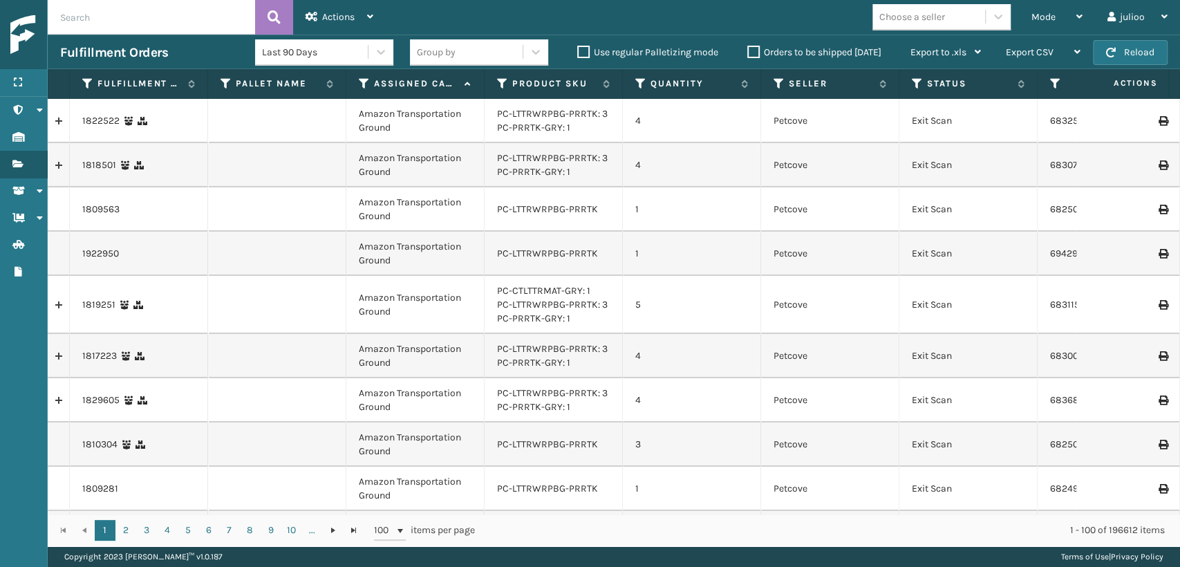
click at [129, 12] on input "text" at bounding box center [151, 17] width 207 height 35
type input "MIL-ARCH-CBNT"
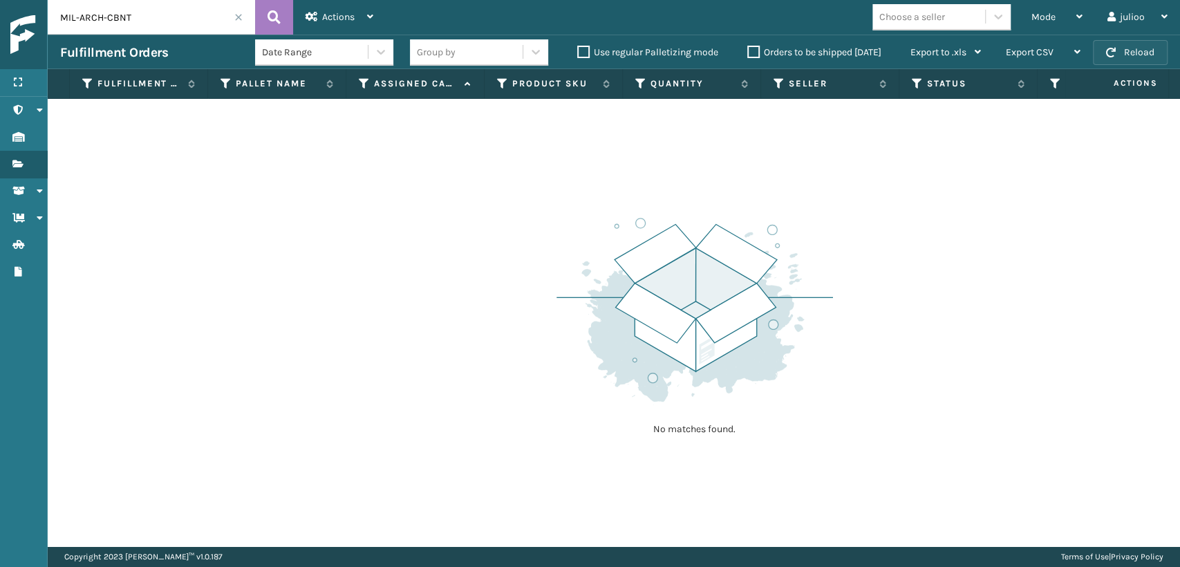
click at [1116, 48] on span "button" at bounding box center [1111, 53] width 10 height 10
click at [243, 17] on input "MIL-ARCH-CBNT" at bounding box center [151, 17] width 207 height 35
click at [241, 18] on span at bounding box center [238, 17] width 8 height 8
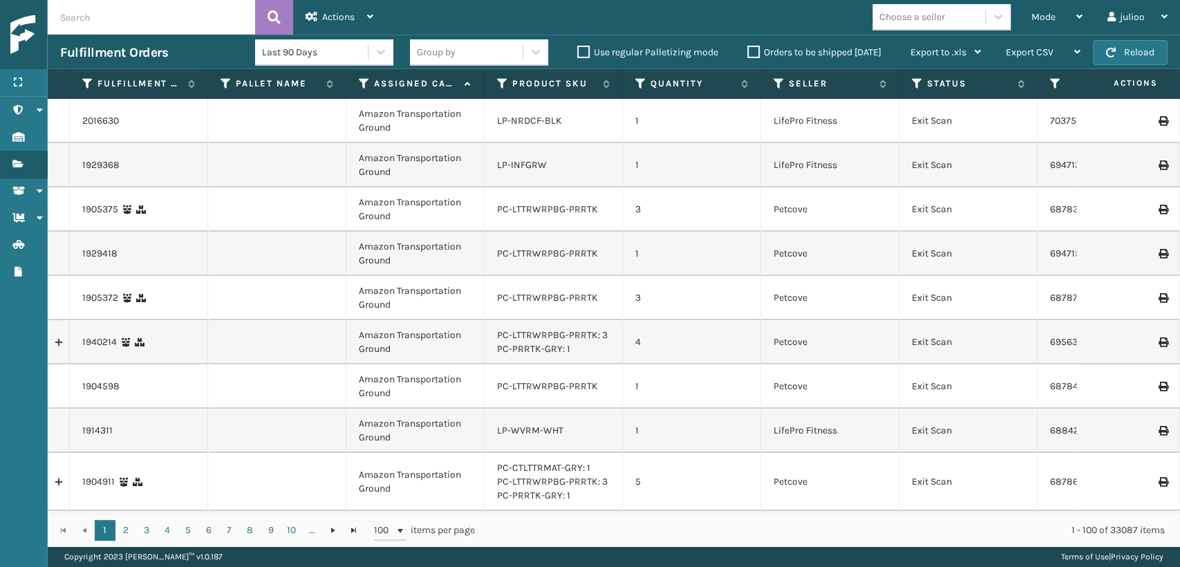
click at [190, 13] on input "text" at bounding box center [151, 17] width 207 height 35
type input "392528906649"
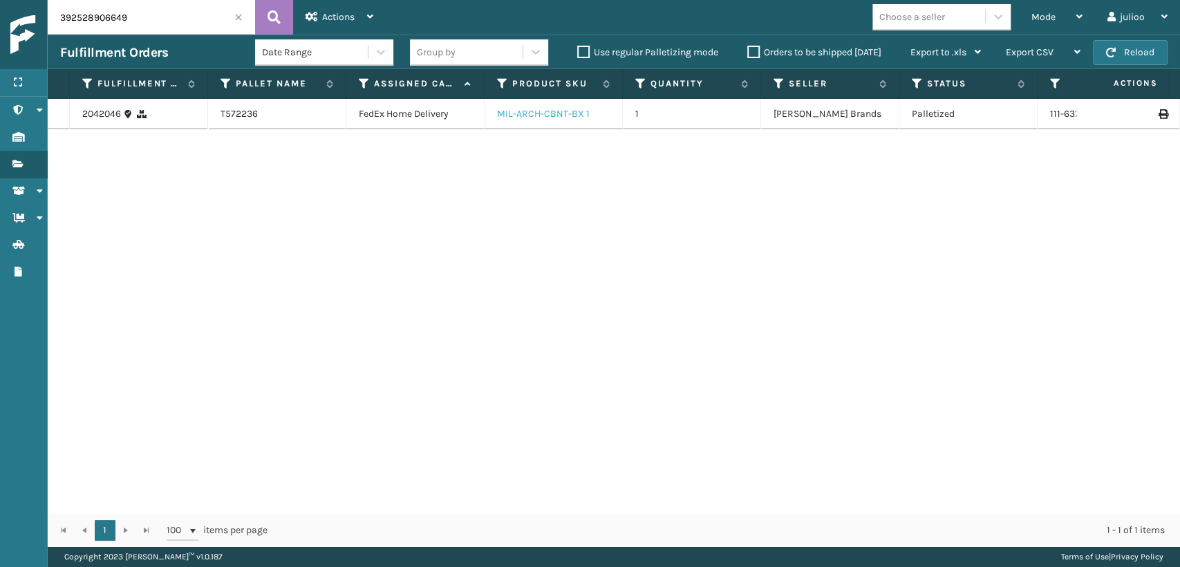
click at [577, 115] on link "MIL-ARCH-CBNT-BX 1" at bounding box center [543, 114] width 93 height 12
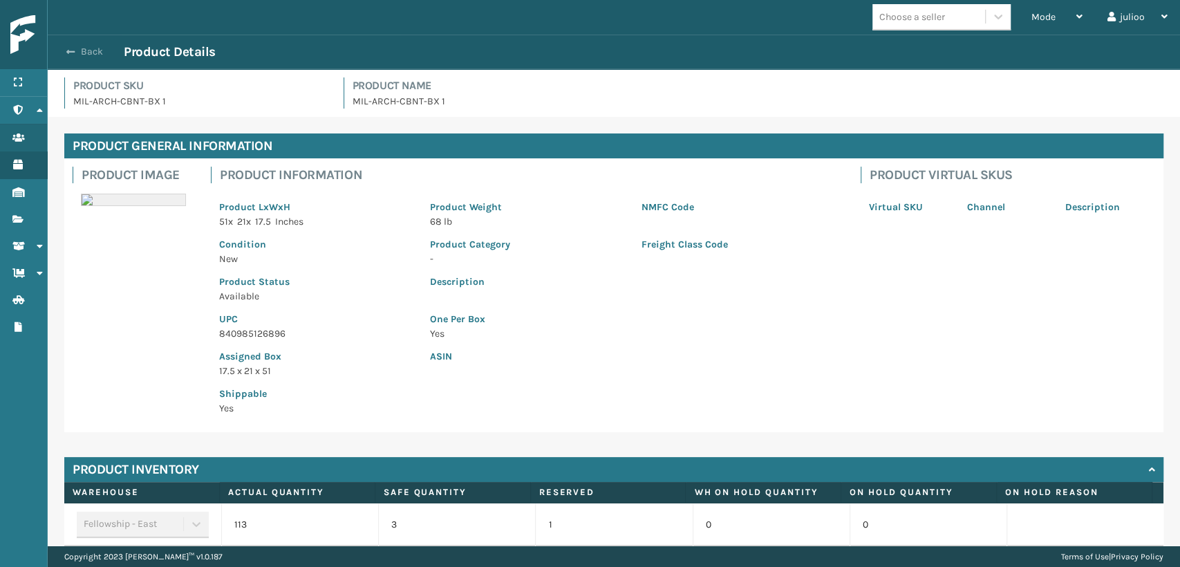
click at [88, 52] on button "Back" at bounding box center [92, 52] width 64 height 12
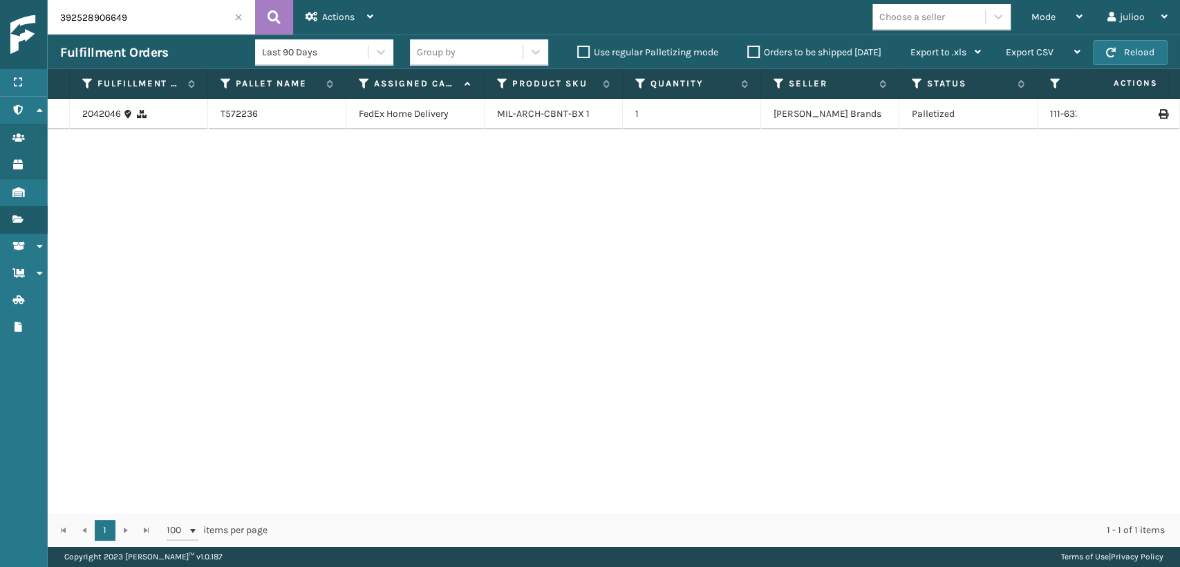
click at [238, 14] on span at bounding box center [238, 17] width 8 height 8
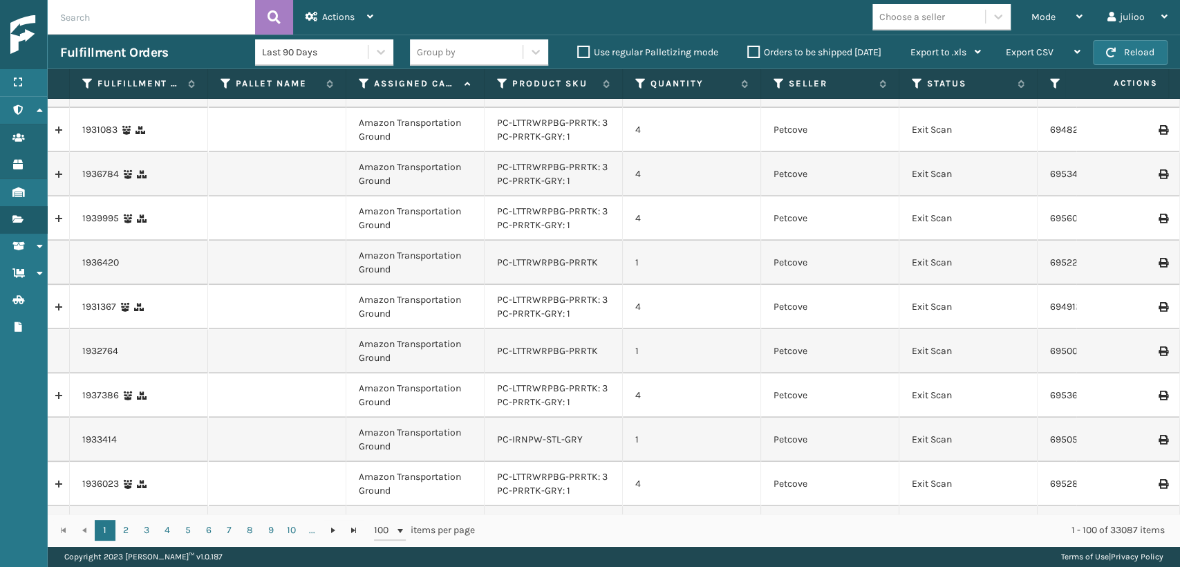
scroll to position [845, 0]
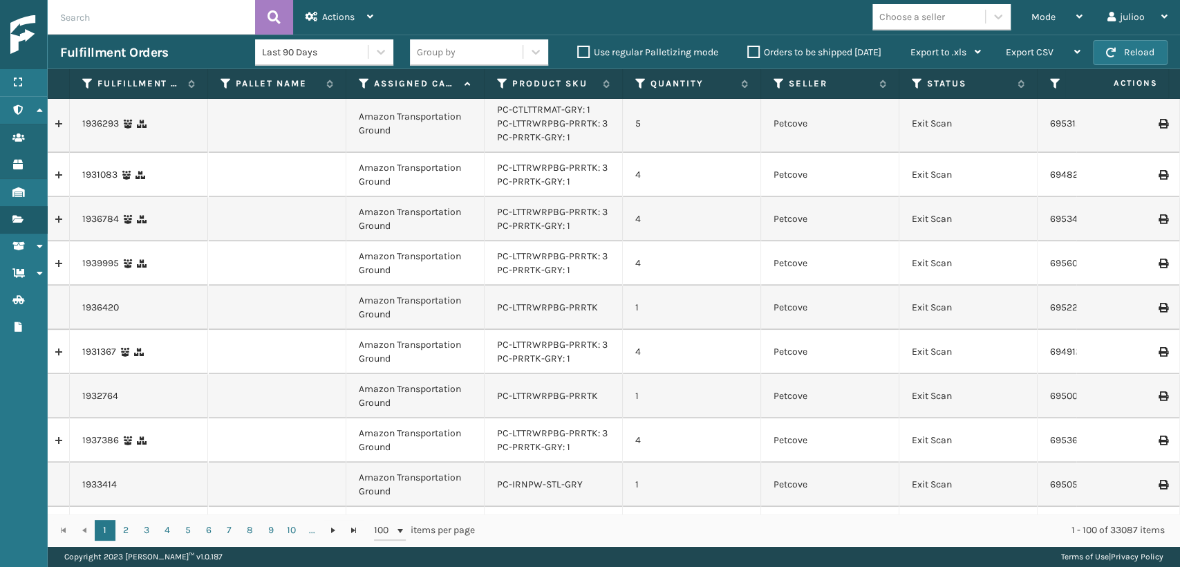
click at [754, 48] on label "Orders to be shipped [DATE]" at bounding box center [814, 52] width 134 height 12
click at [748, 48] on input "Orders to be shipped [DATE]" at bounding box center [747, 48] width 1 height 9
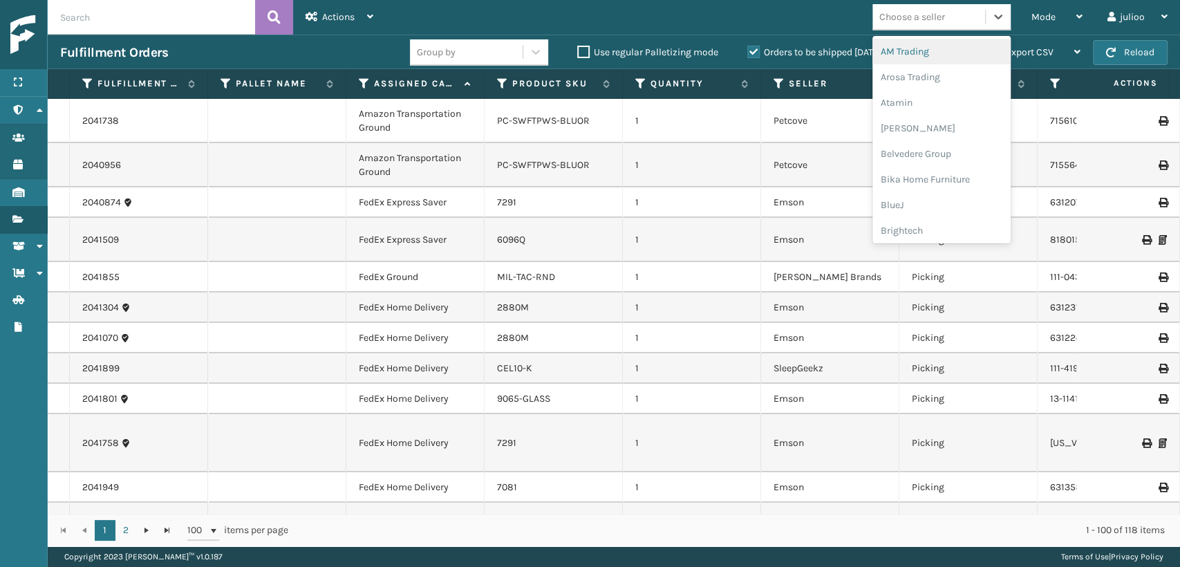
click at [940, 18] on div "Choose a seller" at bounding box center [912, 17] width 66 height 15
type input "MI"
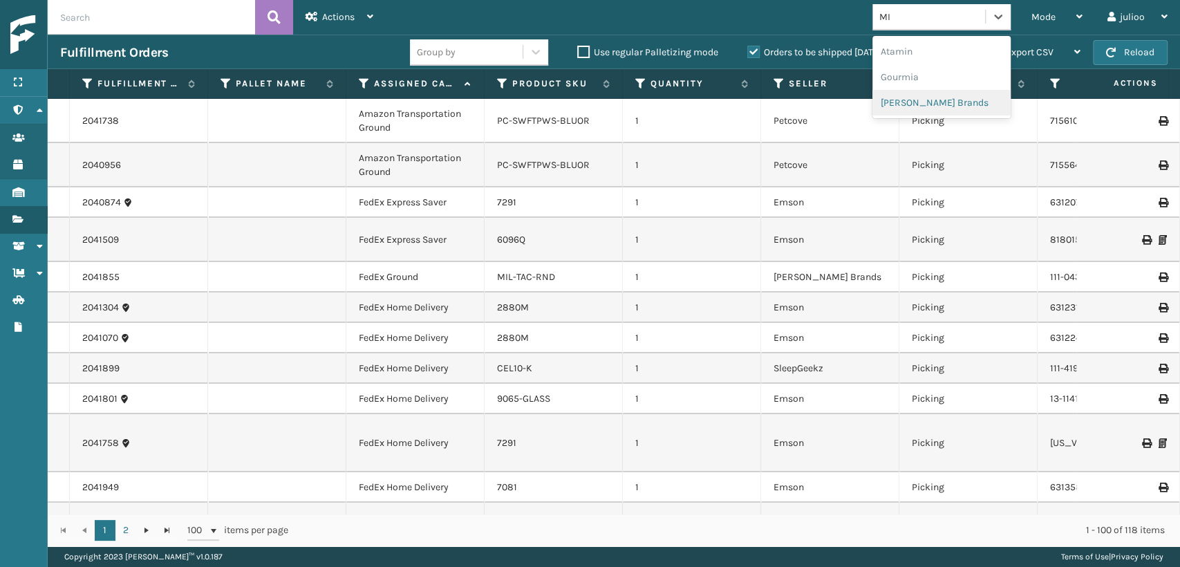
click at [929, 102] on div "[PERSON_NAME] Brands" at bounding box center [941, 103] width 138 height 26
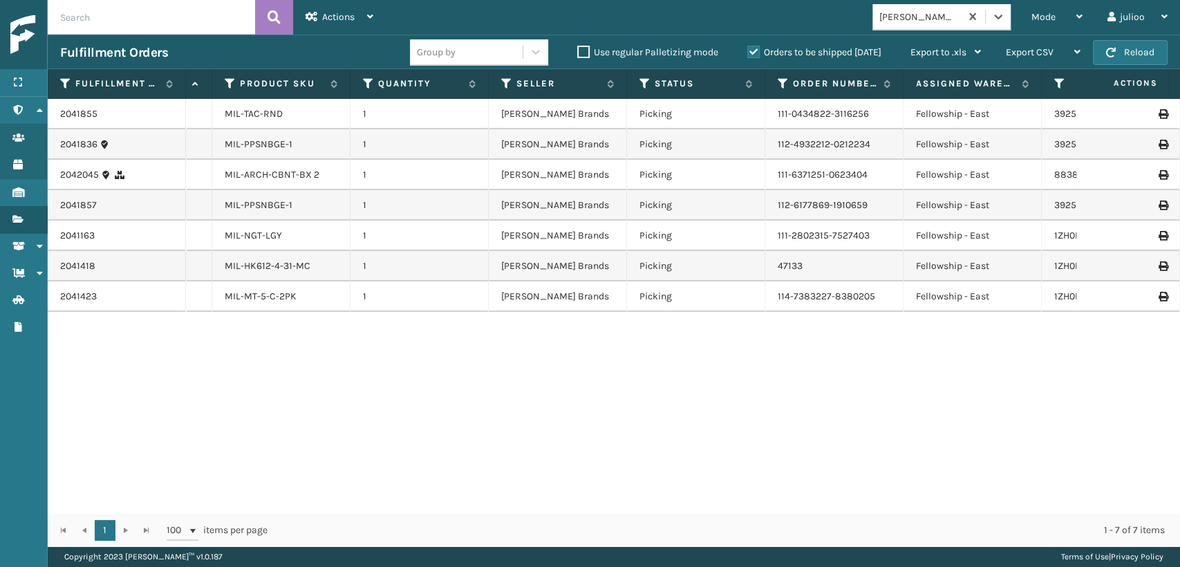
scroll to position [0, 0]
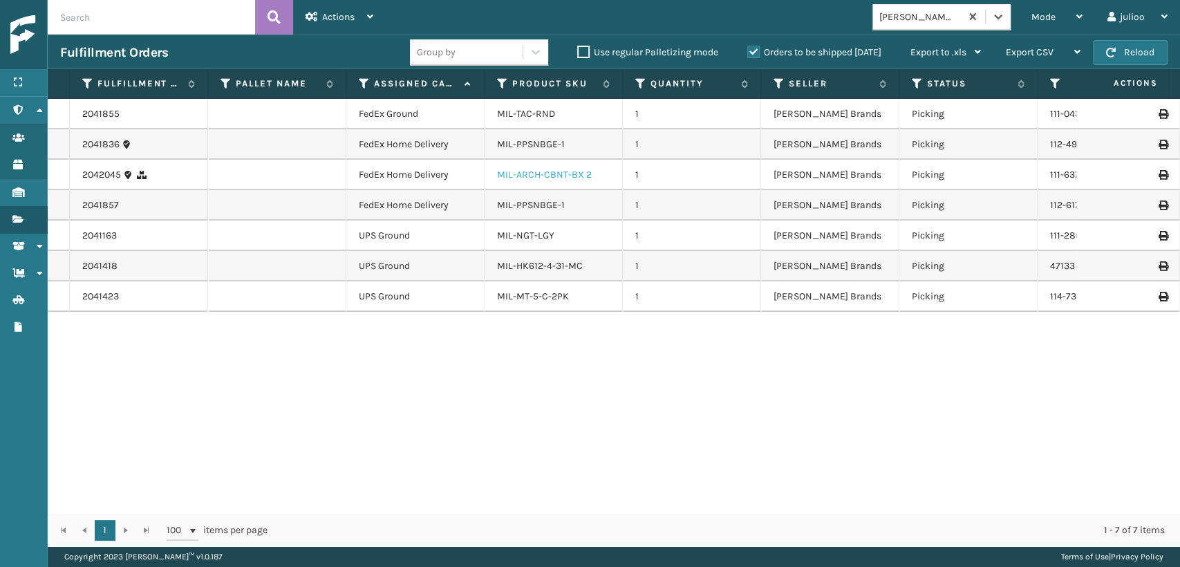
click at [527, 173] on link "MIL-ARCH-CBNT-BX 2" at bounding box center [544, 175] width 95 height 12
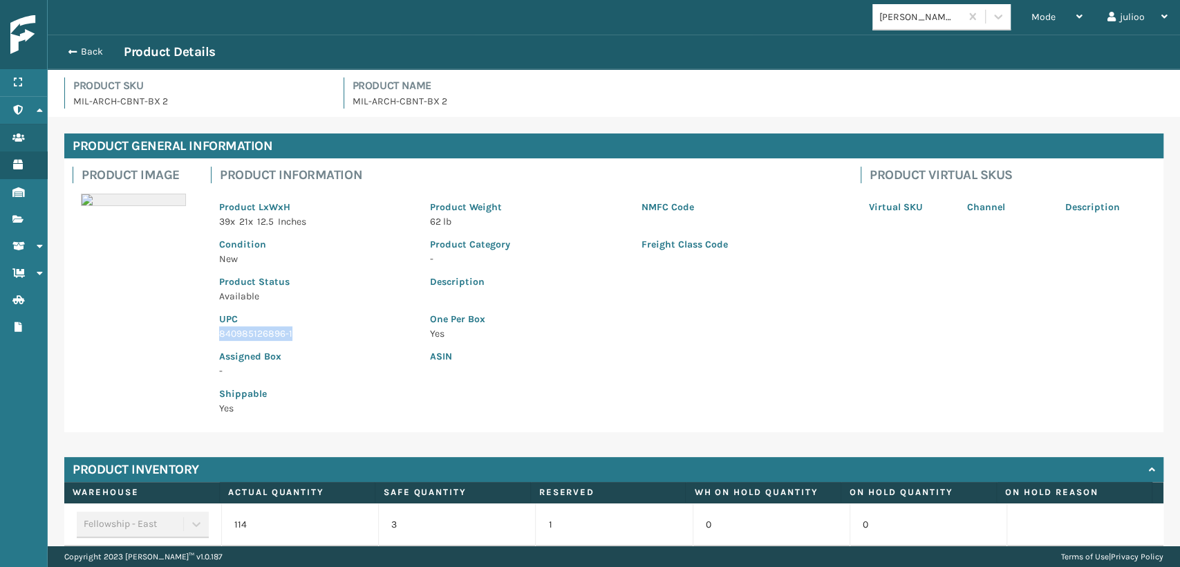
drag, startPoint x: 303, startPoint y: 332, endPoint x: 207, endPoint y: 329, distance: 96.8
click at [207, 329] on div "Product Information Product LxWxH 39 x 21 x 12.5 Inches Product Weight 62 lb NM…" at bounding box center [528, 295] width 650 height 274
copy p "840985126896-1"
click at [1061, 16] on div "Mode" at bounding box center [1056, 17] width 51 height 35
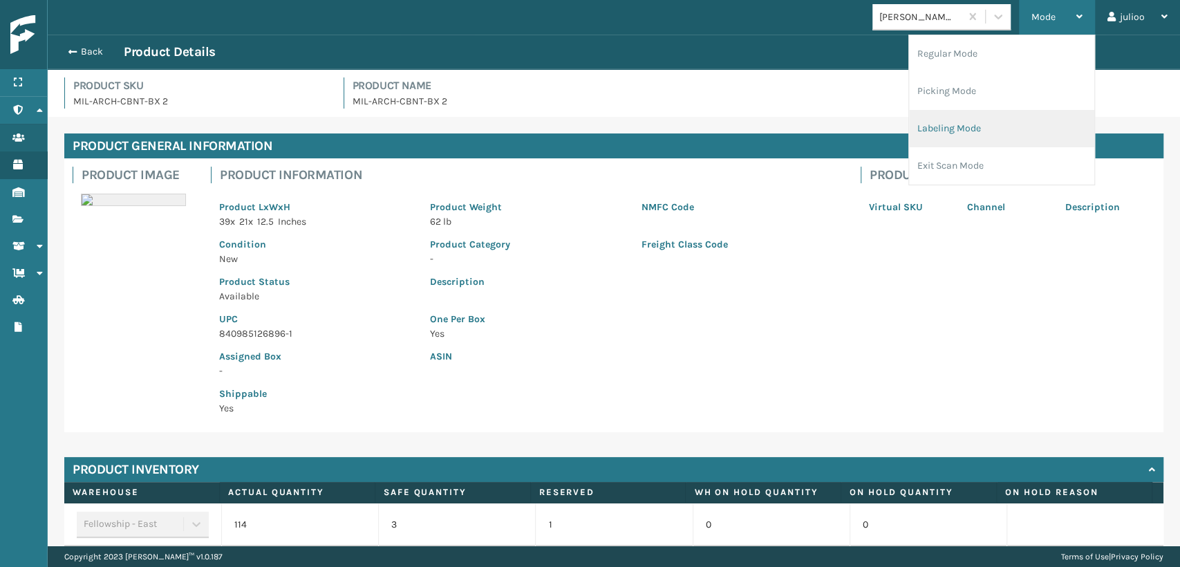
click at [1002, 122] on li "Labeling Mode" at bounding box center [1001, 128] width 185 height 37
